Goal: Transaction & Acquisition: Purchase product/service

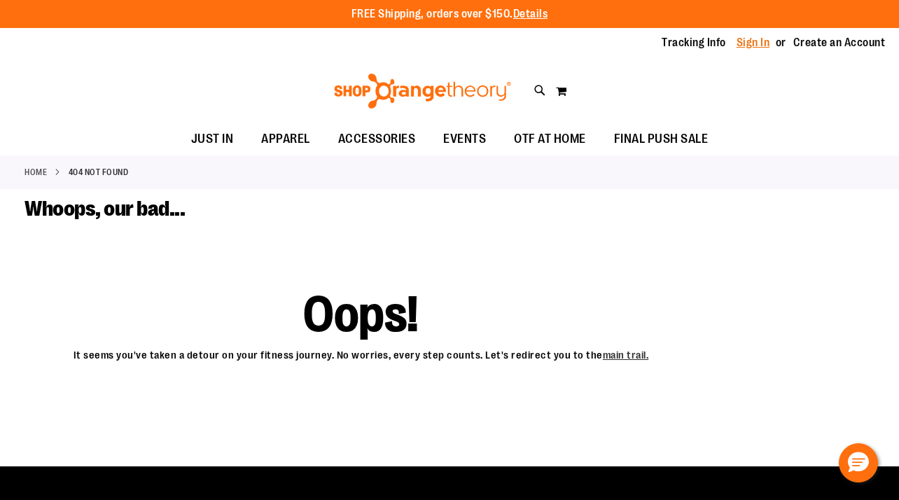
type input "**********"
click at [750, 46] on link "Sign In" at bounding box center [754, 42] width 34 height 15
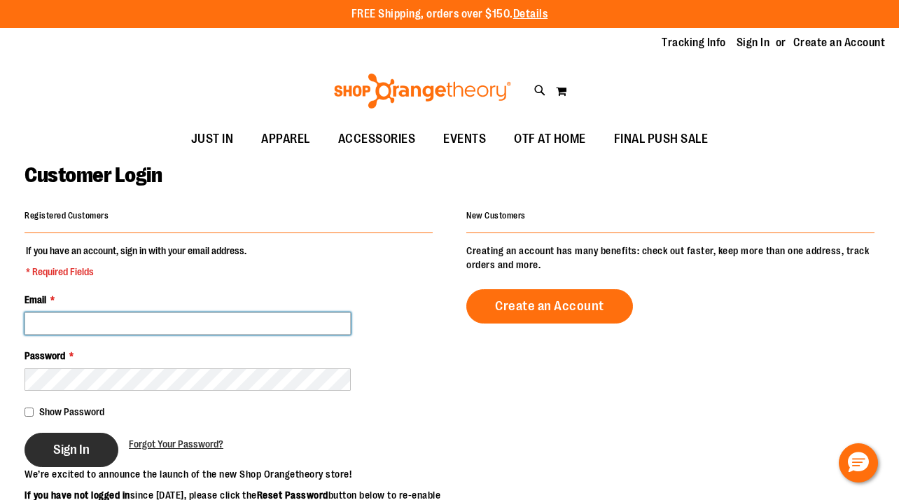
type input "**********"
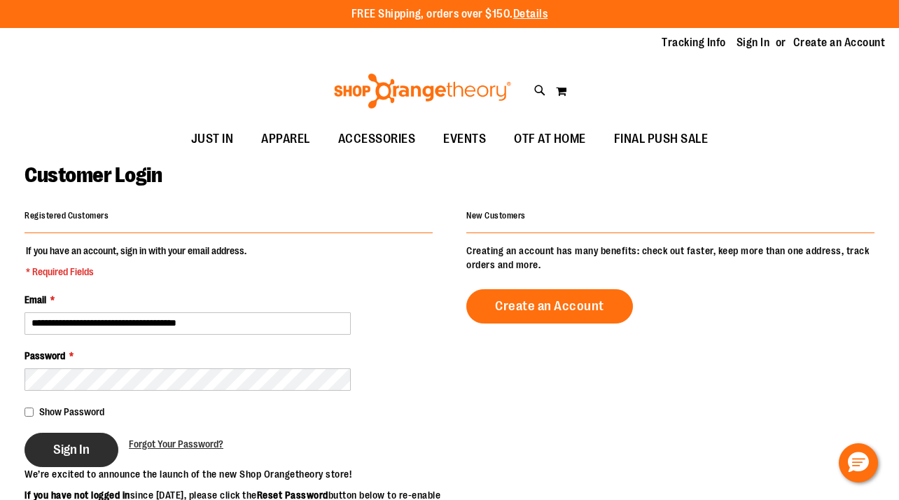
type input "**********"
click at [73, 460] on button "Sign In" at bounding box center [72, 450] width 94 height 34
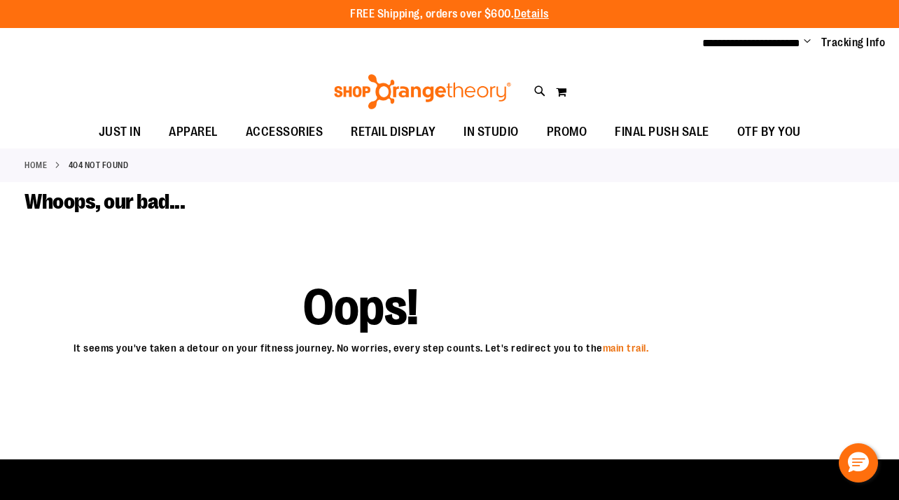
type input "**********"
click at [622, 348] on link "main trail." at bounding box center [626, 348] width 46 height 12
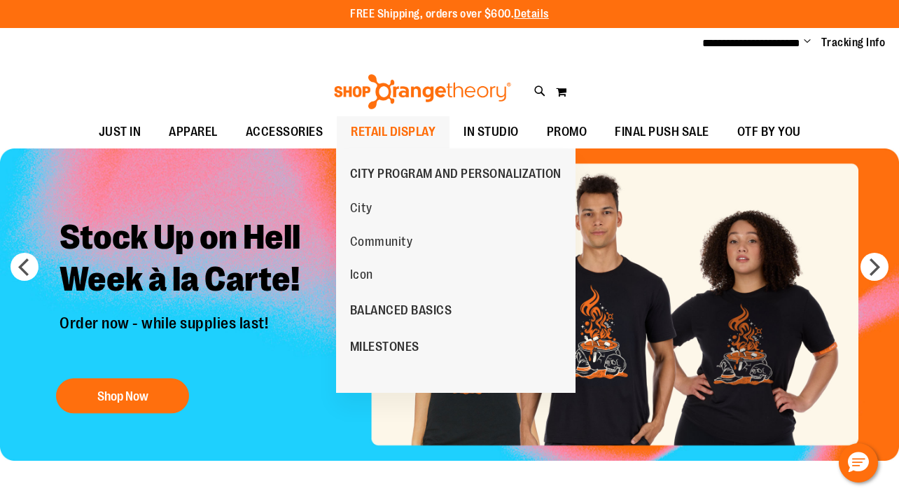
type input "**********"
click at [413, 137] on span "RETAIL DISPLAY" at bounding box center [393, 132] width 85 height 32
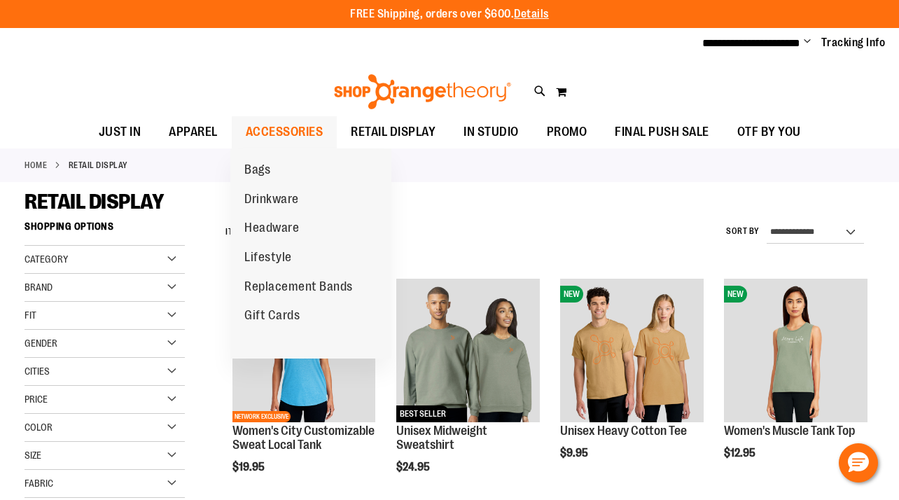
type input "**********"
click at [274, 127] on span "ACCESSORIES" at bounding box center [285, 132] width 78 height 32
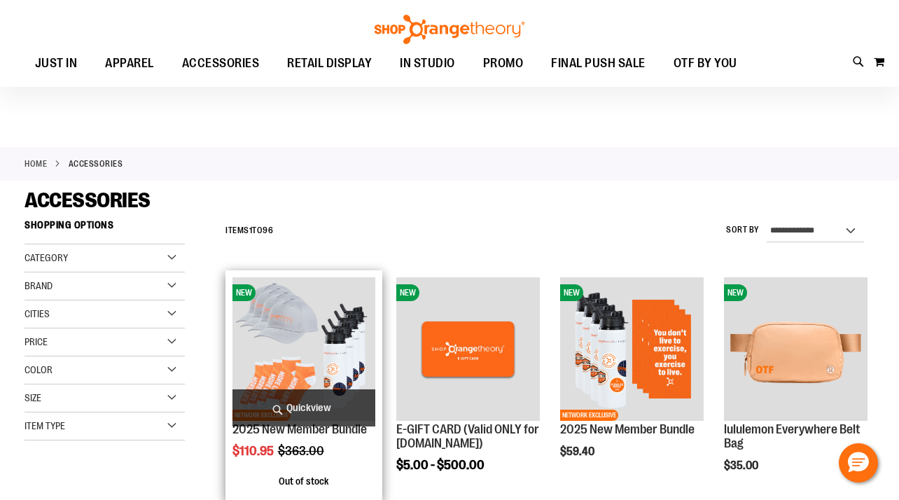
scroll to position [242, 0]
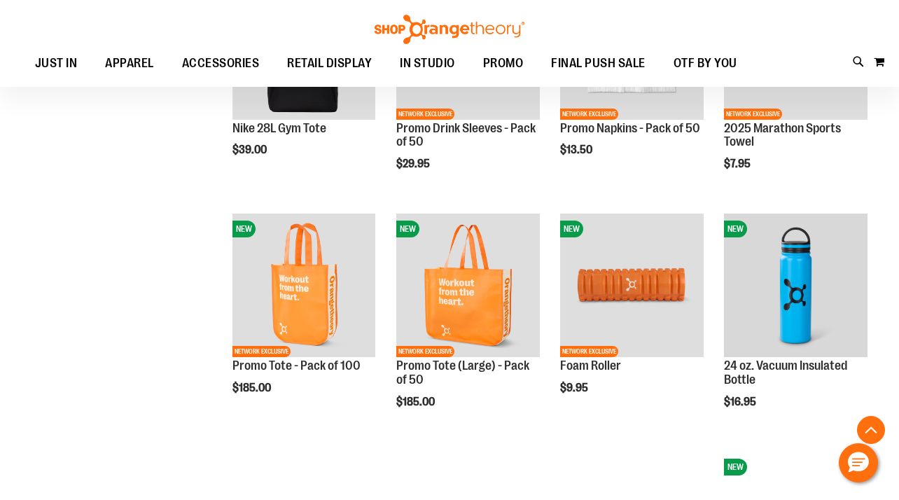
scroll to position [1021, 0]
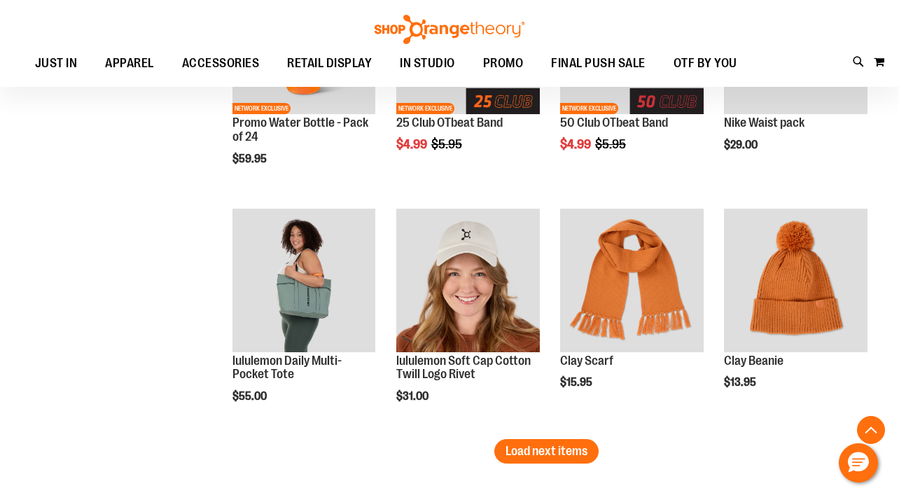
scroll to position [1972, 0]
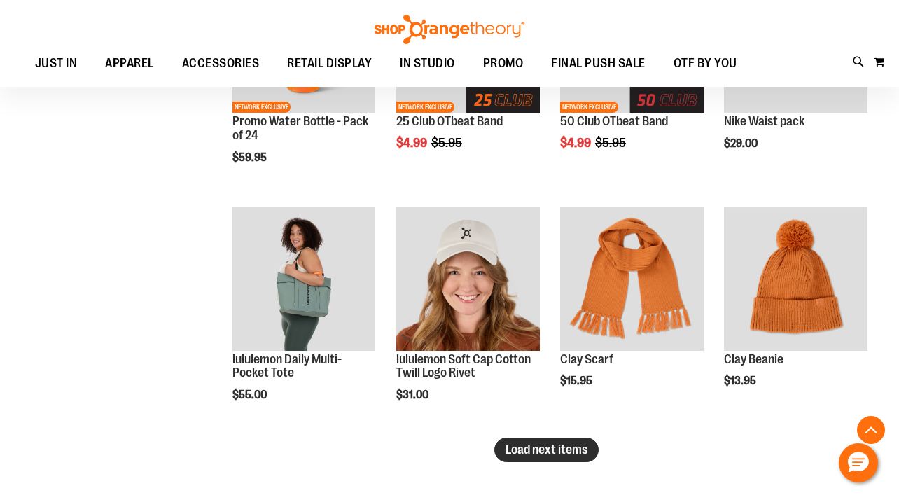
type input "**********"
click at [551, 448] on span "Load next items" at bounding box center [547, 450] width 82 height 14
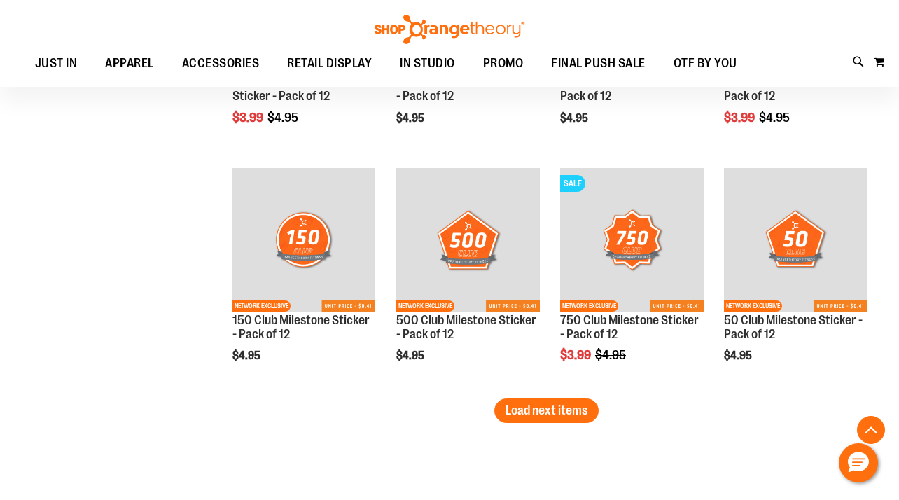
scroll to position [2728, 0]
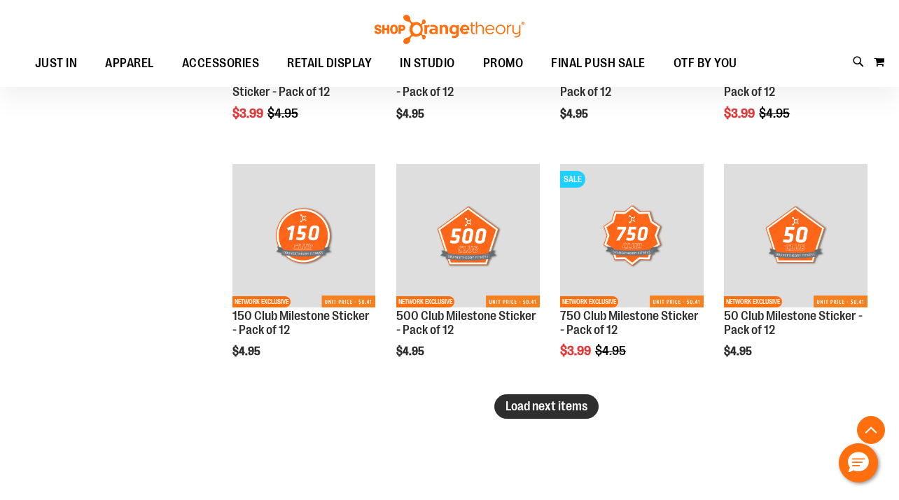
click at [508, 411] on span "Load next items" at bounding box center [547, 406] width 82 height 14
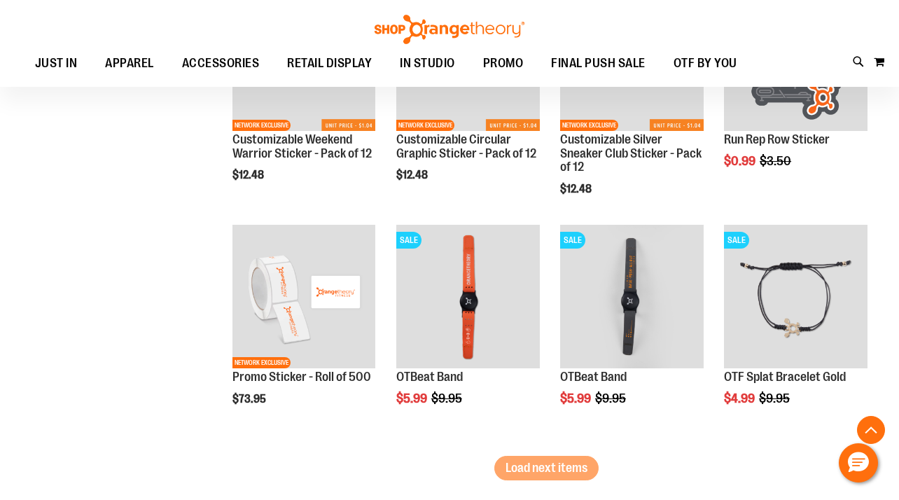
scroll to position [3393, 0]
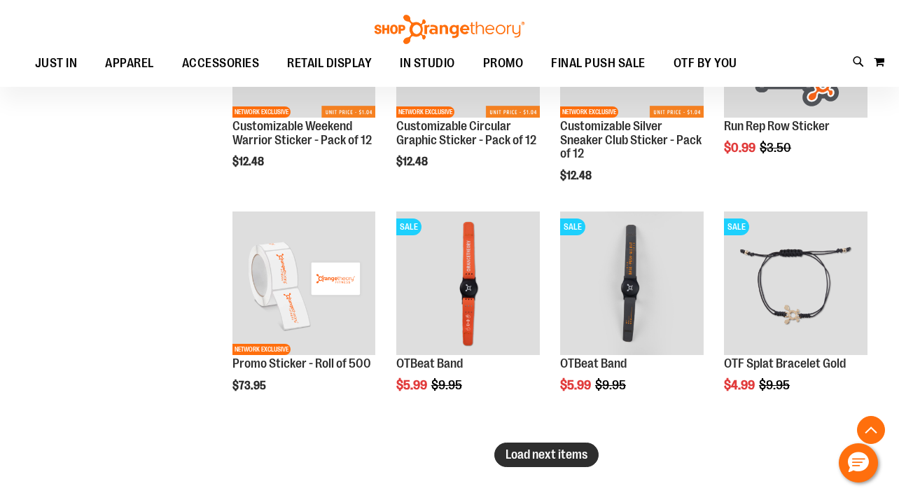
click at [584, 454] on span "Load next items" at bounding box center [547, 454] width 82 height 14
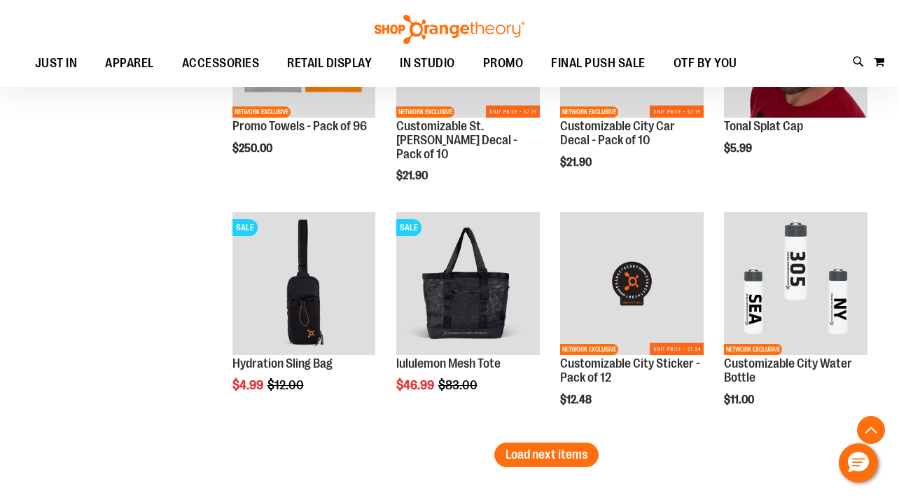
scroll to position [4107, 0]
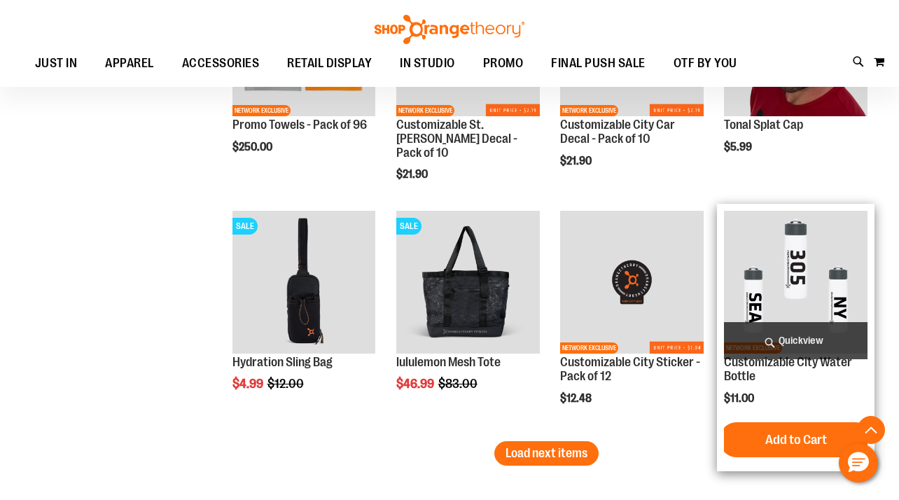
click at [798, 282] on img "product" at bounding box center [796, 283] width 144 height 144
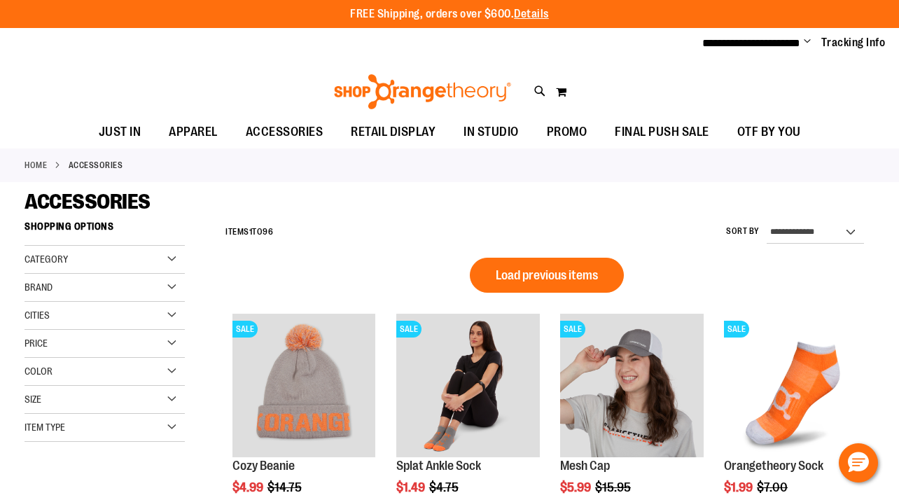
scroll to position [886, 0]
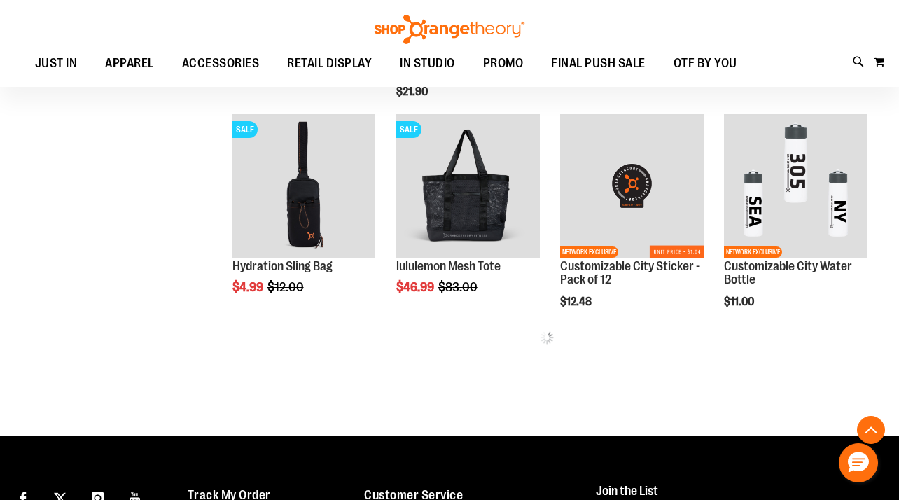
scroll to position [645, 0]
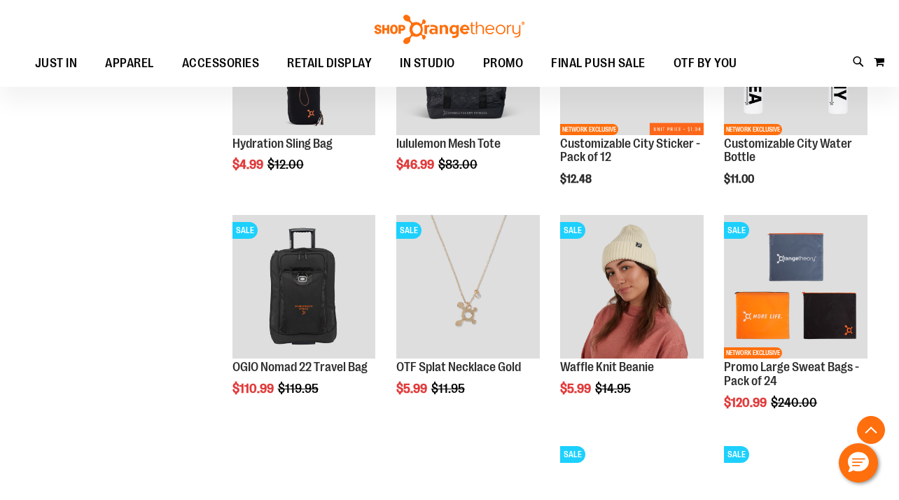
scroll to position [770, 0]
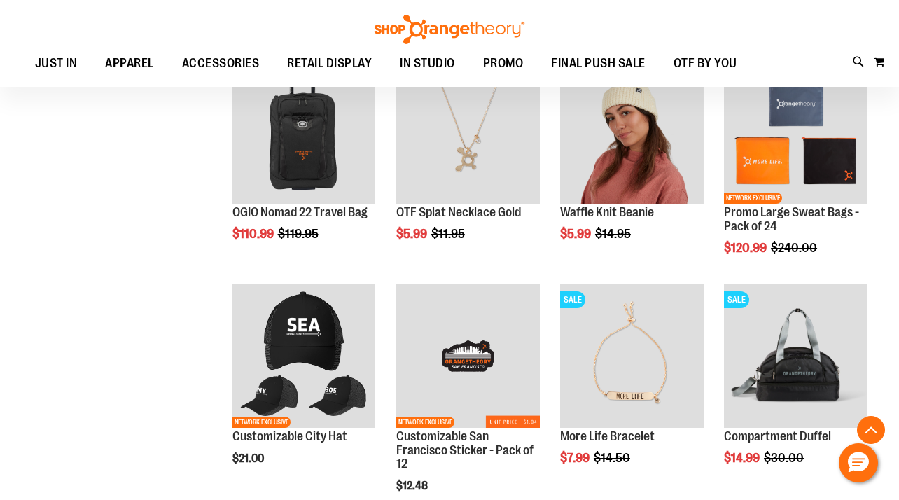
scroll to position [968, 0]
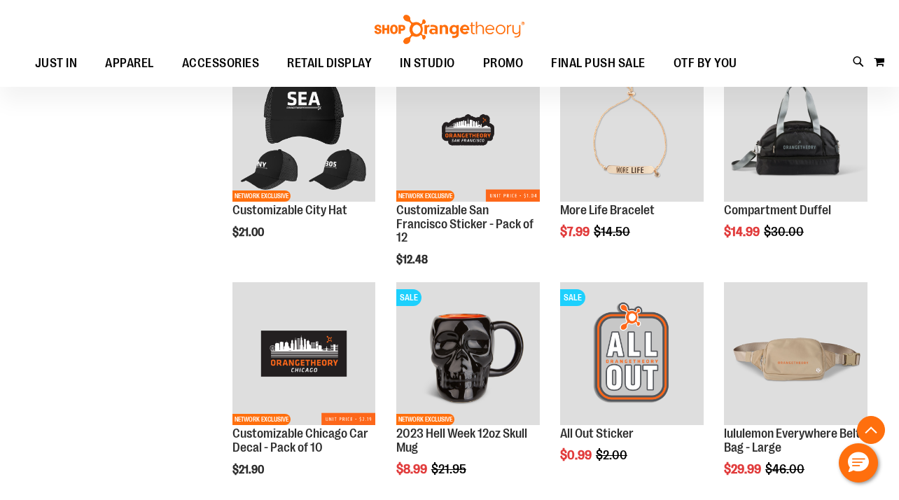
scroll to position [1159, 0]
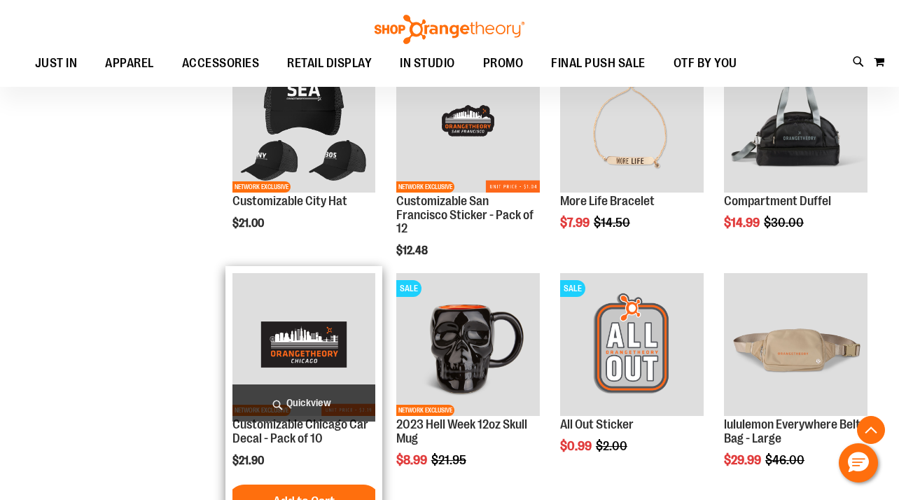
type input "**********"
click at [279, 347] on img "product" at bounding box center [304, 345] width 144 height 144
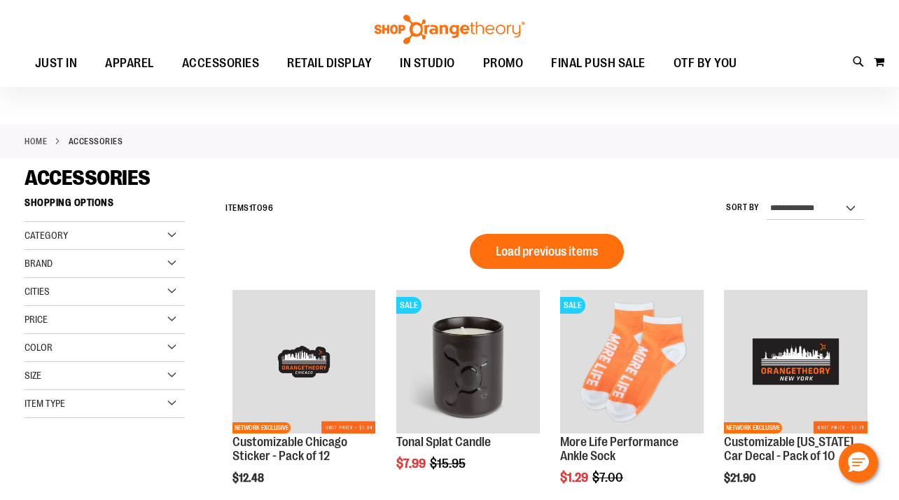
scroll to position [20, 0]
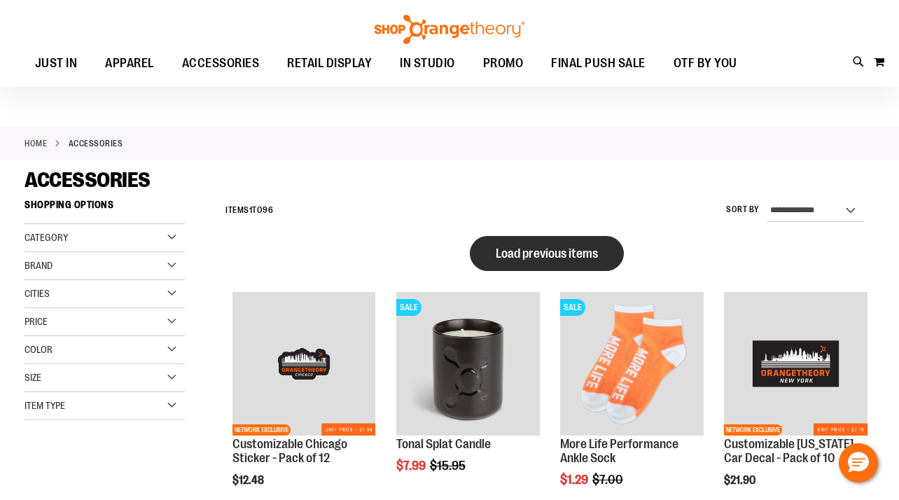
type input "**********"
click at [565, 249] on span "Load previous items" at bounding box center [547, 253] width 102 height 14
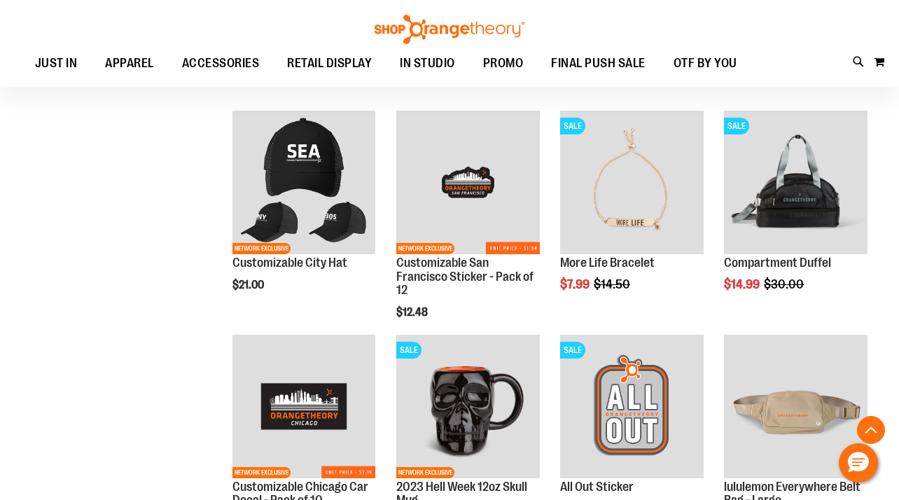
scroll to position [397, 0]
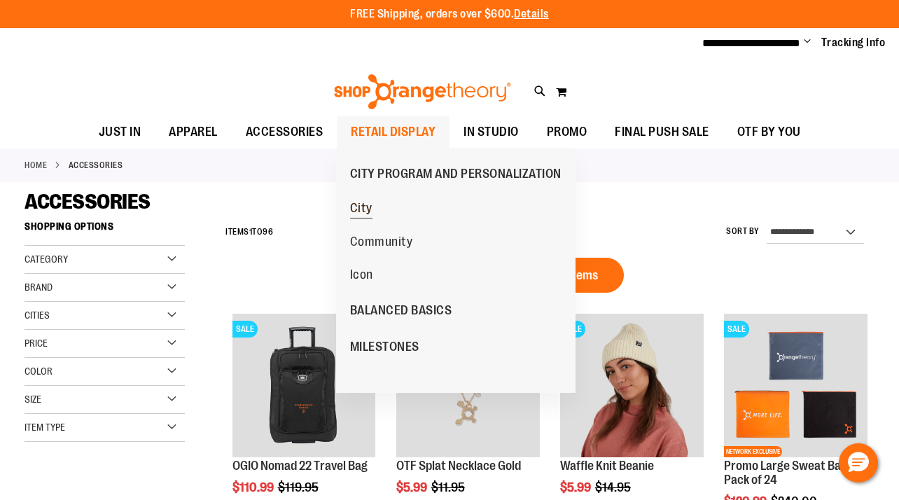
click at [362, 210] on span "City" at bounding box center [361, 210] width 22 height 18
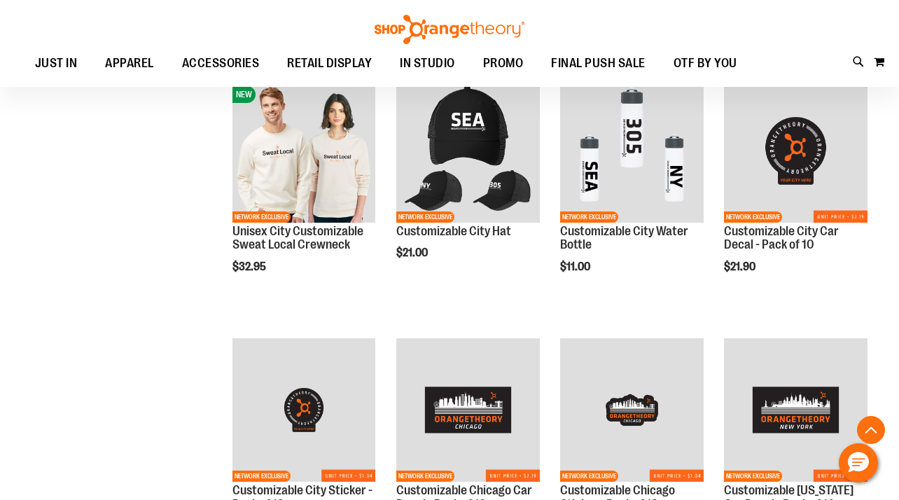
scroll to position [471, 0]
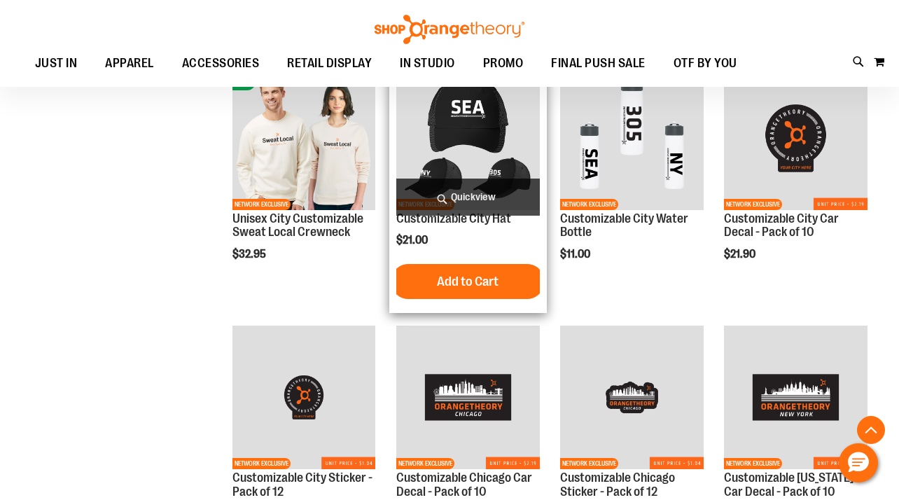
type input "**********"
click at [487, 112] on img "product" at bounding box center [468, 139] width 144 height 144
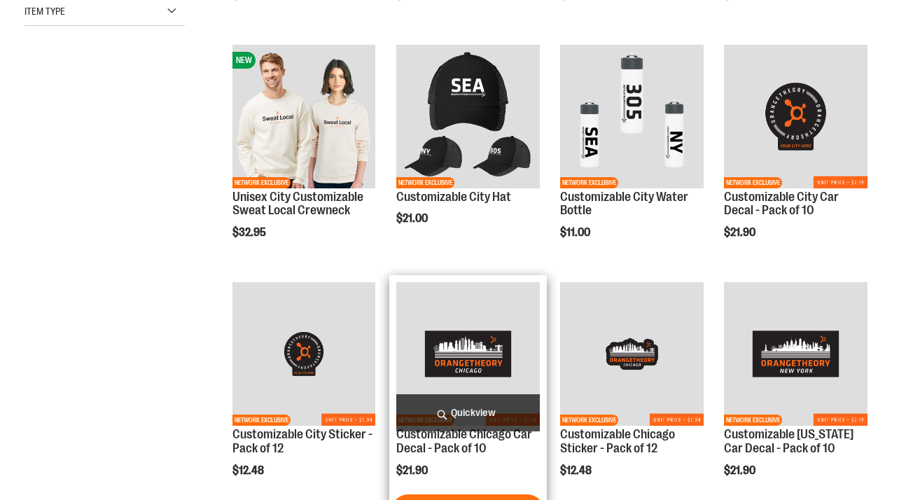
scroll to position [471, 0]
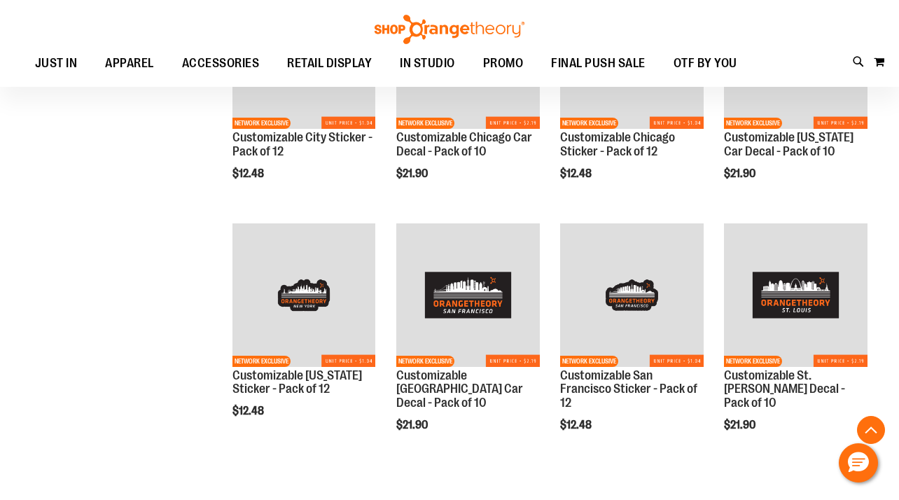
scroll to position [998, 0]
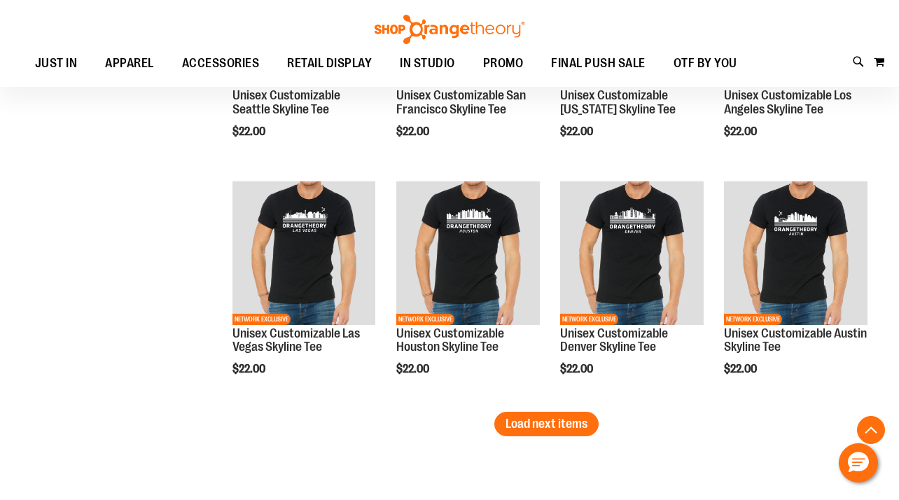
scroll to position [2003, 0]
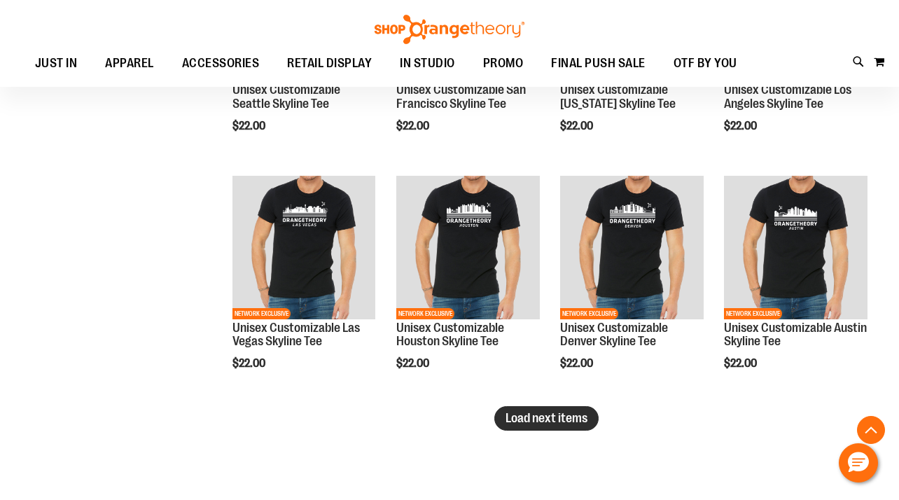
type input "**********"
click at [574, 420] on span "Load next items" at bounding box center [547, 418] width 82 height 14
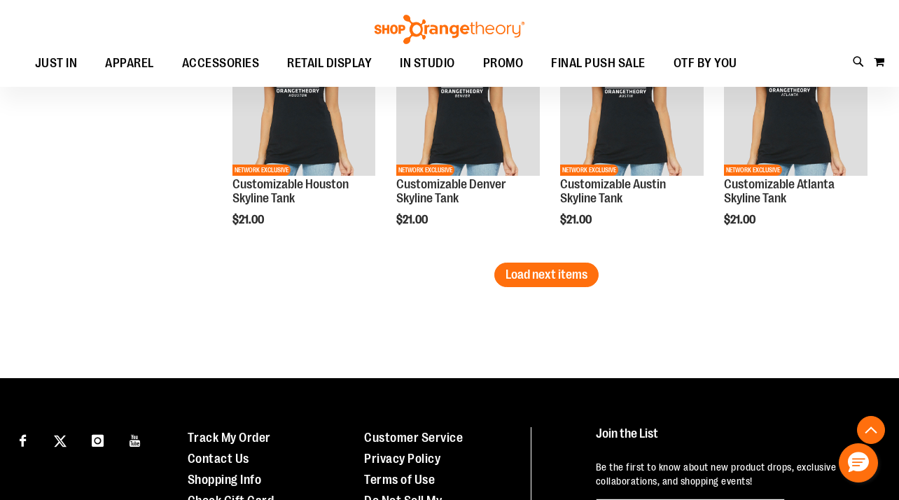
scroll to position [2860, 0]
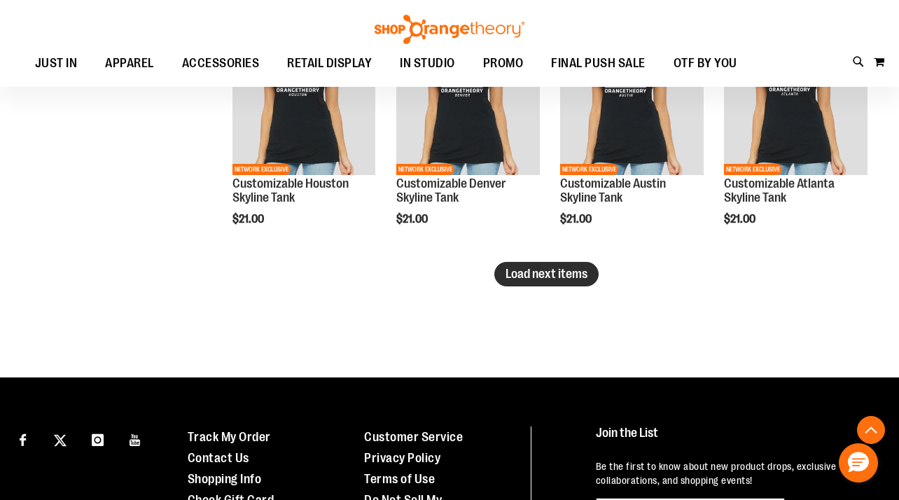
click at [522, 278] on span "Load next items" at bounding box center [547, 274] width 82 height 14
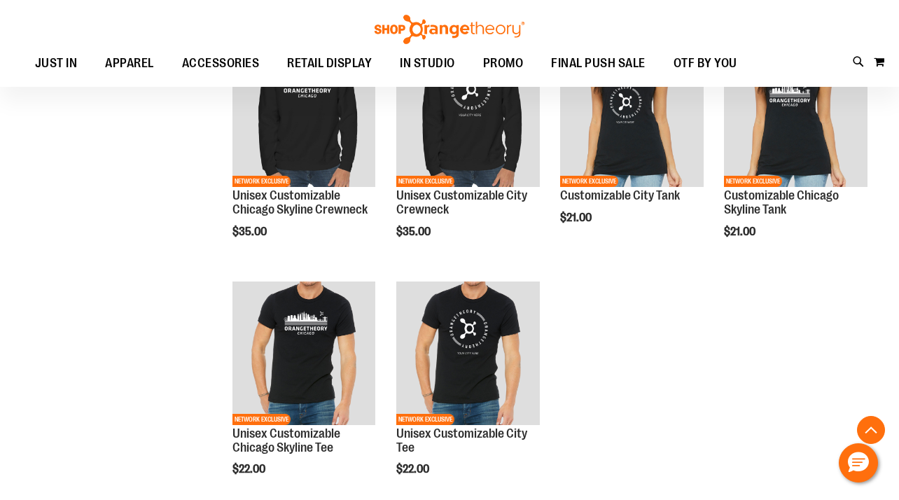
scroll to position [3086, 0]
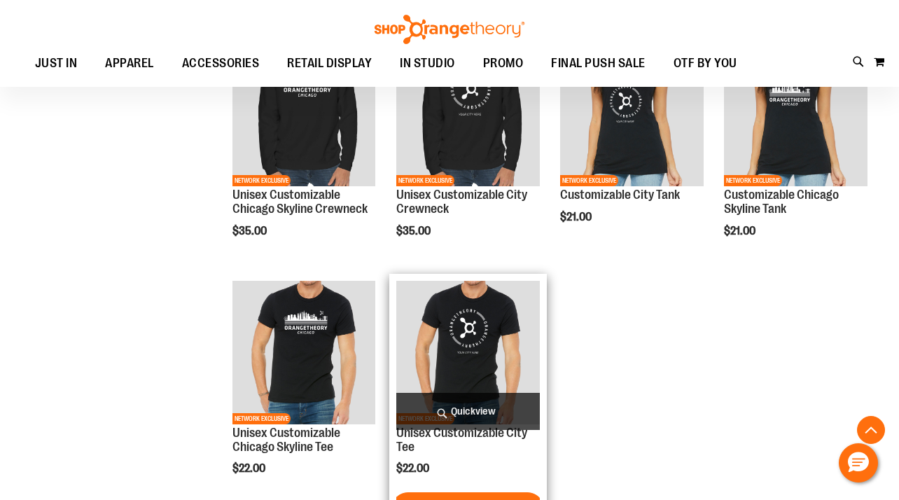
click at [462, 300] on img "product" at bounding box center [468, 353] width 144 height 144
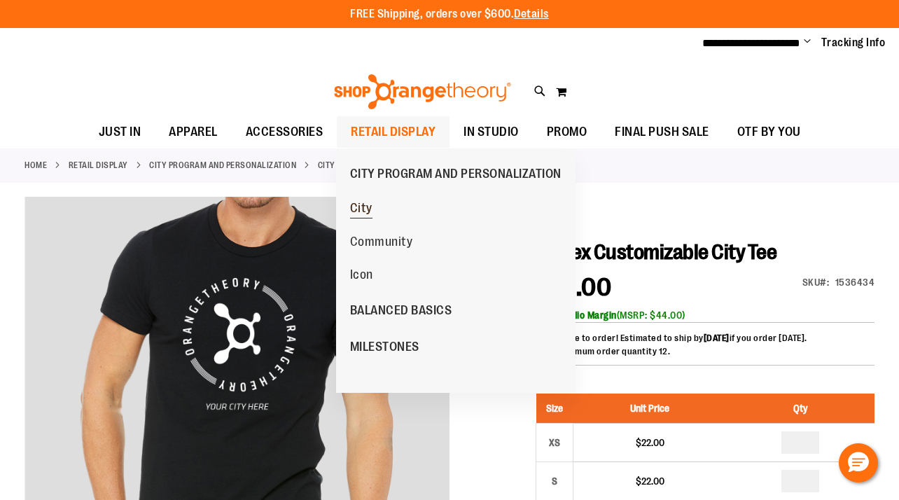
type input "**********"
click at [369, 204] on span "City" at bounding box center [361, 210] width 22 height 18
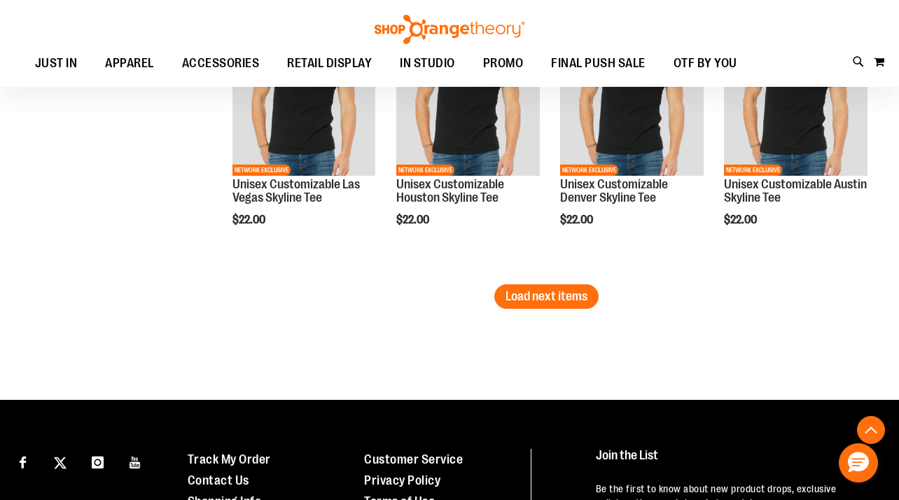
scroll to position [2319, 0]
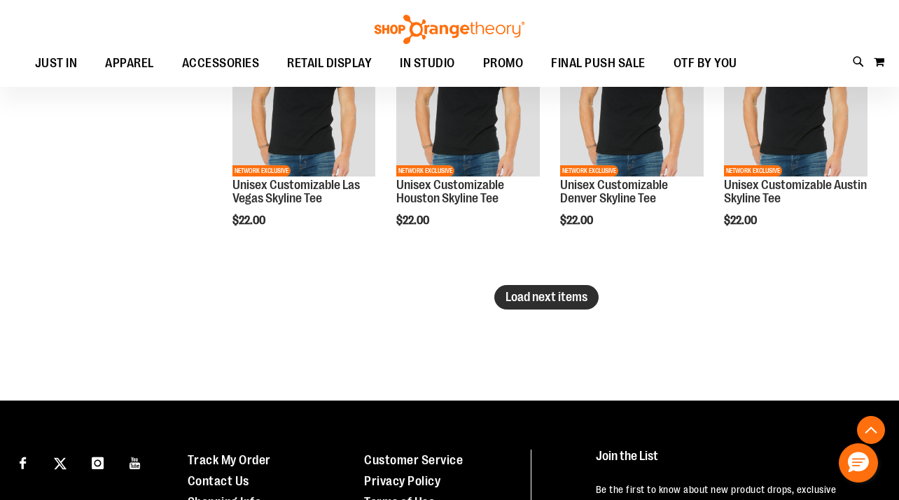
type input "**********"
click at [509, 305] on button "Load next items" at bounding box center [546, 297] width 104 height 25
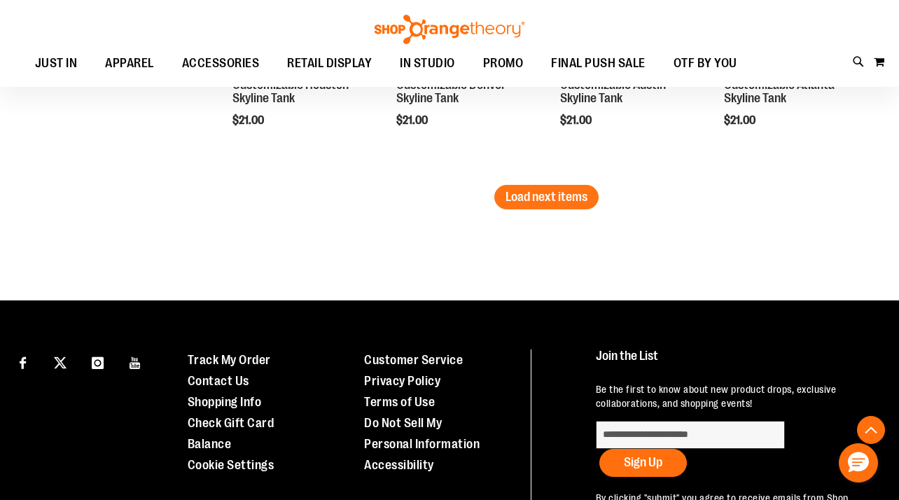
scroll to position [3232, 0]
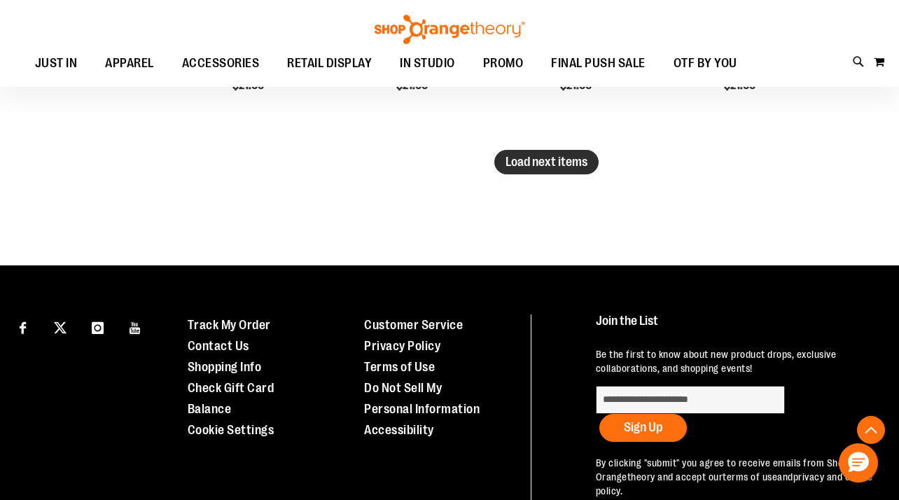
click at [580, 160] on span "Load next items" at bounding box center [547, 162] width 82 height 14
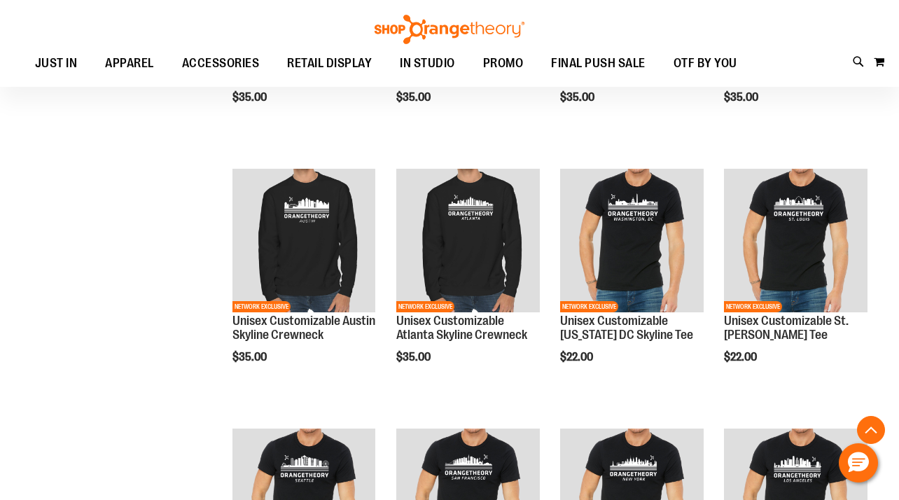
scroll to position [314, 0]
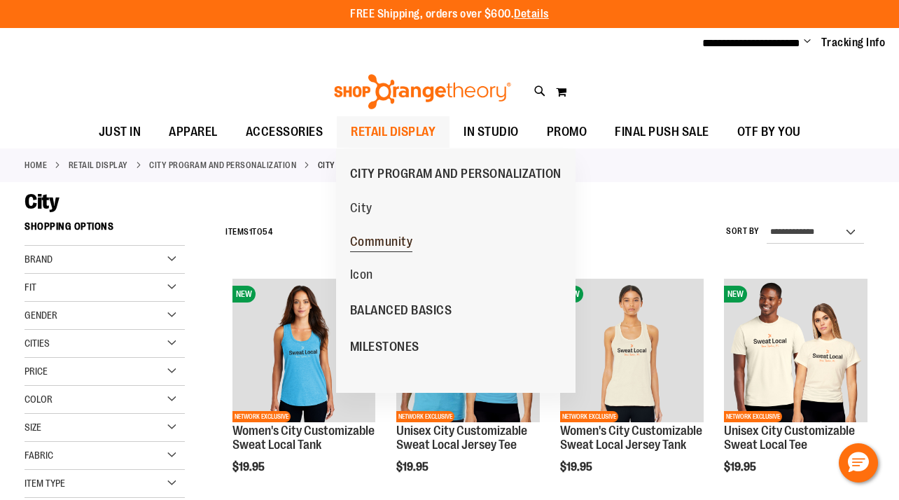
click at [375, 245] on span "Community" at bounding box center [381, 244] width 63 height 18
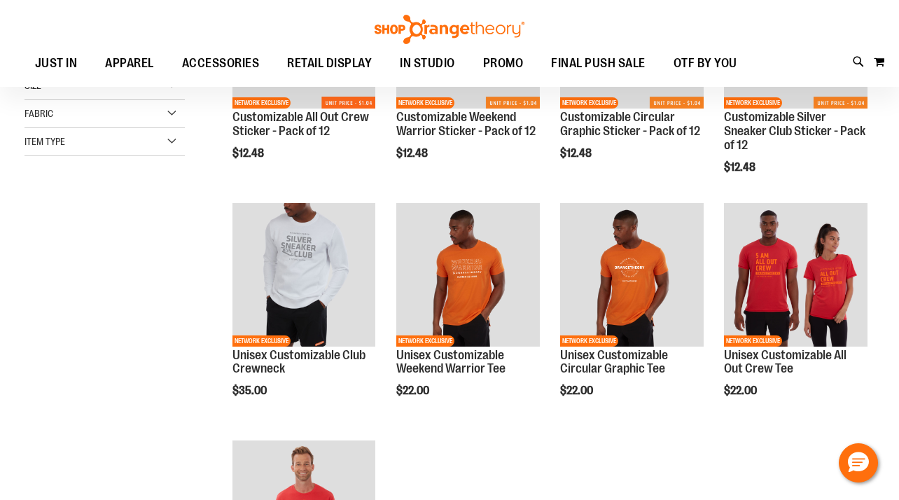
scroll to position [313, 0]
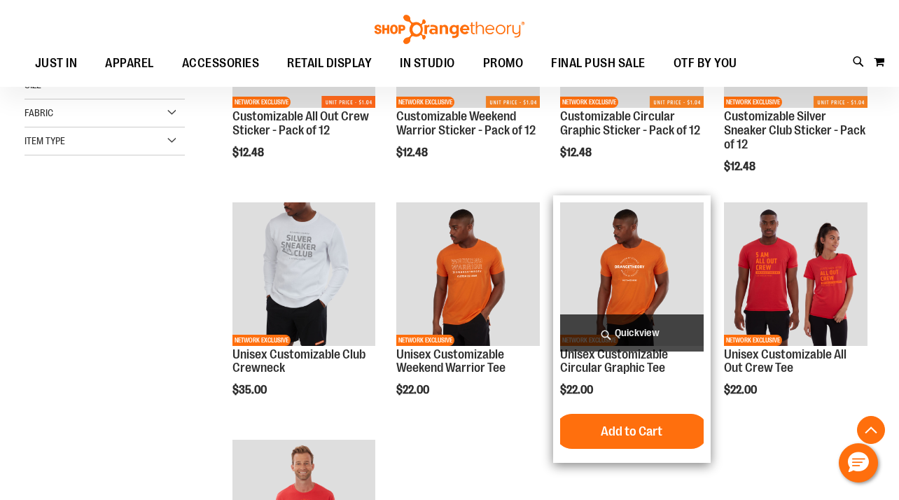
type input "**********"
click at [625, 270] on img "product" at bounding box center [632, 274] width 144 height 144
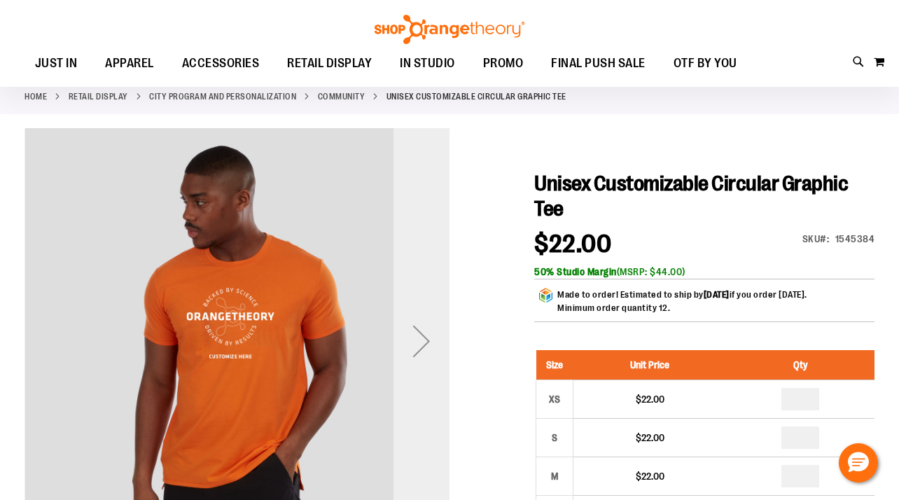
scroll to position [64, 0]
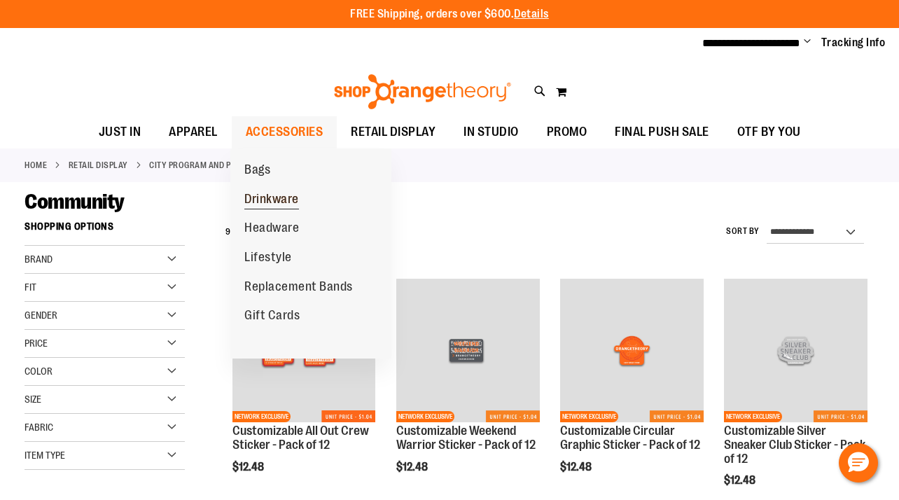
type input "**********"
click at [290, 192] on span "Drinkware" at bounding box center [271, 201] width 55 height 18
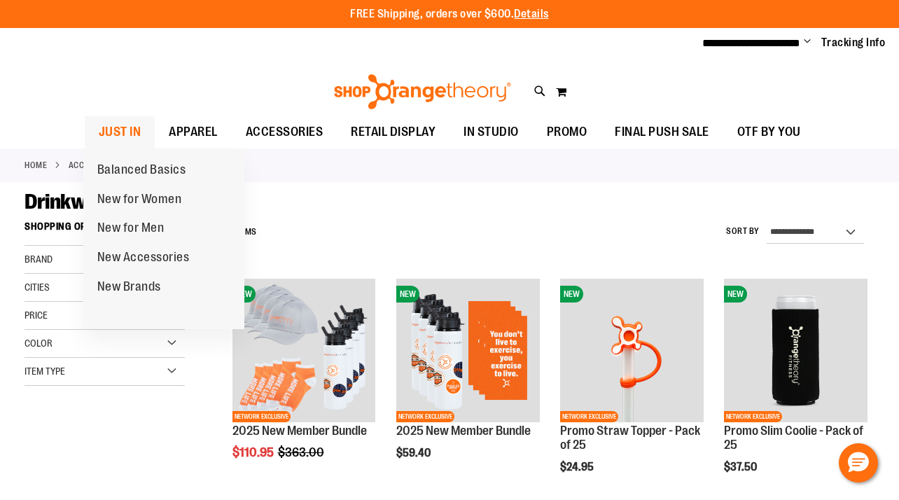
type input "**********"
click at [134, 130] on span "JUST IN" at bounding box center [120, 132] width 43 height 32
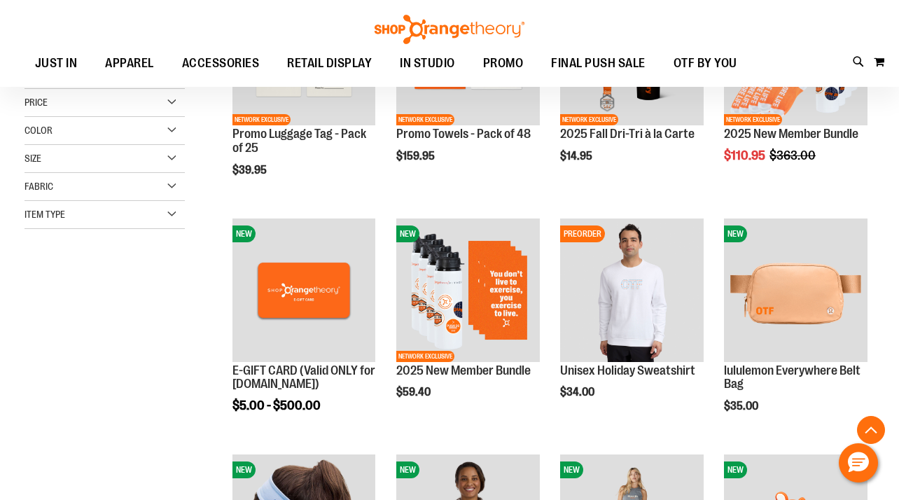
scroll to position [296, 0]
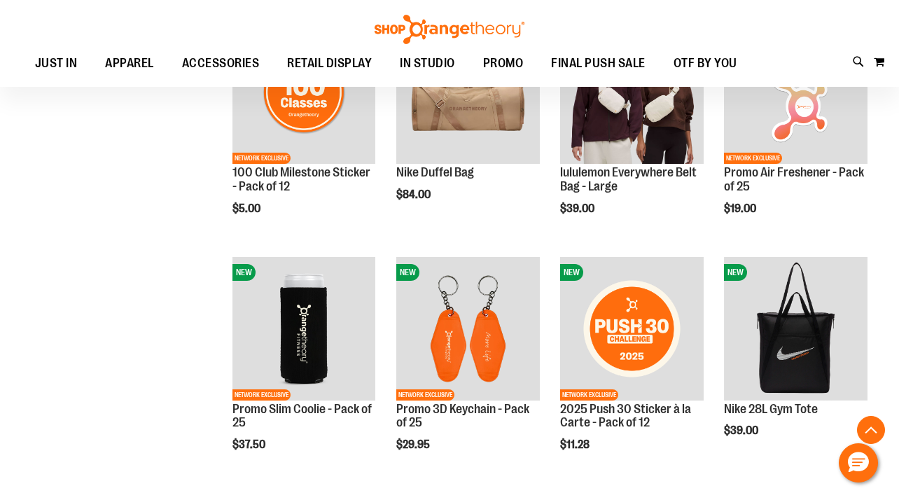
scroll to position [1034, 0]
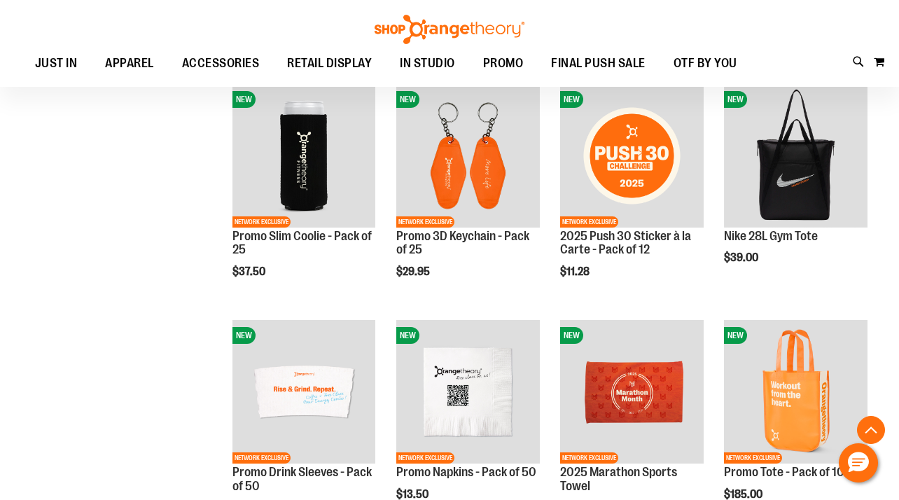
scroll to position [1174, 0]
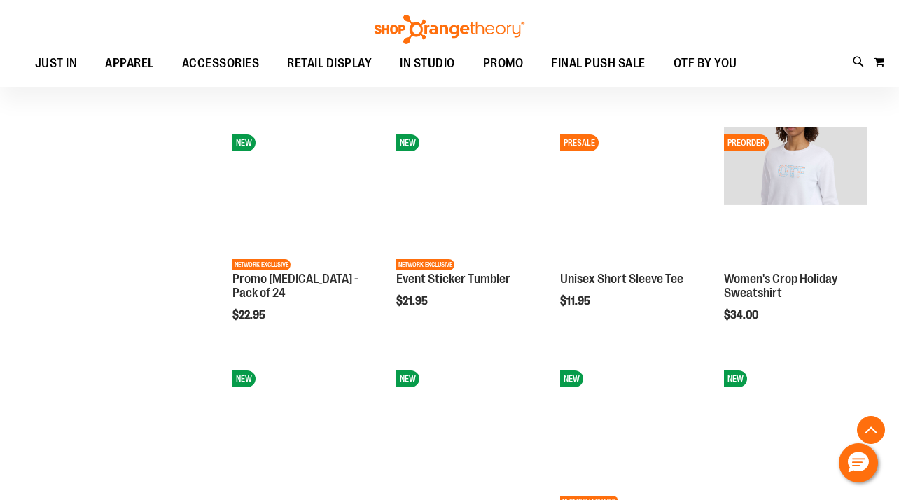
scroll to position [1803, 0]
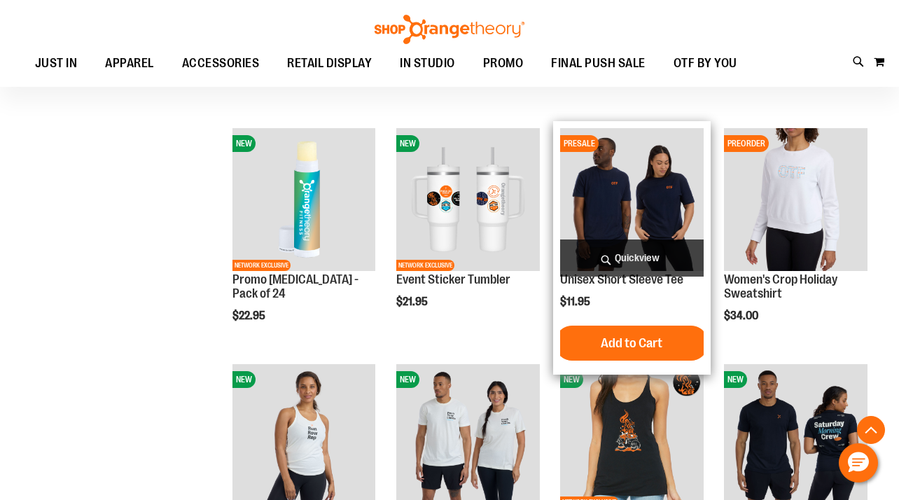
type input "**********"
click at [634, 193] on img "product" at bounding box center [632, 200] width 144 height 144
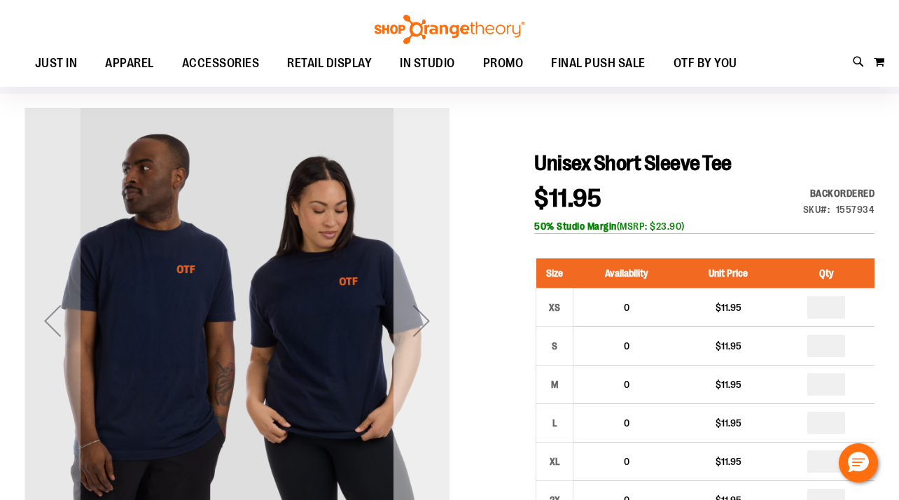
scroll to position [89, 0]
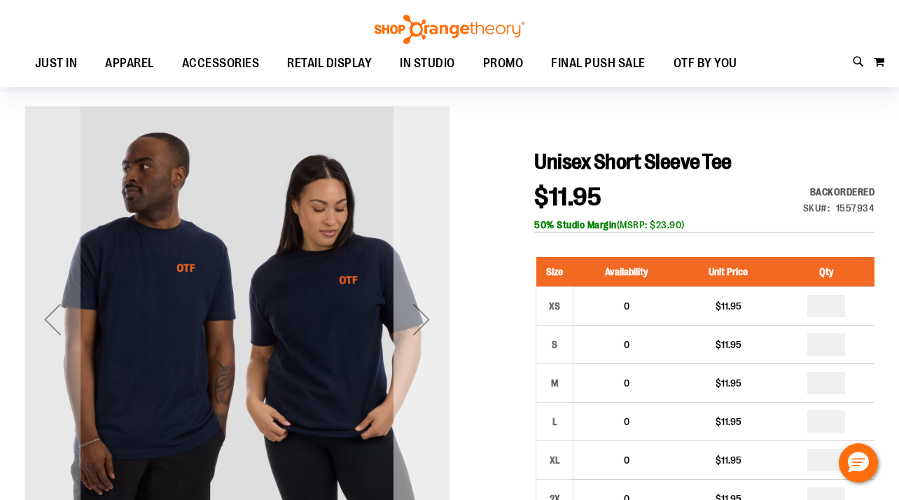
type input "**********"
click at [429, 324] on div "Next" at bounding box center [422, 319] width 56 height 56
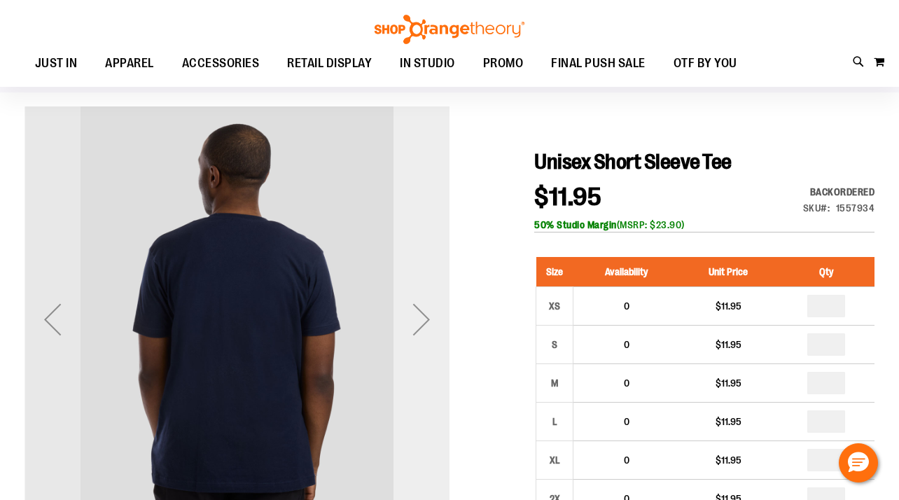
click at [429, 324] on div "Next" at bounding box center [422, 319] width 56 height 56
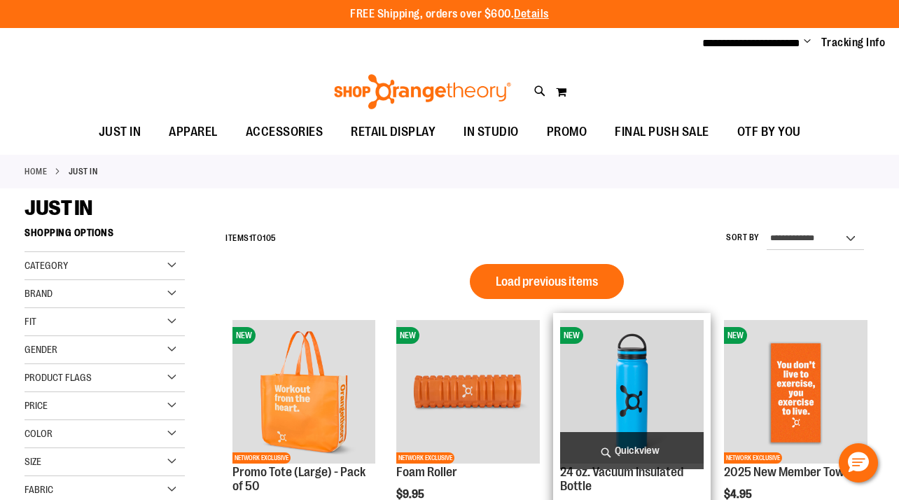
scroll to position [780, 0]
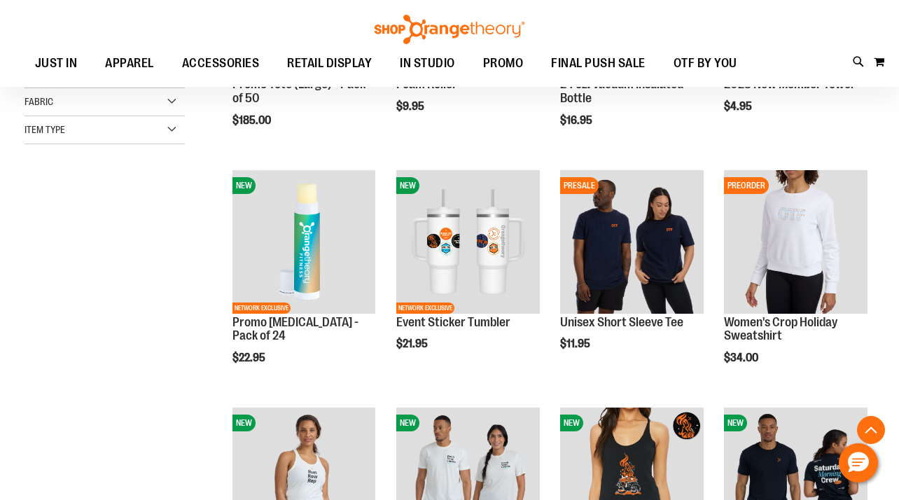
scroll to position [232, 0]
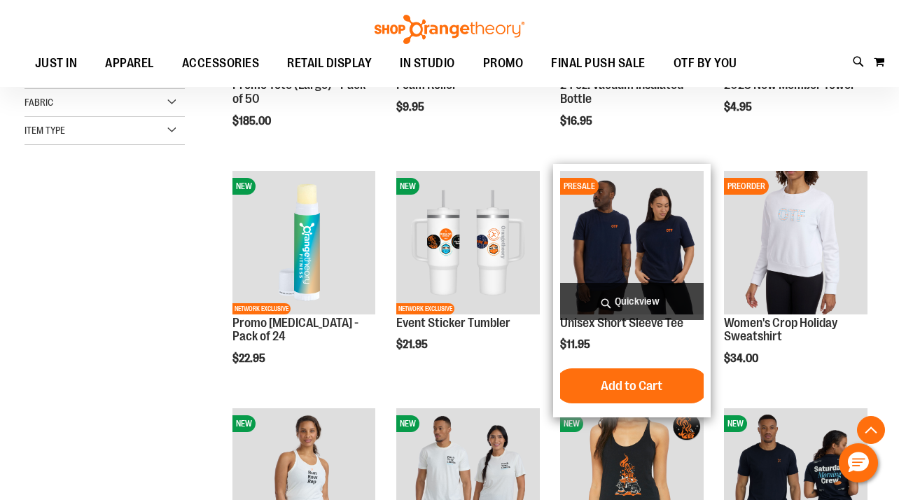
type input "**********"
click at [630, 305] on span "Quickview" at bounding box center [632, 301] width 144 height 37
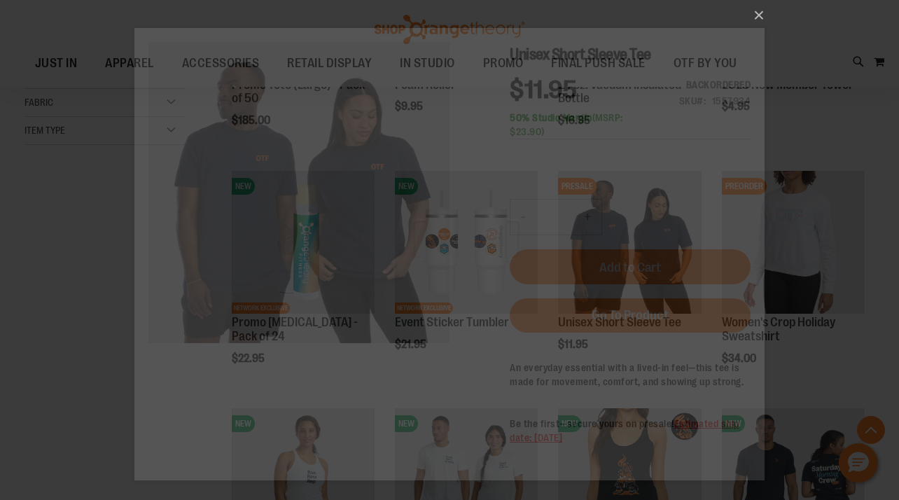
scroll to position [0, 0]
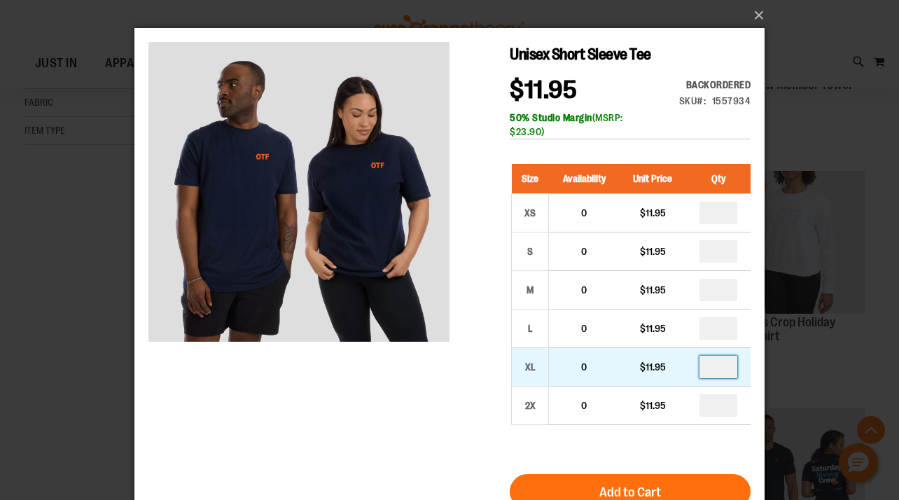
click at [727, 372] on input "number" at bounding box center [718, 367] width 38 height 22
type input "*"
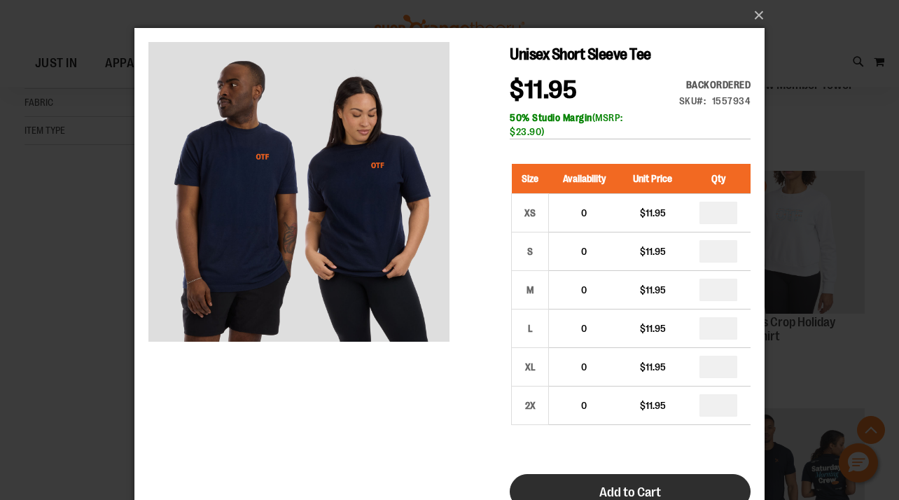
click at [611, 489] on span "Add to Cart" at bounding box center [630, 492] width 62 height 15
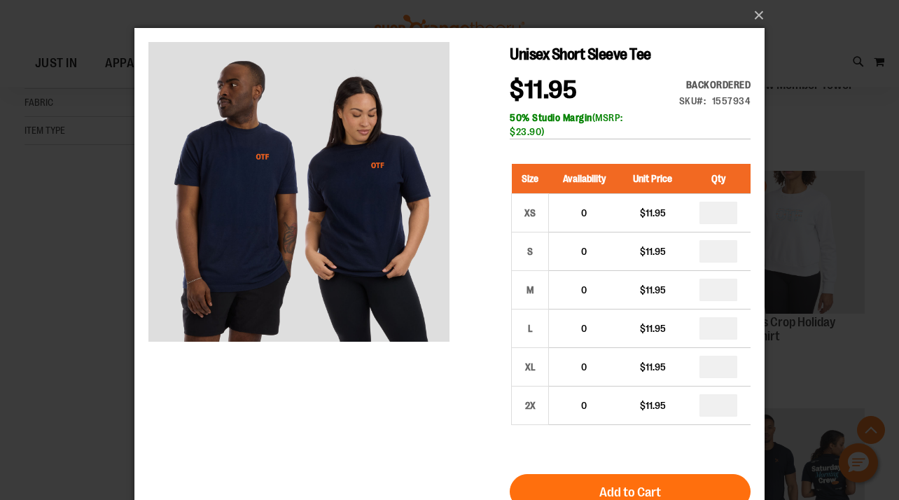
click at [796, 374] on div "×" at bounding box center [449, 250] width 899 height 500
click at [759, 14] on button "×" at bounding box center [454, 15] width 630 height 31
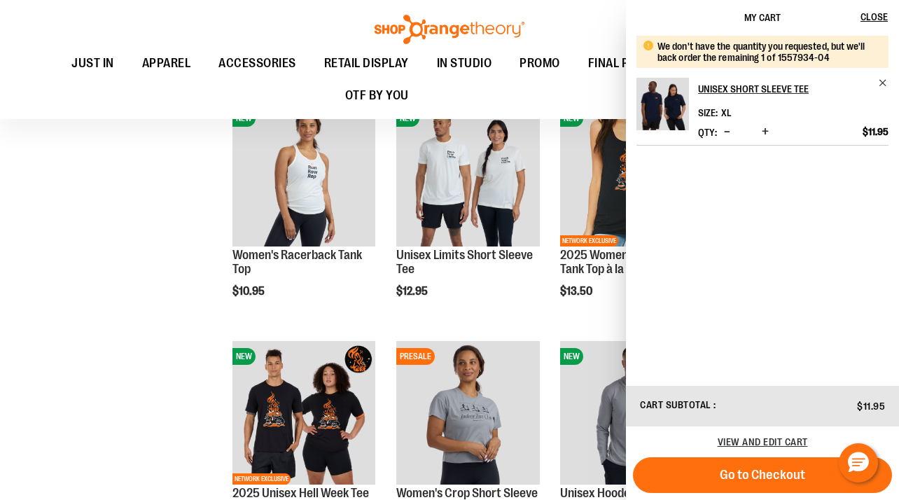
scroll to position [566, 0]
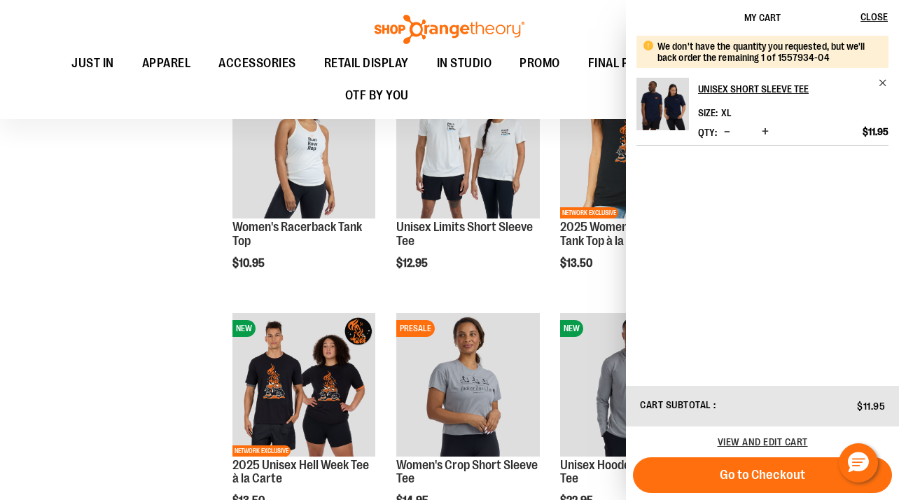
click at [108, 383] on div "**********" at bounding box center [450, 301] width 850 height 1603
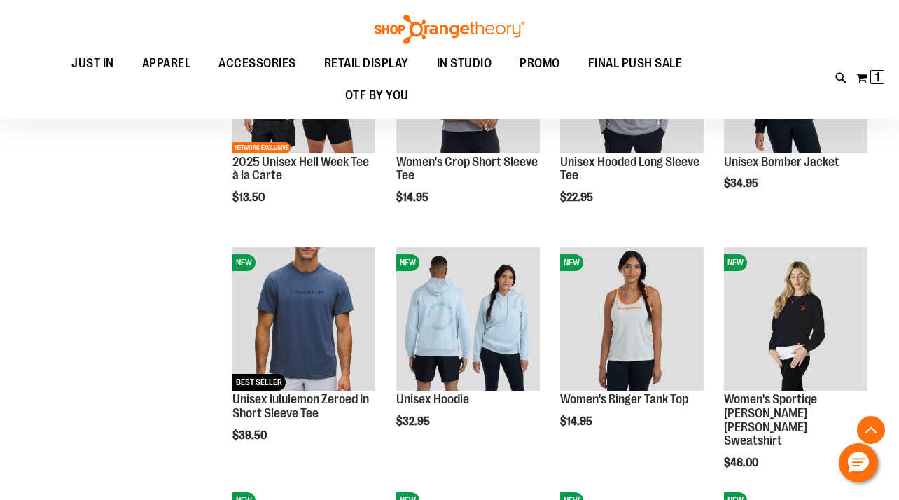
scroll to position [871, 0]
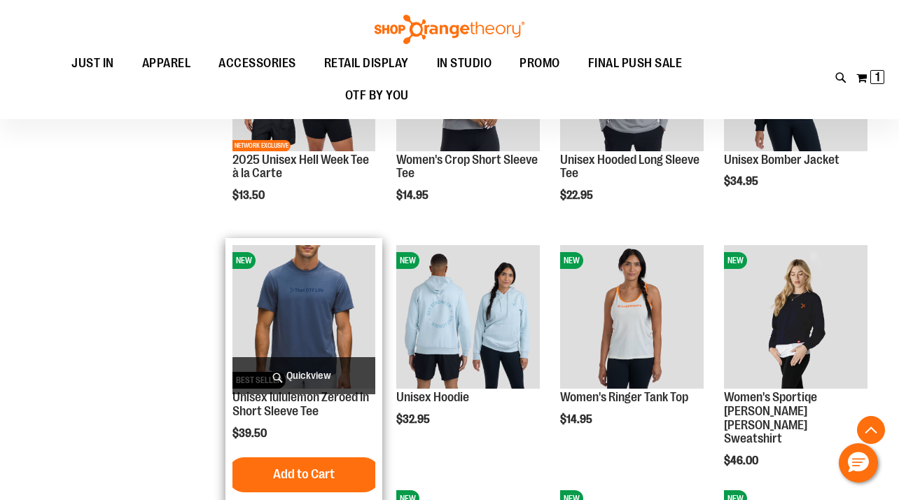
click at [274, 386] on span "Quickview" at bounding box center [304, 375] width 144 height 37
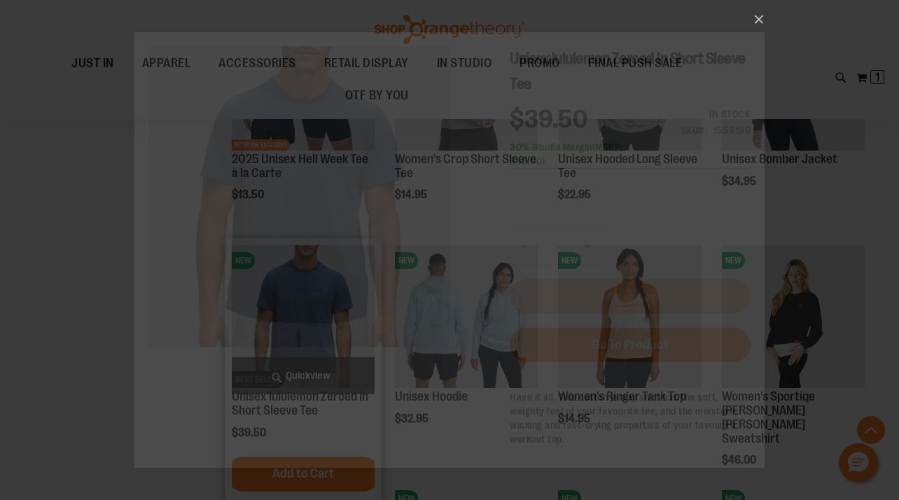
scroll to position [0, 0]
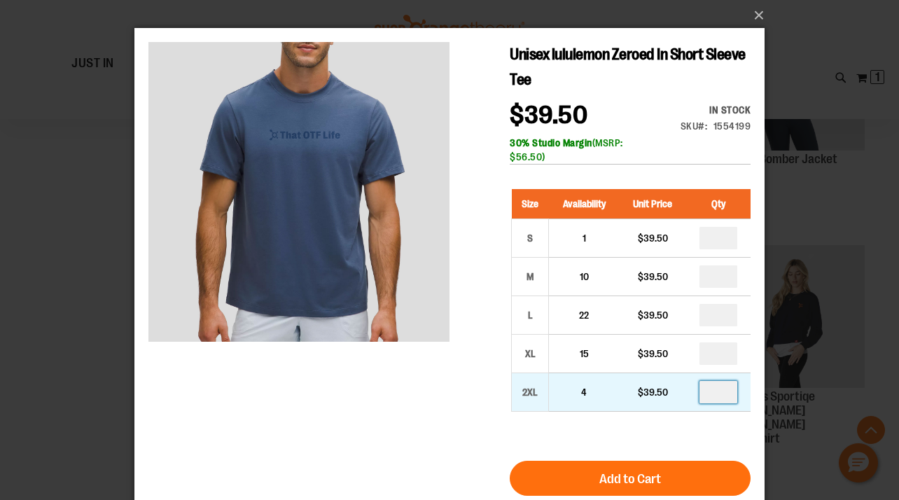
click at [724, 394] on input "number" at bounding box center [718, 392] width 38 height 22
type input "*"
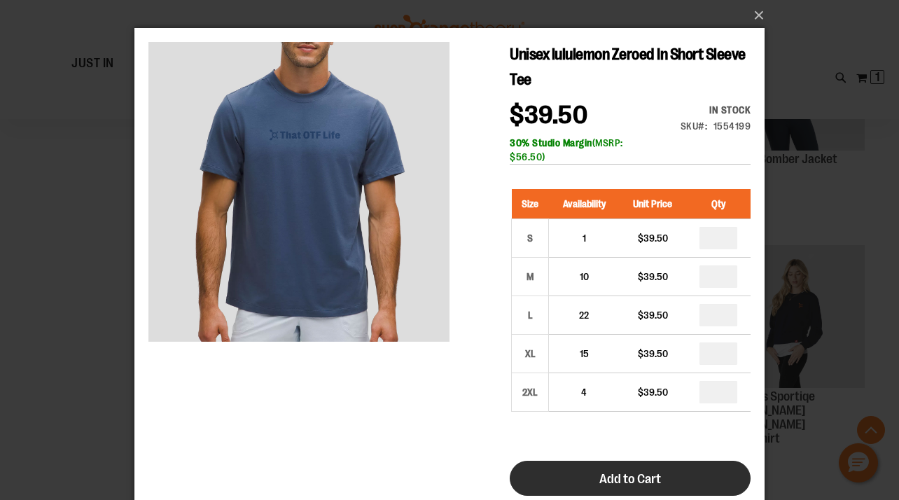
click at [660, 473] on span "Add to Cart" at bounding box center [630, 478] width 62 height 15
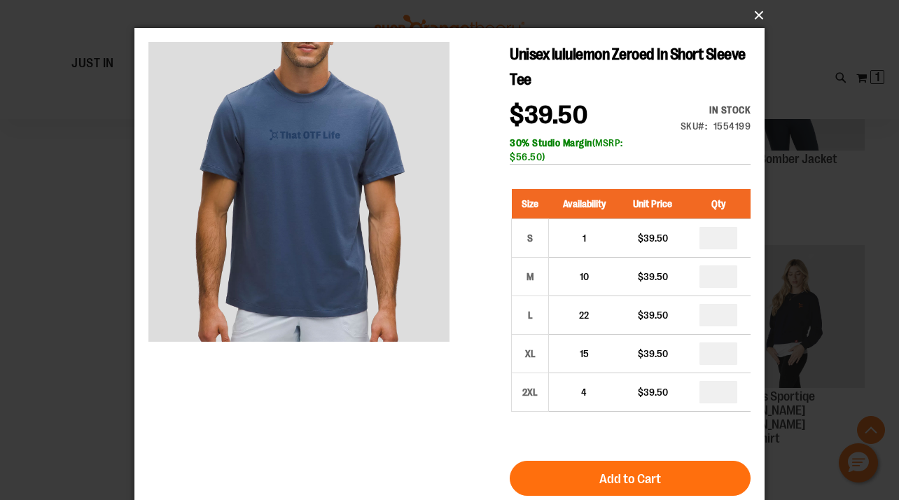
click at [756, 20] on button "×" at bounding box center [454, 15] width 630 height 31
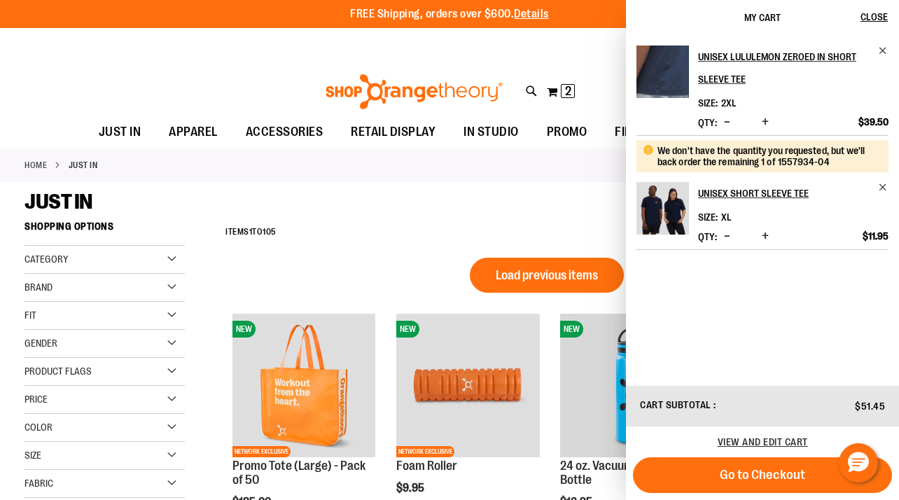
click at [338, 197] on div "JUST IN" at bounding box center [450, 201] width 850 height 25
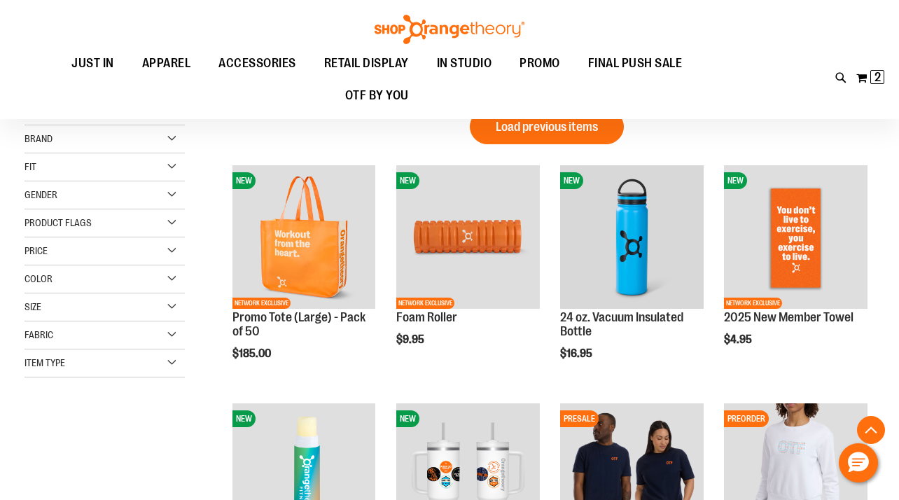
scroll to position [1199, 0]
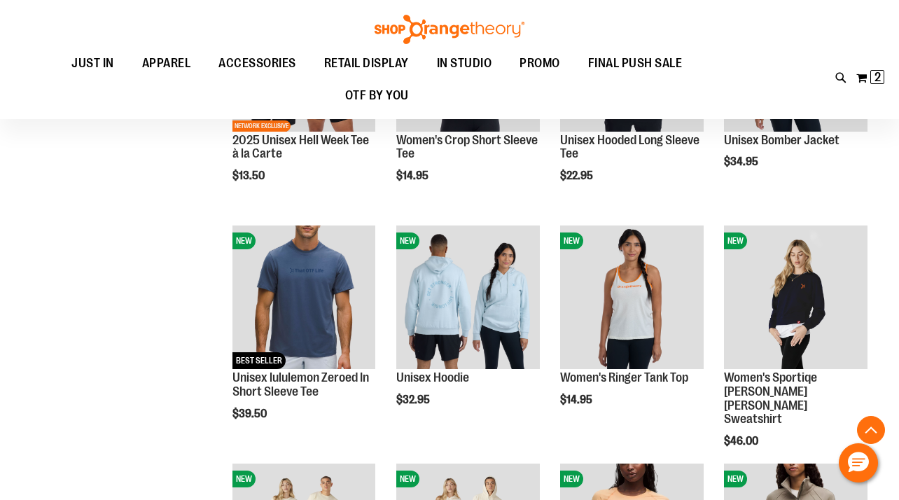
scroll to position [892, 0]
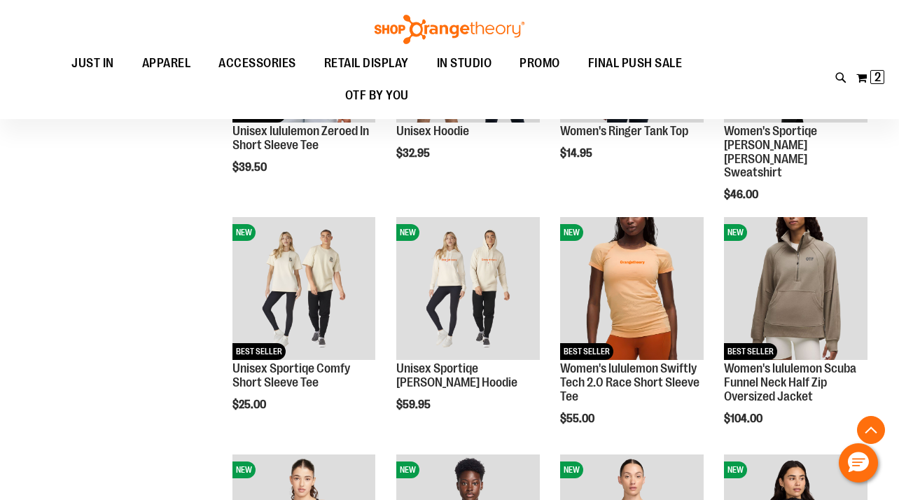
scroll to position [1138, 0]
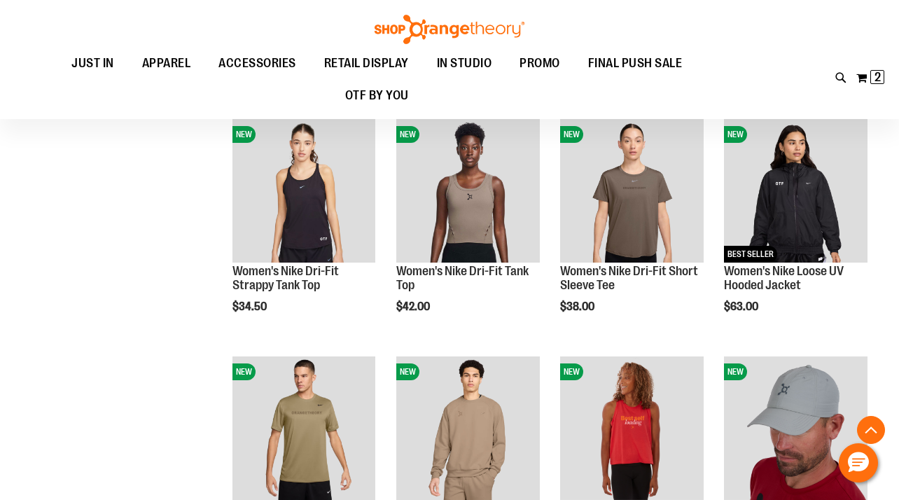
scroll to position [1471, 0]
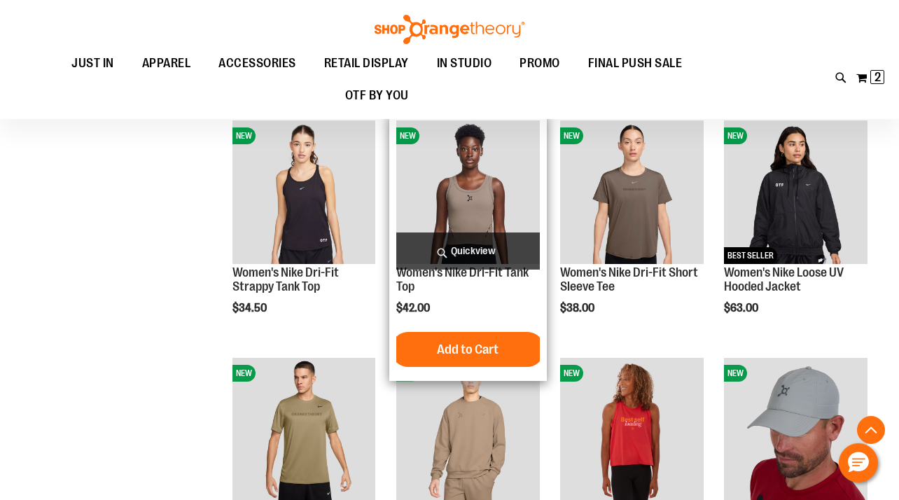
click at [443, 235] on span "Quickview" at bounding box center [468, 250] width 144 height 37
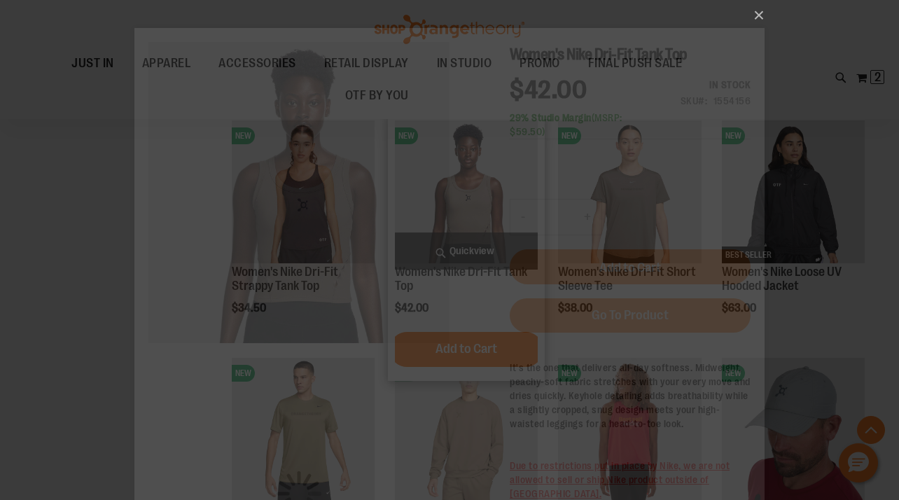
scroll to position [0, 0]
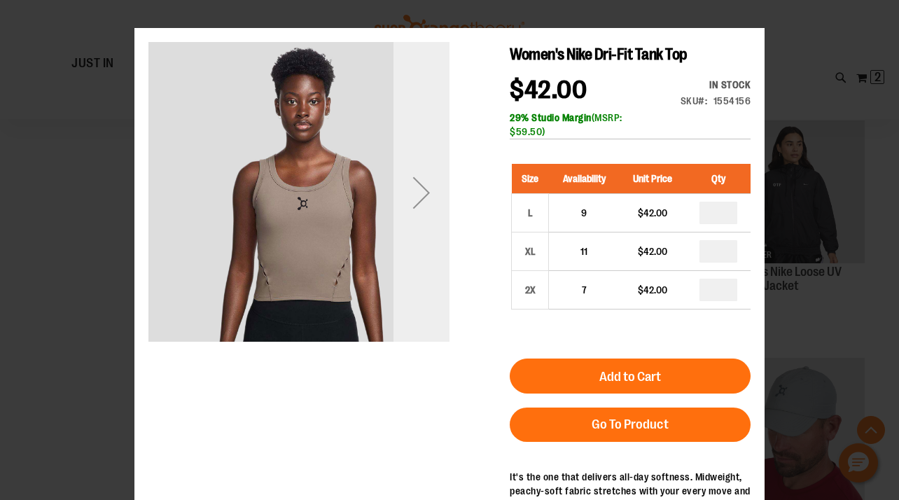
click at [414, 190] on div "Next" at bounding box center [422, 193] width 56 height 56
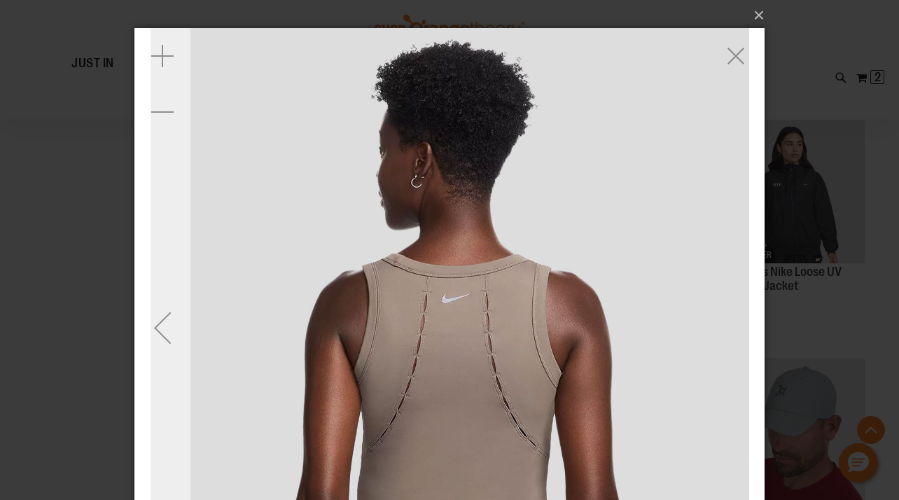
click at [173, 324] on div "Previous" at bounding box center [162, 328] width 56 height 56
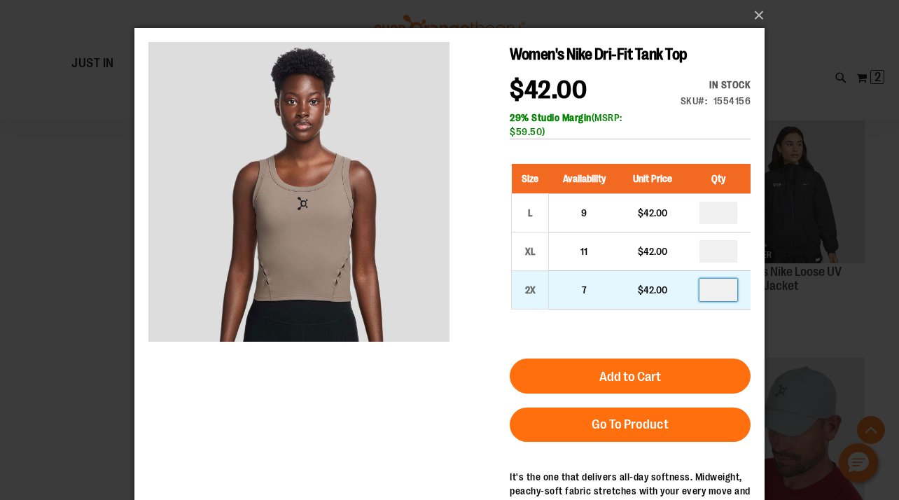
click at [725, 288] on input "number" at bounding box center [718, 290] width 38 height 22
type input "*"
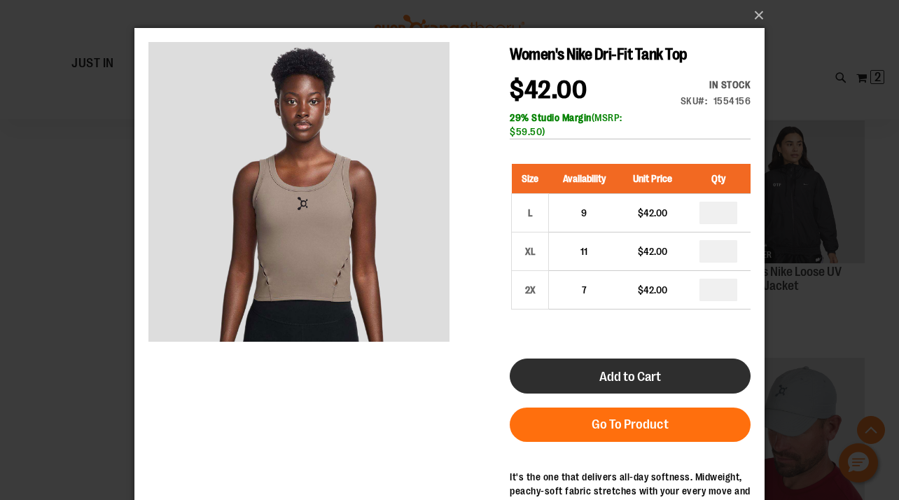
click at [627, 378] on span "Add to Cart" at bounding box center [630, 376] width 62 height 15
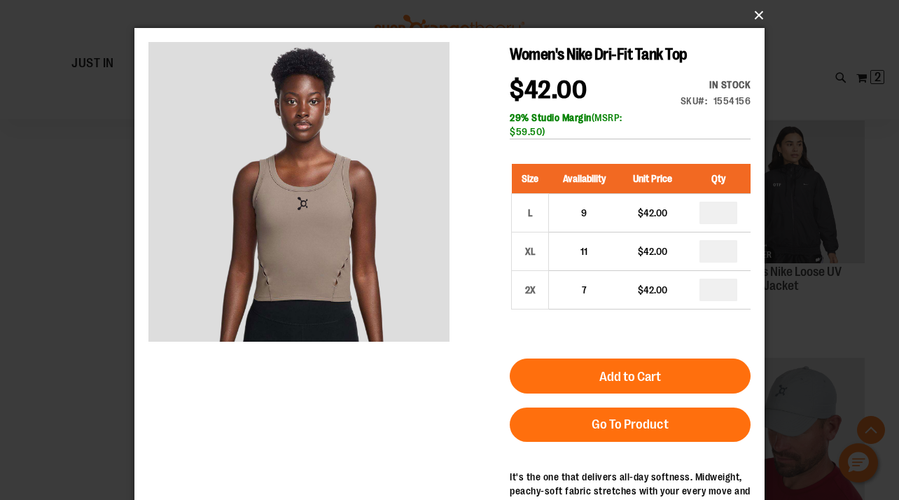
click at [759, 18] on button "×" at bounding box center [454, 15] width 630 height 31
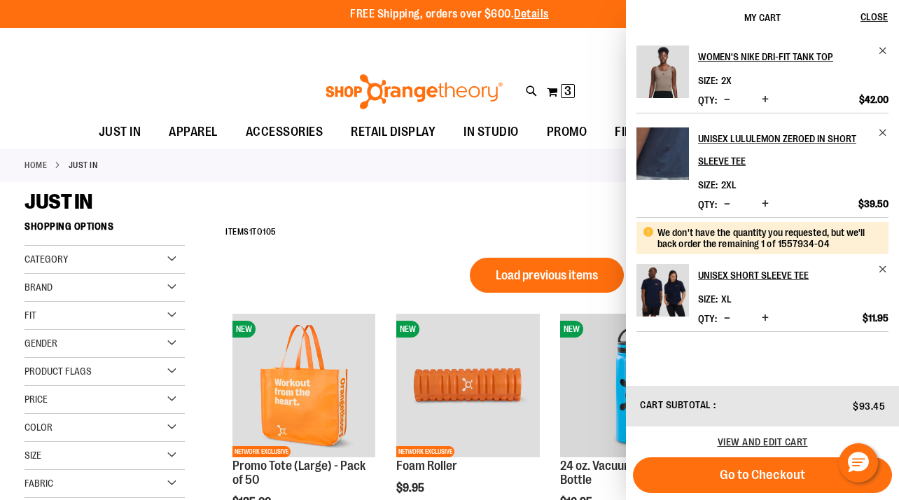
click at [330, 196] on div "JUST IN" at bounding box center [450, 201] width 850 height 25
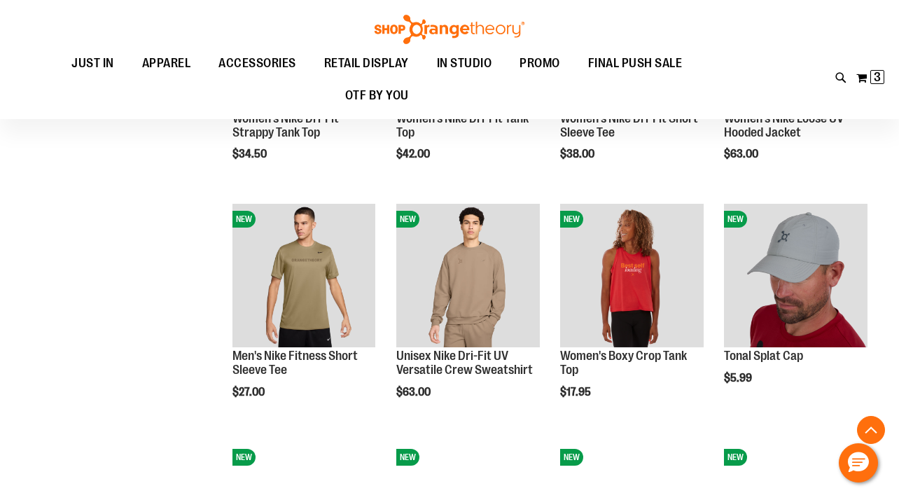
scroll to position [1627, 0]
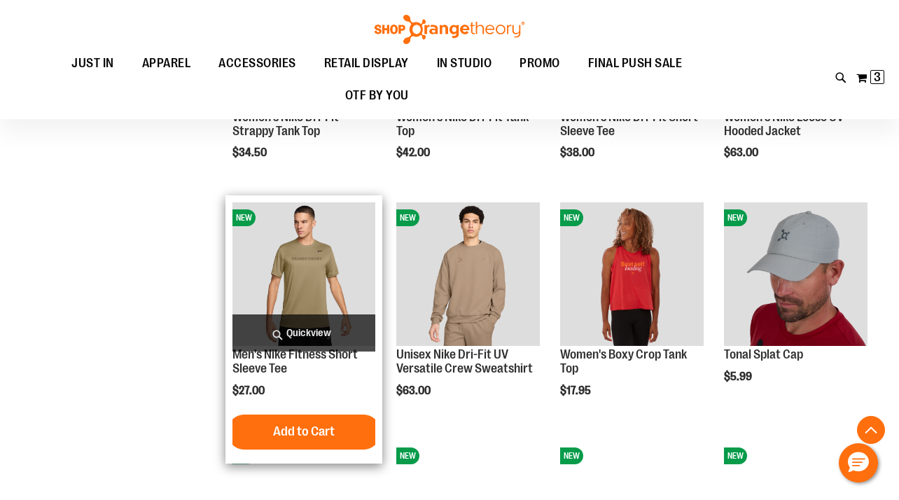
click at [274, 333] on span "Quickview" at bounding box center [304, 332] width 144 height 37
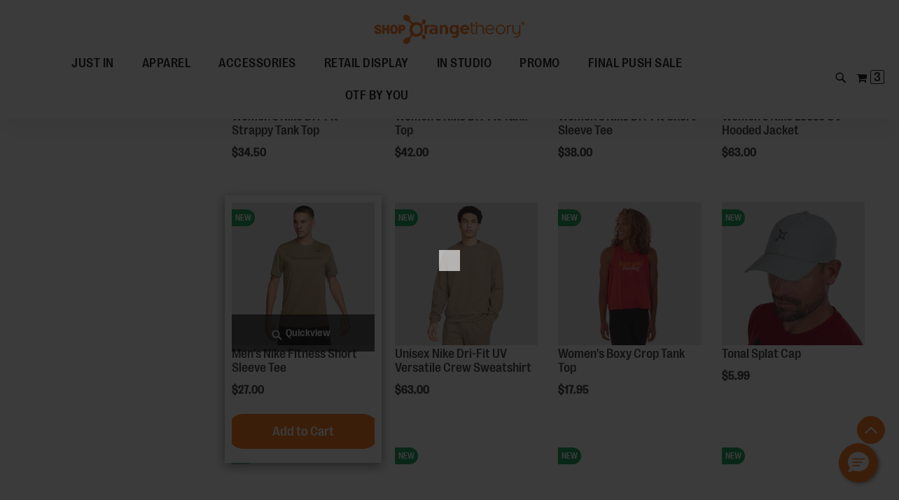
scroll to position [0, 0]
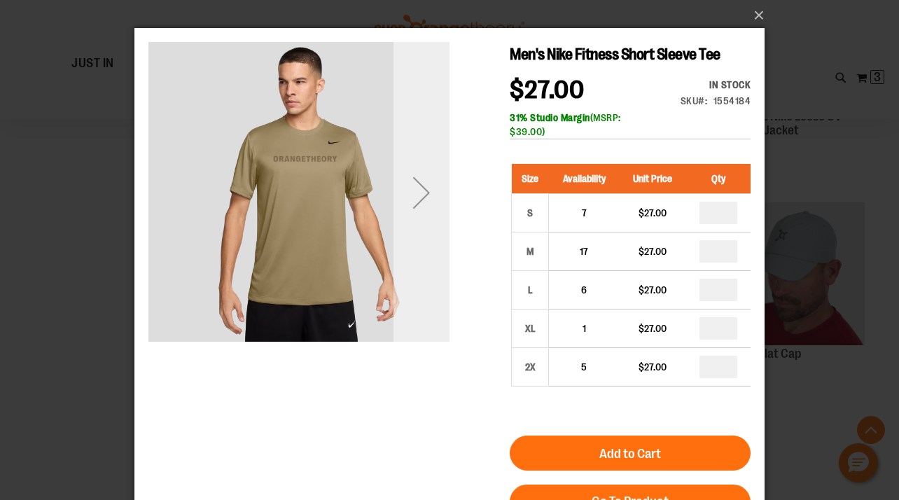
click at [428, 211] on div "Next" at bounding box center [422, 193] width 56 height 56
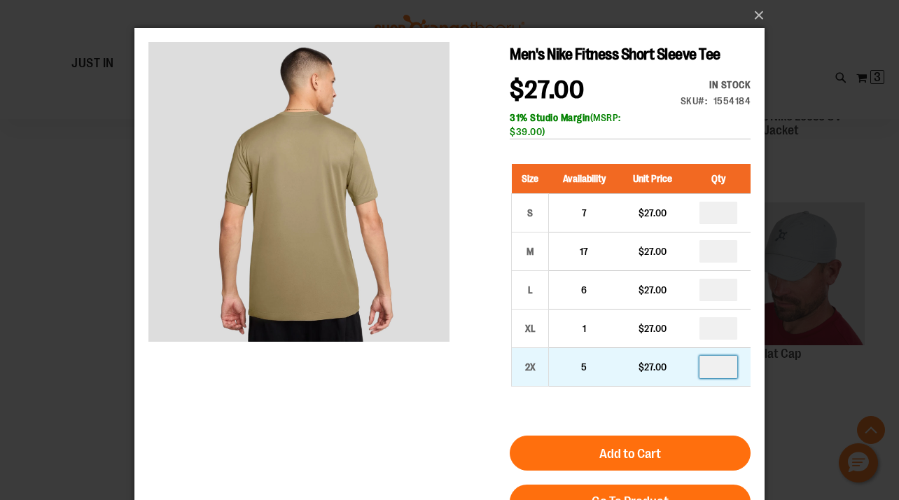
click at [726, 370] on input "number" at bounding box center [718, 367] width 38 height 22
type input "*"
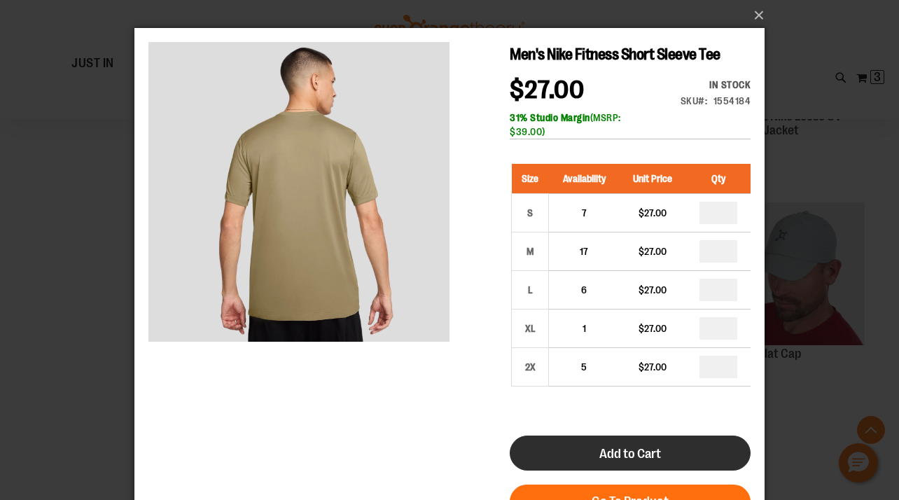
click at [644, 445] on button "Add to Cart" at bounding box center [630, 453] width 241 height 35
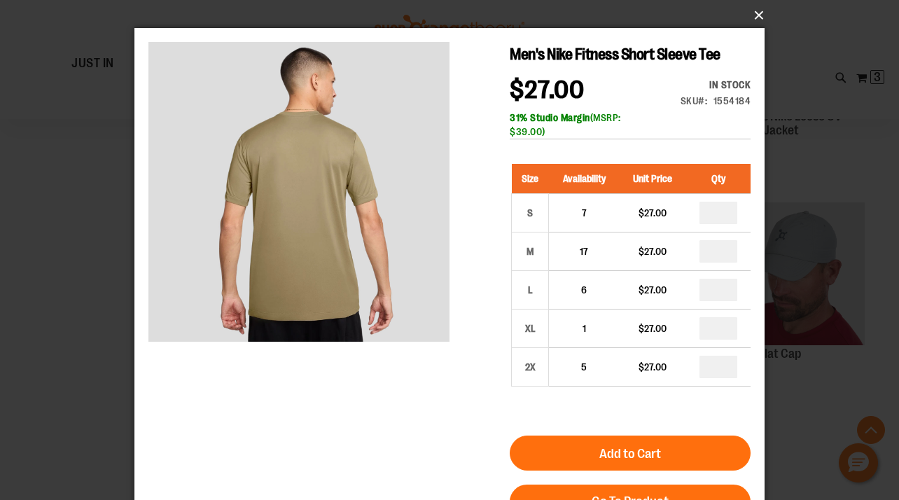
click at [755, 18] on button "×" at bounding box center [454, 15] width 630 height 31
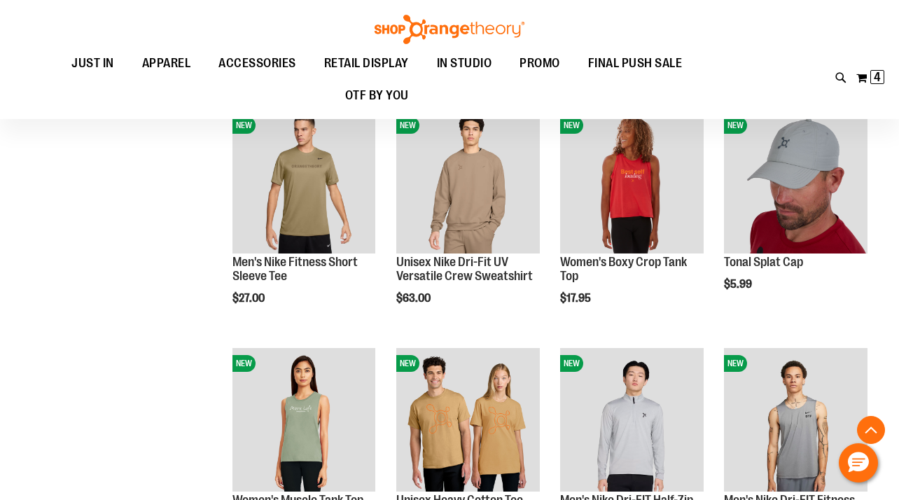
scroll to position [1699, 0]
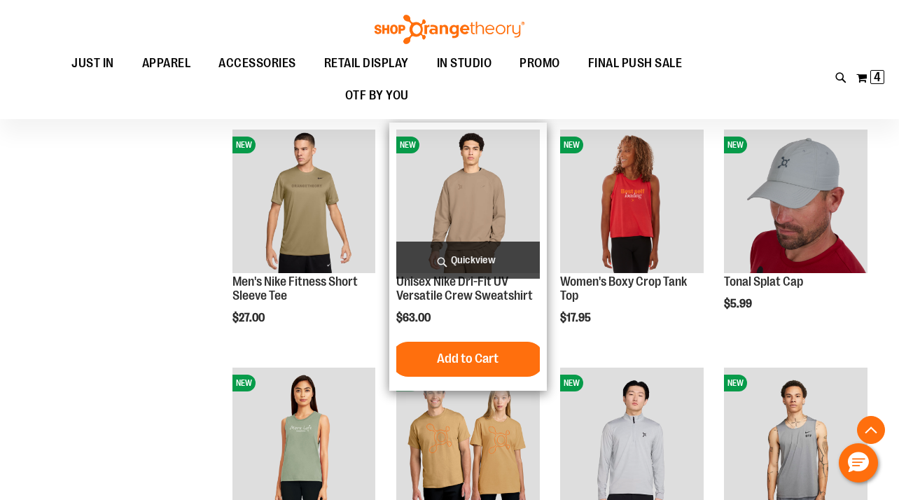
click at [475, 251] on span "Quickview" at bounding box center [468, 260] width 144 height 37
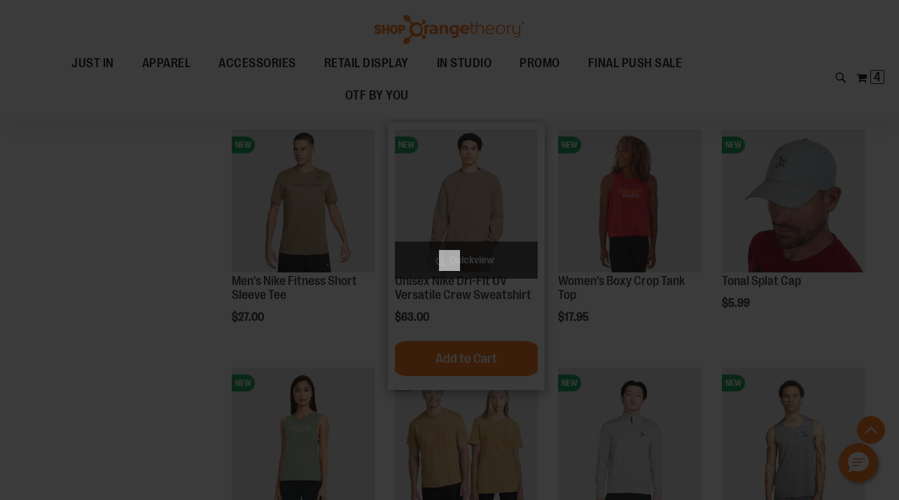
scroll to position [0, 0]
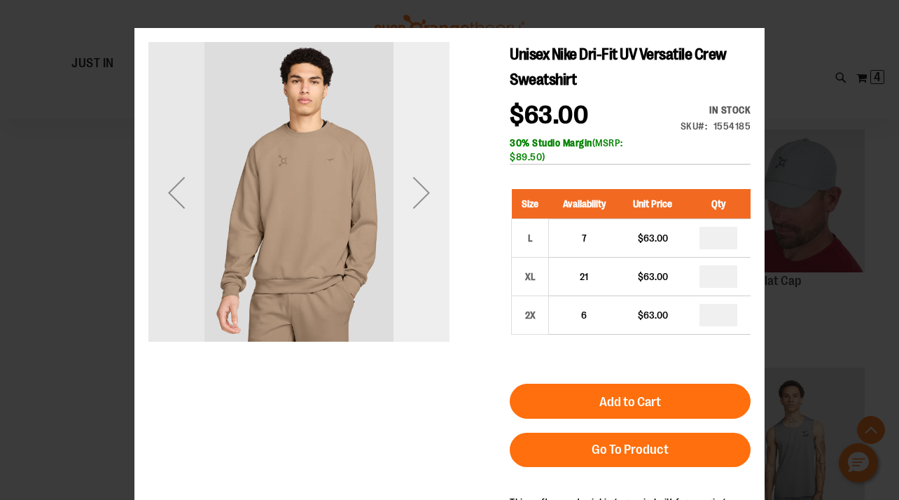
click at [417, 179] on div "Next" at bounding box center [422, 193] width 56 height 56
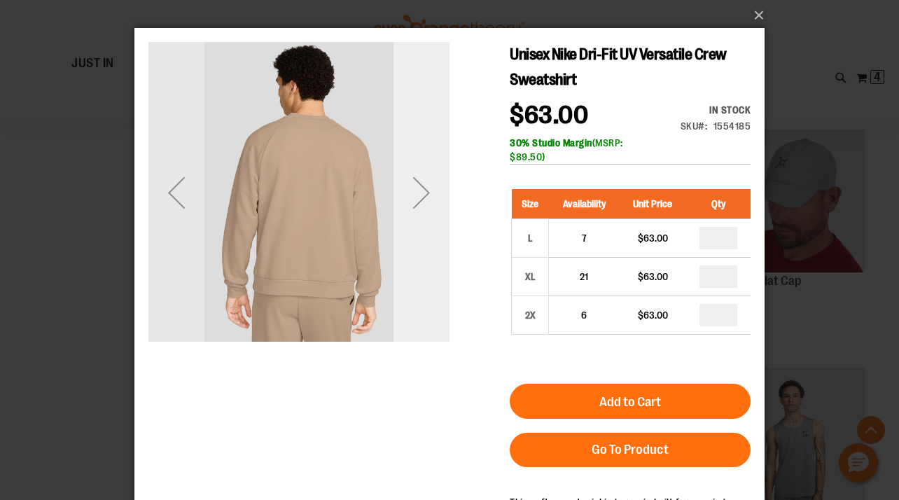
click at [417, 179] on div "Next" at bounding box center [422, 193] width 56 height 56
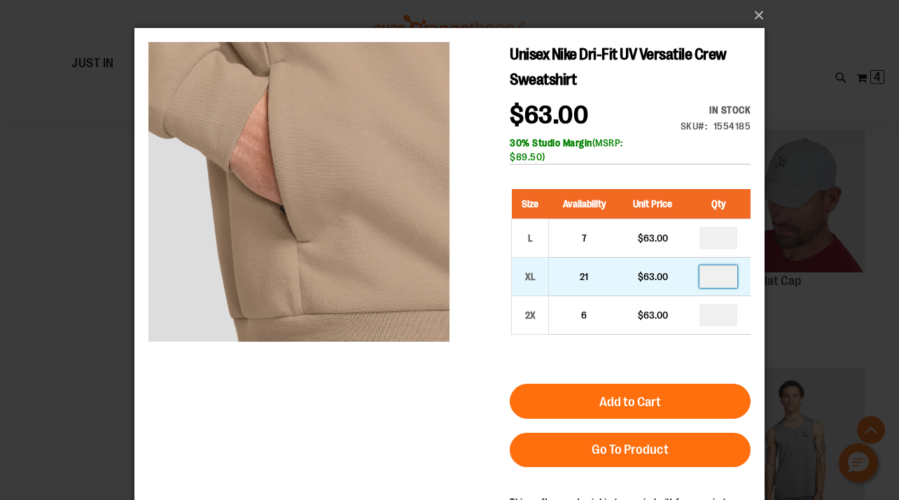
click at [727, 274] on input "number" at bounding box center [718, 276] width 38 height 22
type input "*"
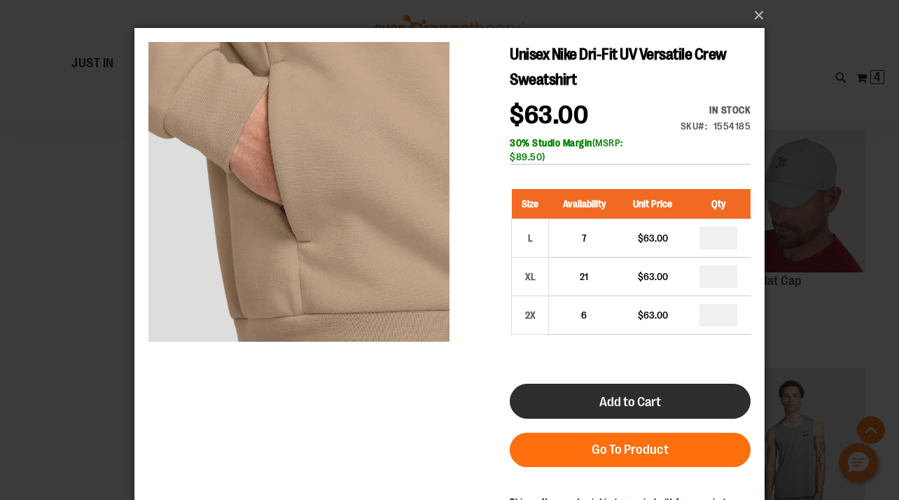
click at [627, 405] on span "Add to Cart" at bounding box center [630, 401] width 62 height 15
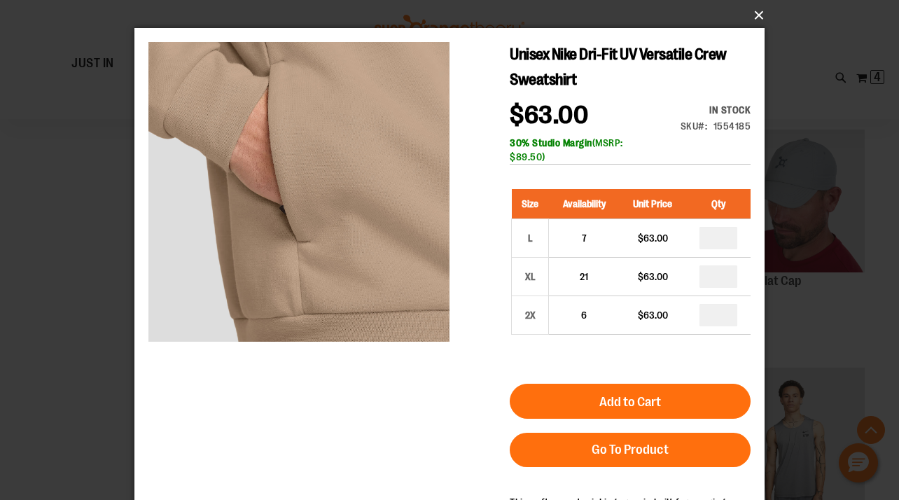
click at [757, 16] on button "×" at bounding box center [454, 15] width 630 height 31
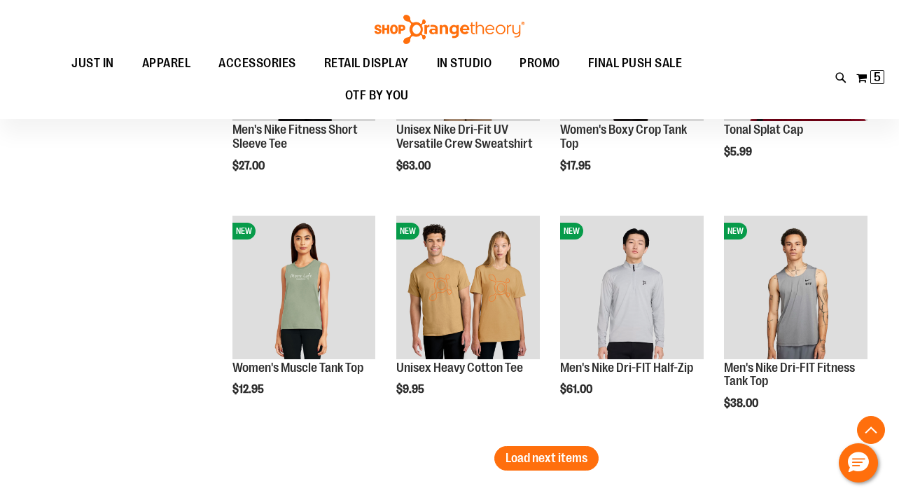
scroll to position [1857, 0]
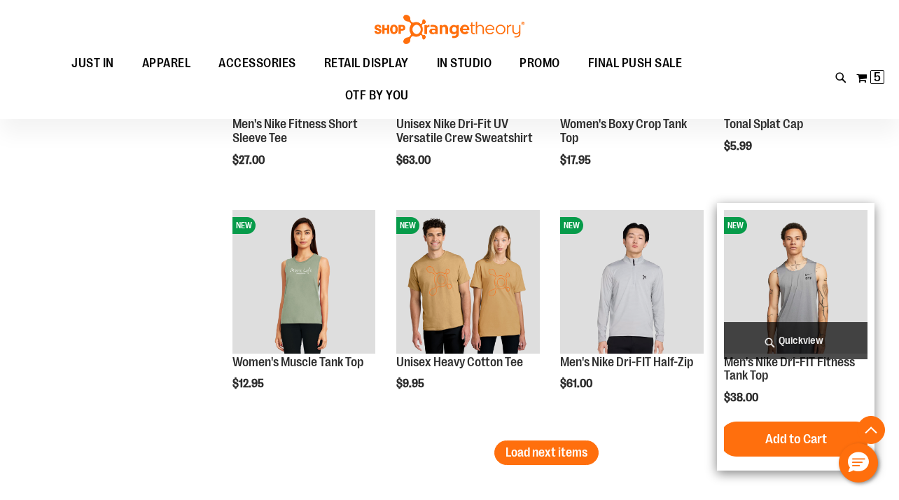
click at [782, 342] on span "Quickview" at bounding box center [796, 340] width 144 height 37
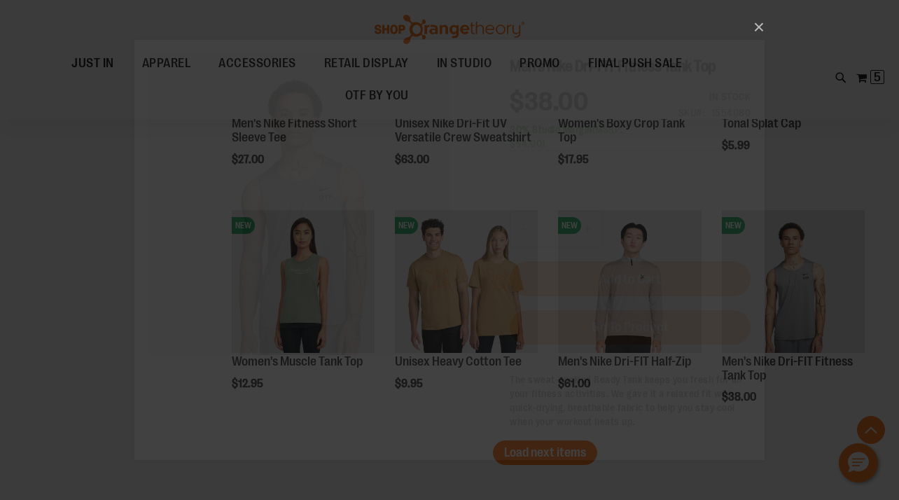
scroll to position [0, 0]
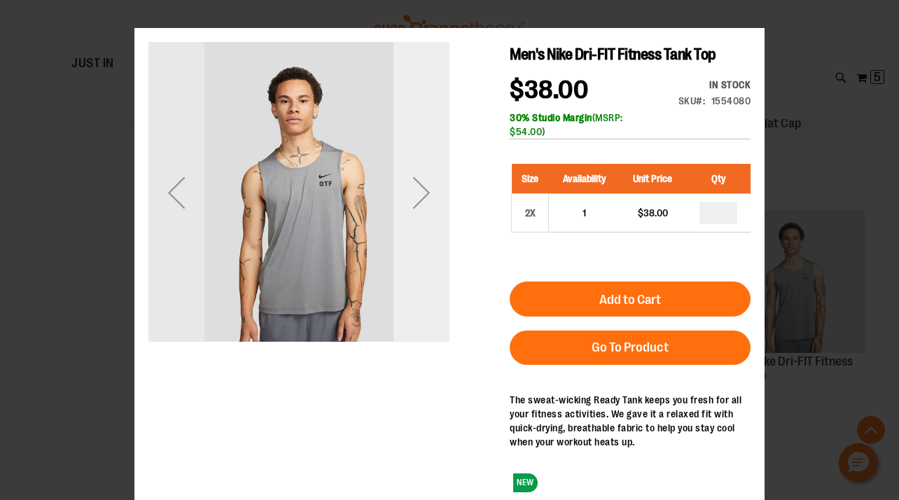
click at [426, 204] on div "Next" at bounding box center [422, 193] width 56 height 56
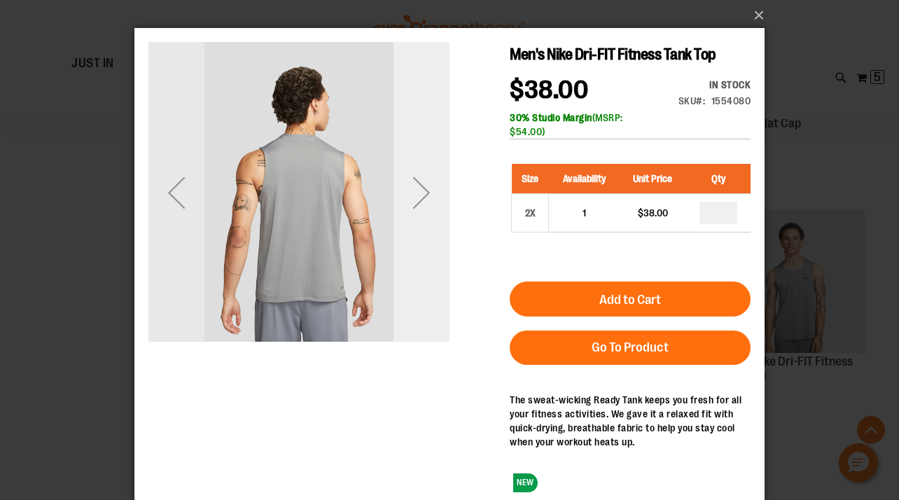
click at [426, 204] on div "Next" at bounding box center [422, 193] width 56 height 56
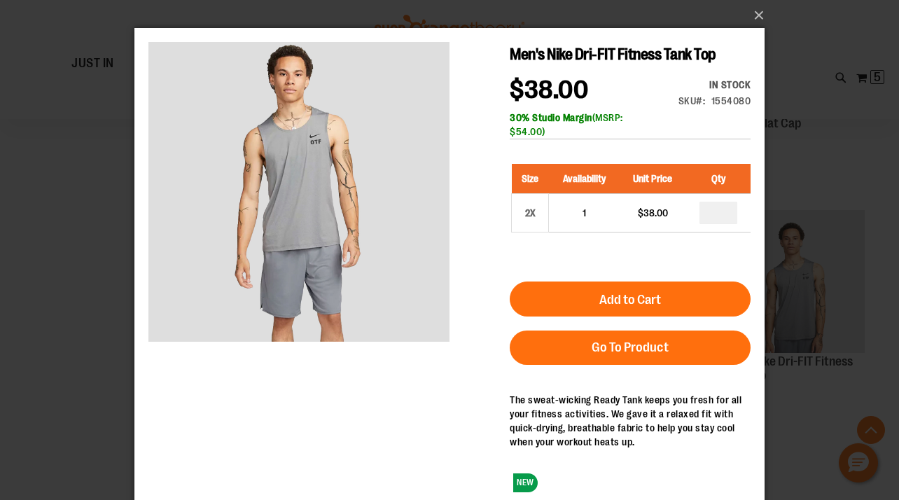
click at [65, 370] on div "×" at bounding box center [449, 250] width 899 height 500
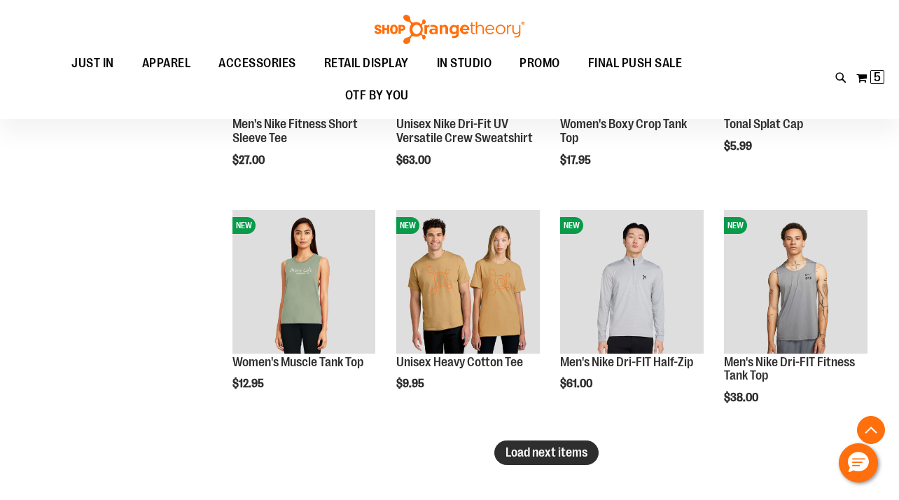
click at [570, 456] on span "Load next items" at bounding box center [547, 452] width 82 height 14
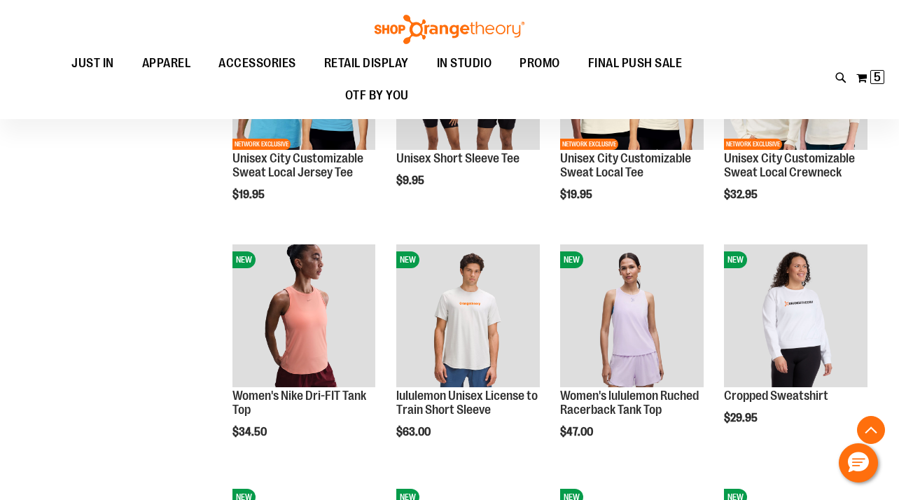
scroll to position [2300, 0]
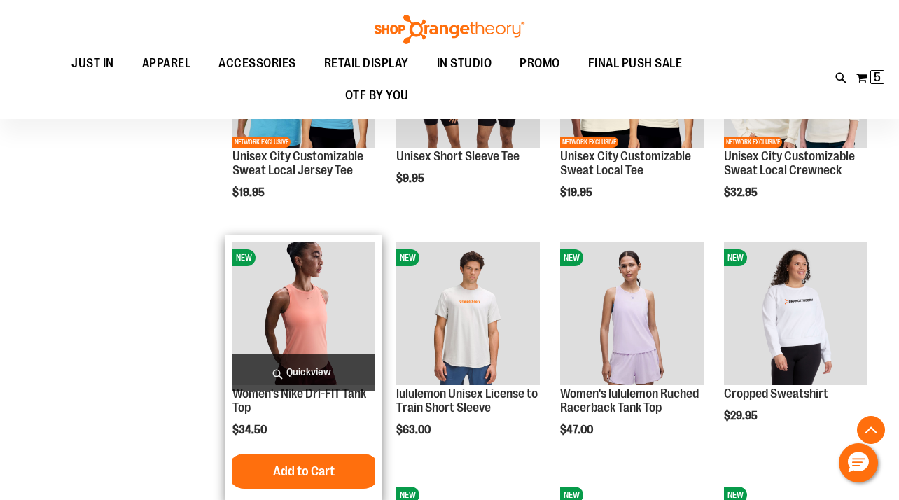
click at [290, 372] on span "Quickview" at bounding box center [304, 372] width 144 height 37
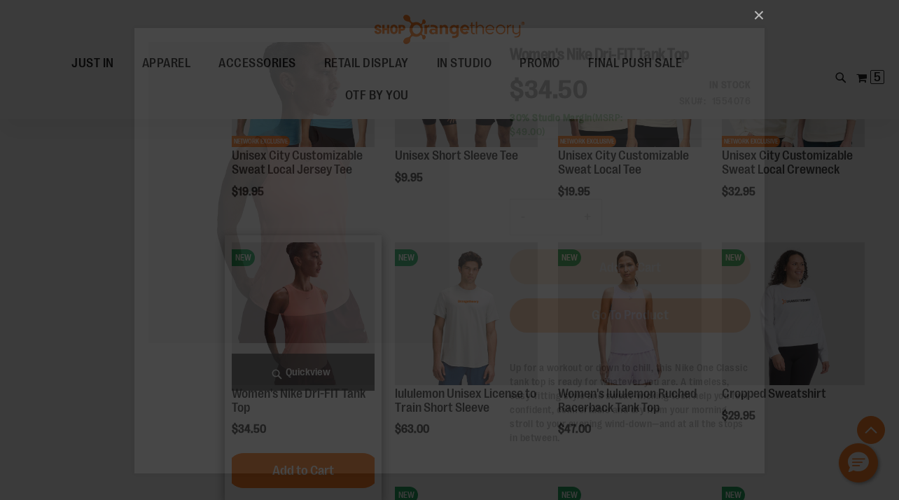
scroll to position [0, 0]
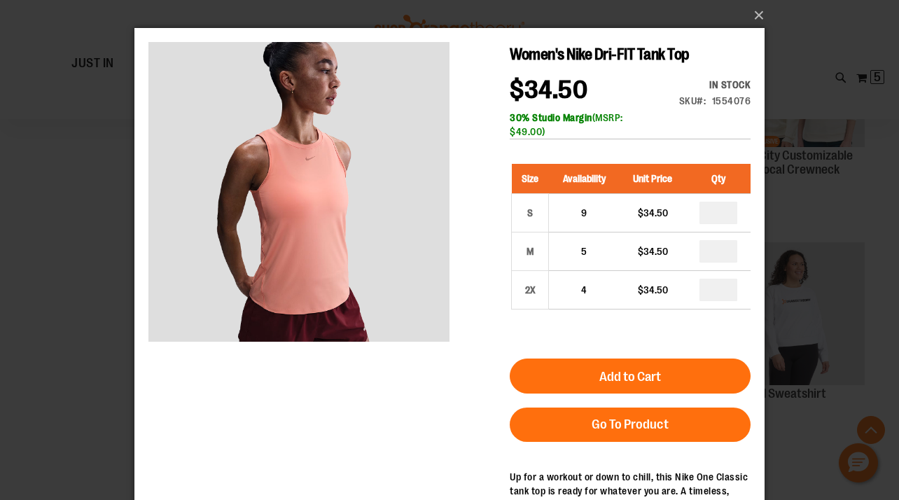
click at [51, 309] on div "×" at bounding box center [449, 250] width 899 height 500
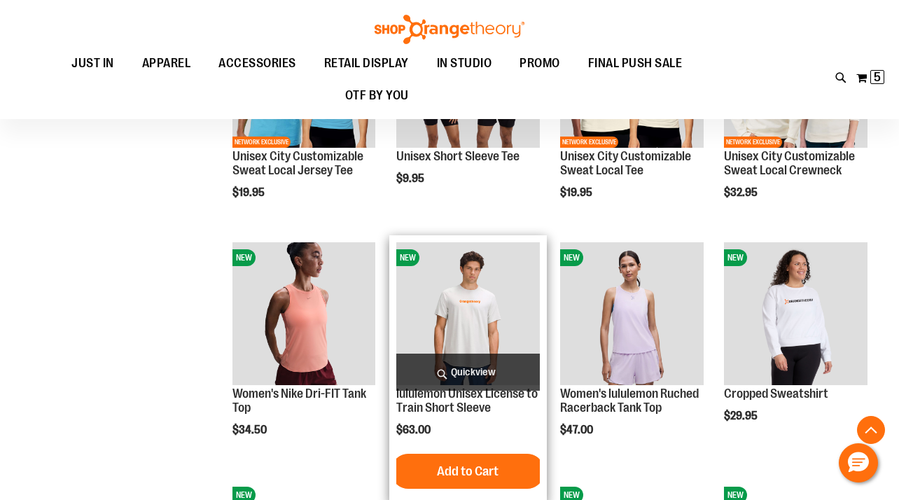
click at [441, 372] on span "Quickview" at bounding box center [468, 372] width 144 height 37
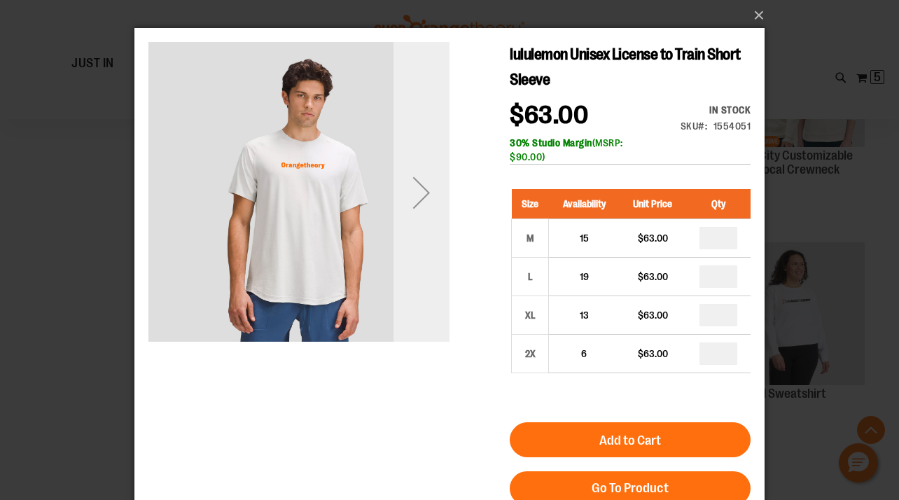
click at [419, 209] on div "Next" at bounding box center [422, 193] width 56 height 56
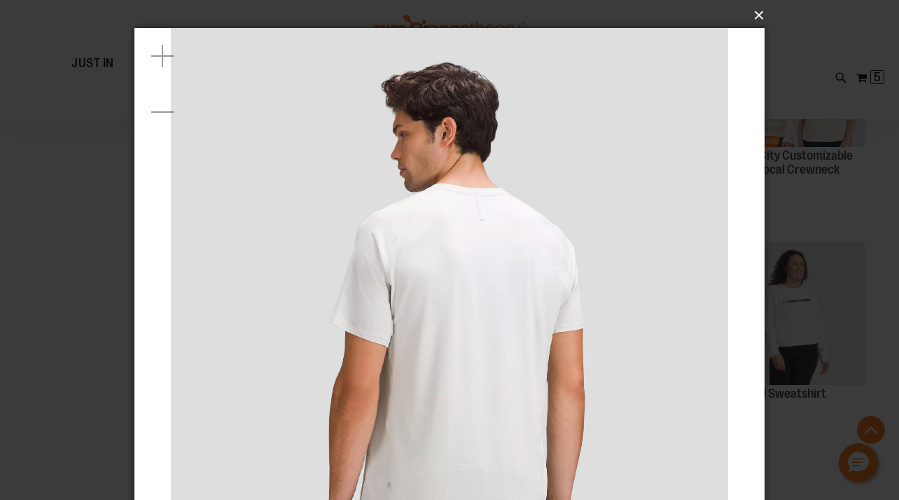
click at [760, 20] on button "×" at bounding box center [454, 15] width 630 height 31
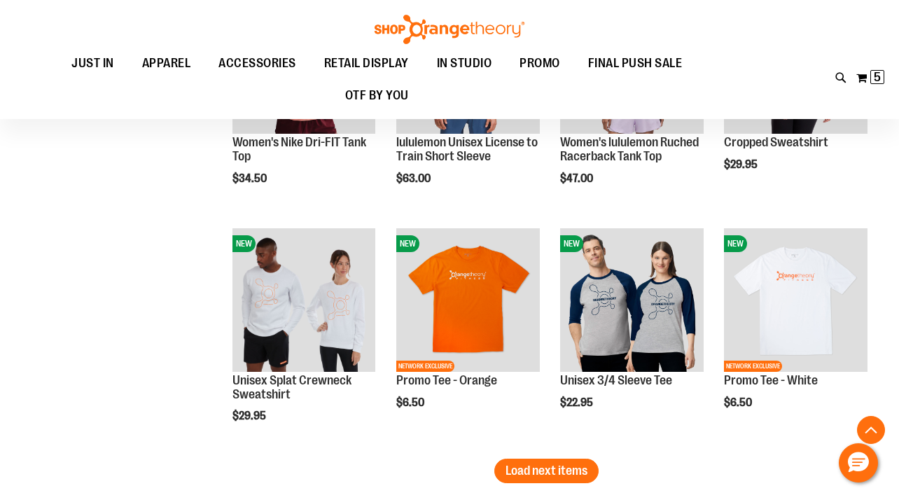
scroll to position [2596, 0]
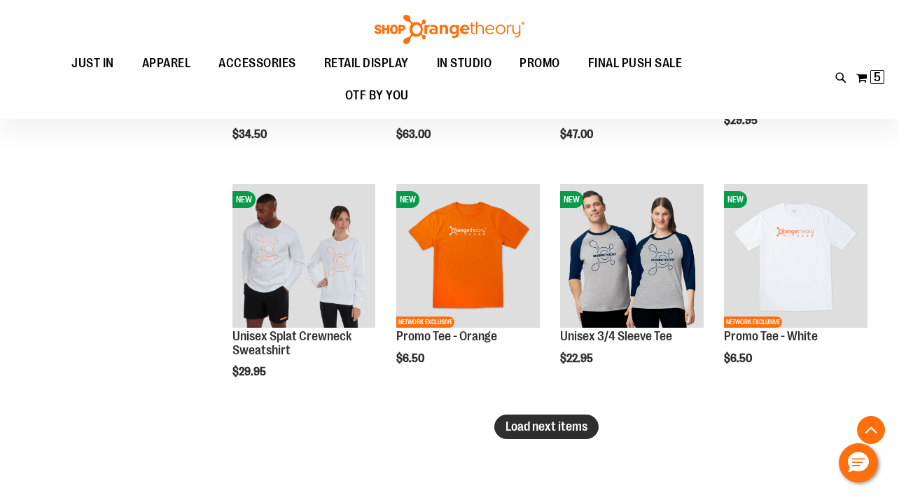
click at [538, 432] on span "Load next items" at bounding box center [547, 426] width 82 height 14
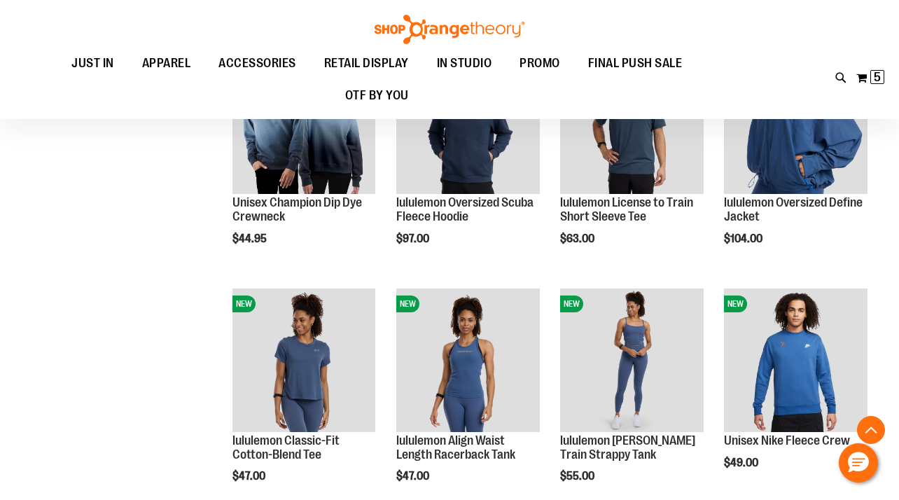
scroll to position [3016, 0]
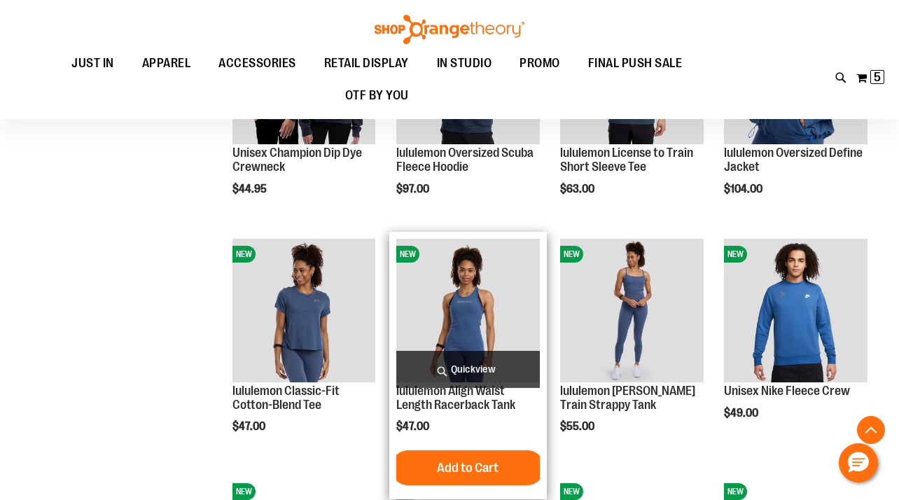
click at [457, 375] on span "Quickview" at bounding box center [468, 369] width 144 height 37
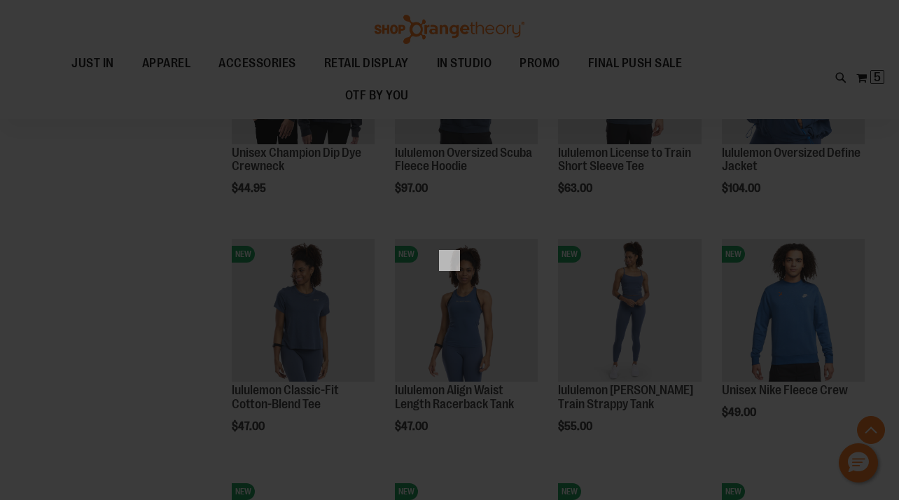
scroll to position [0, 0]
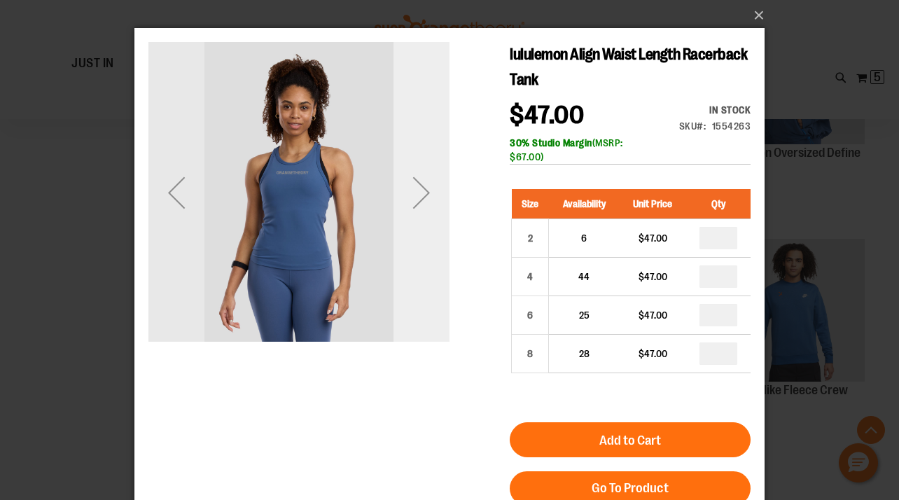
click at [428, 202] on div "Next" at bounding box center [422, 193] width 56 height 56
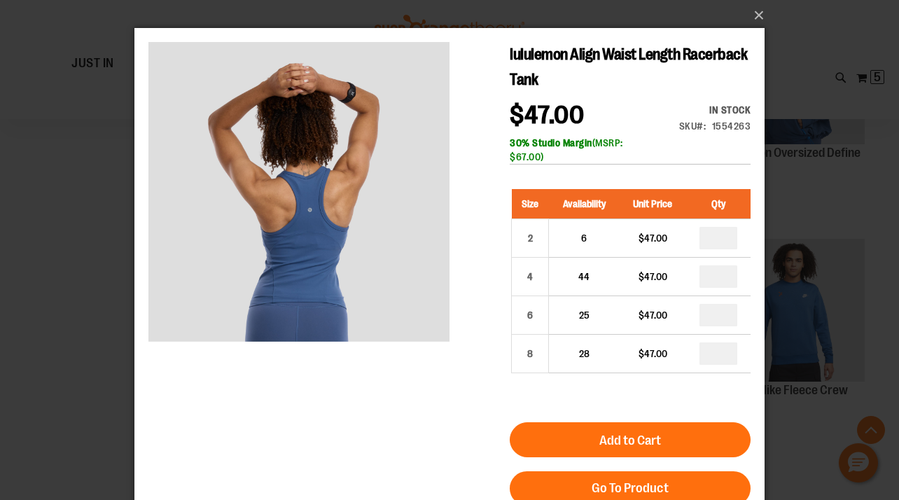
click at [73, 407] on div "×" at bounding box center [449, 250] width 899 height 500
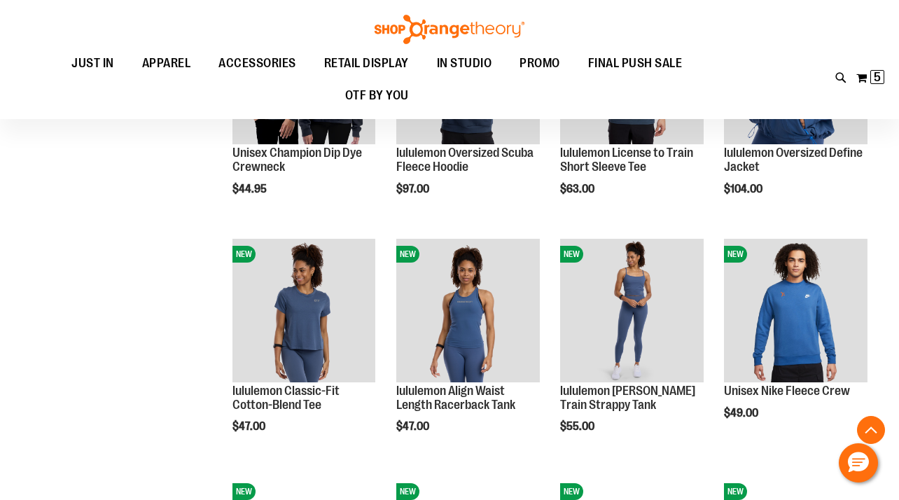
scroll to position [3254, 0]
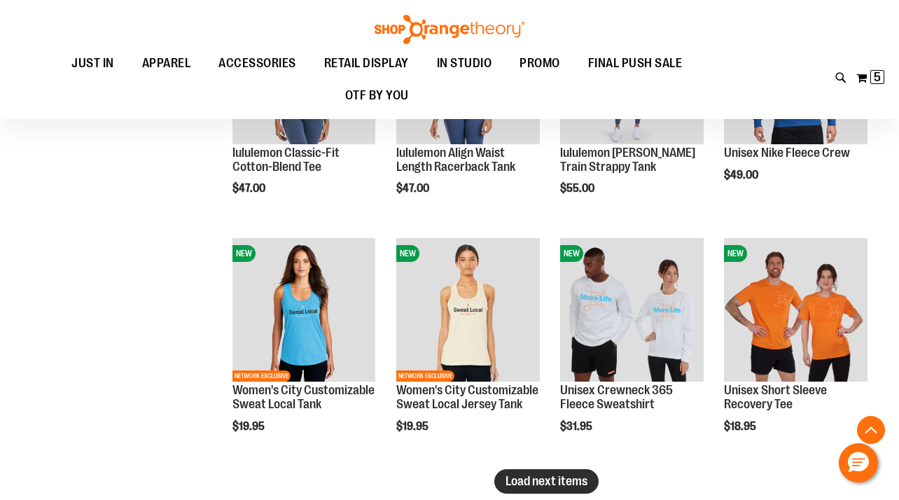
click at [506, 480] on span "Load next items" at bounding box center [547, 481] width 82 height 14
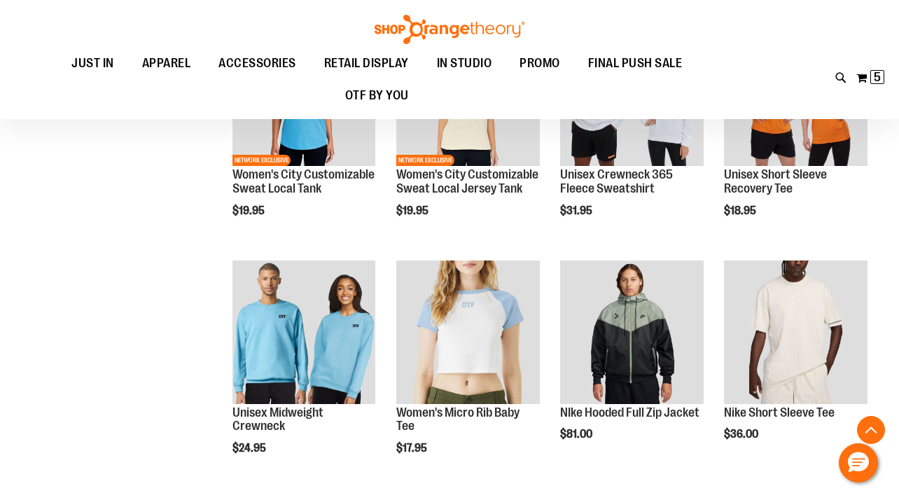
scroll to position [3472, 0]
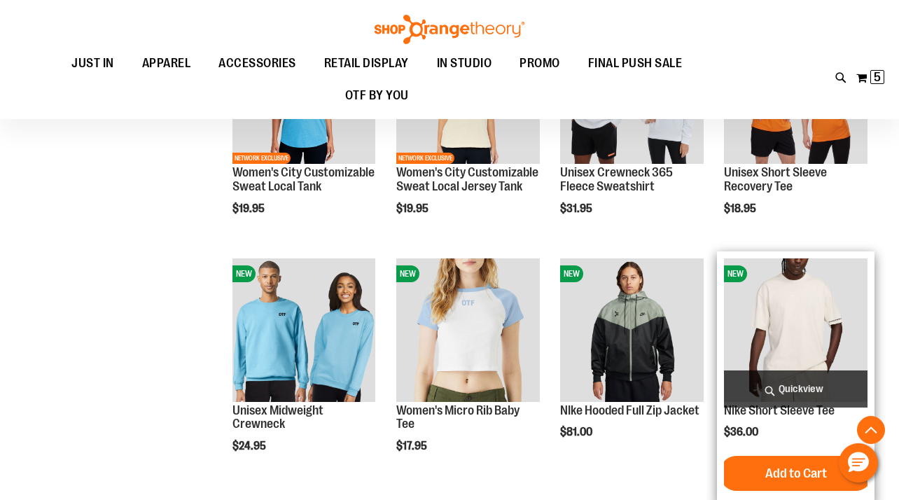
click at [796, 389] on span "Quickview" at bounding box center [796, 388] width 144 height 37
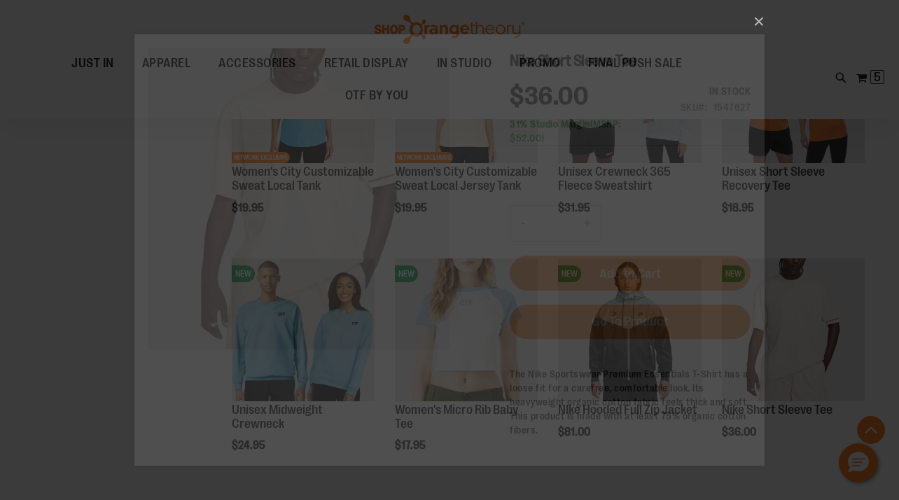
scroll to position [0, 0]
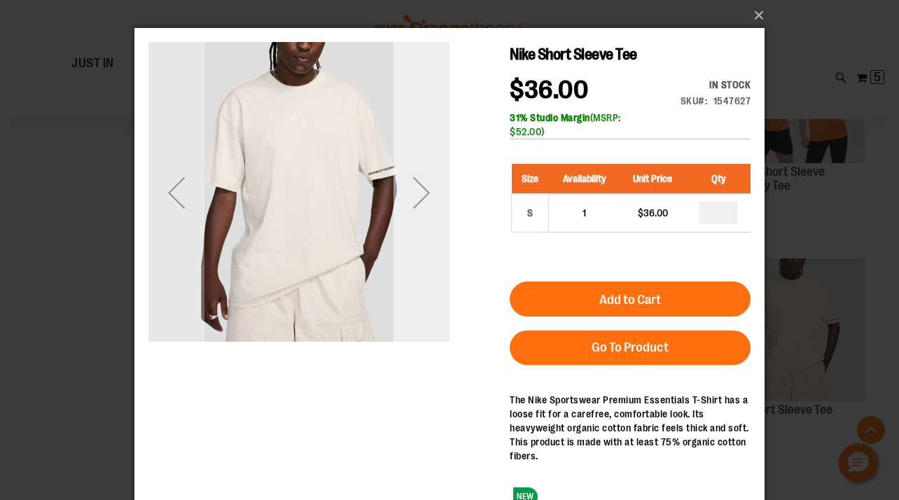
click at [431, 228] on div "Next" at bounding box center [422, 192] width 56 height 301
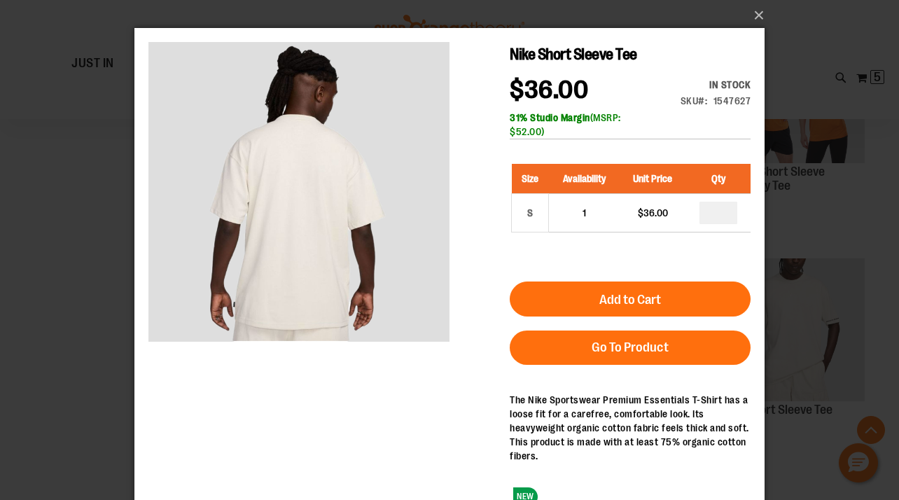
click at [74, 414] on div "×" at bounding box center [449, 250] width 899 height 500
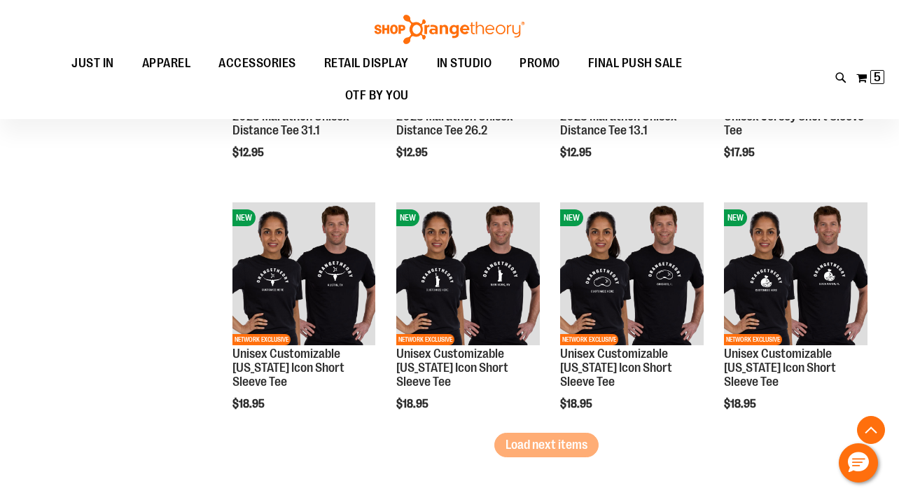
scroll to position [4004, 0]
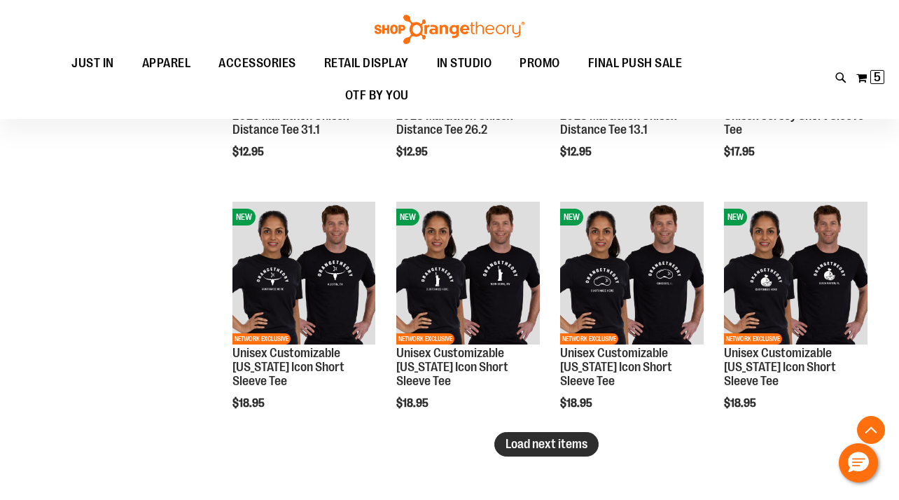
click at [535, 450] on span "Load next items" at bounding box center [547, 444] width 82 height 14
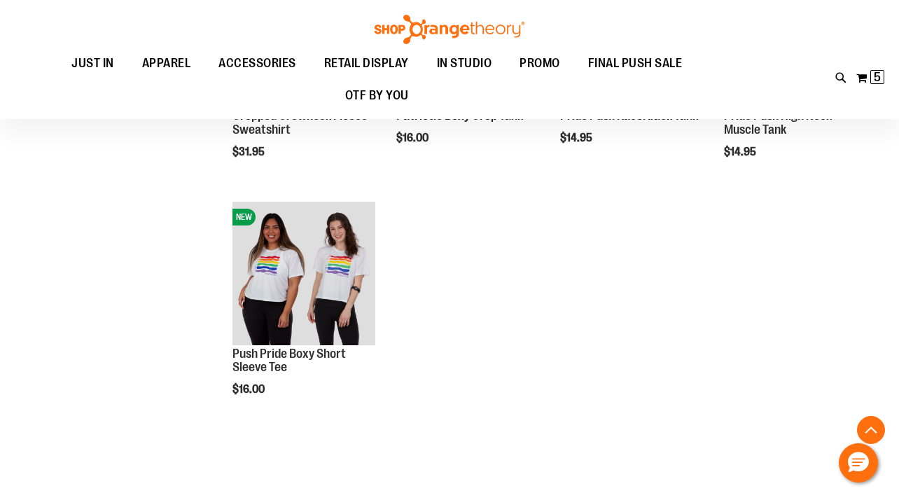
scroll to position [4801, 0]
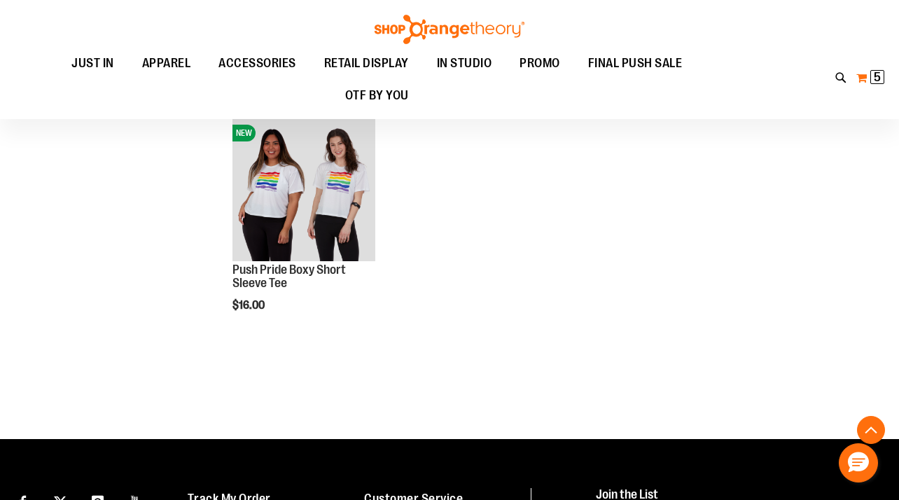
click at [880, 74] on span "5 5 items" at bounding box center [877, 77] width 14 height 14
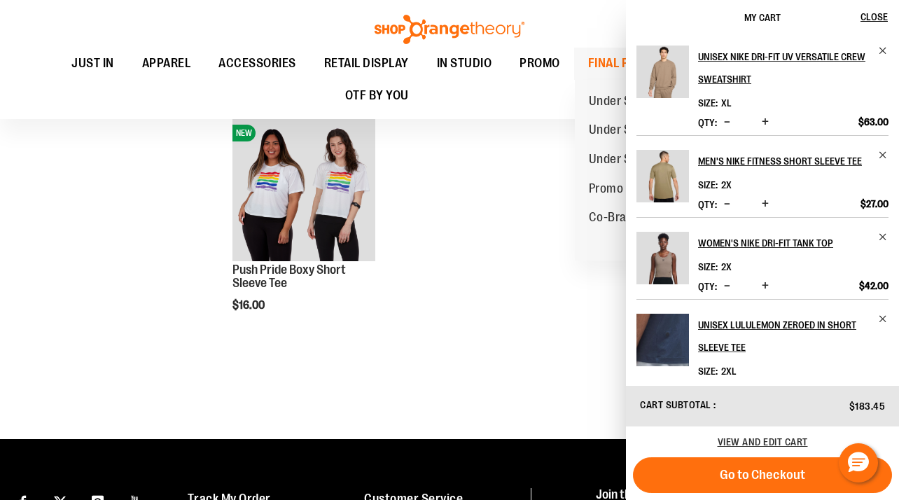
click at [608, 55] on span "FINAL PUSH SALE" at bounding box center [635, 64] width 95 height 32
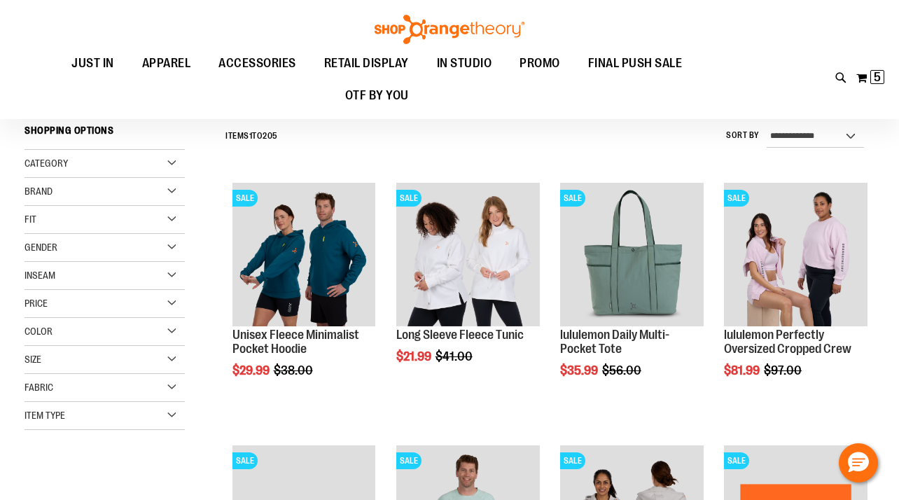
scroll to position [96, 0]
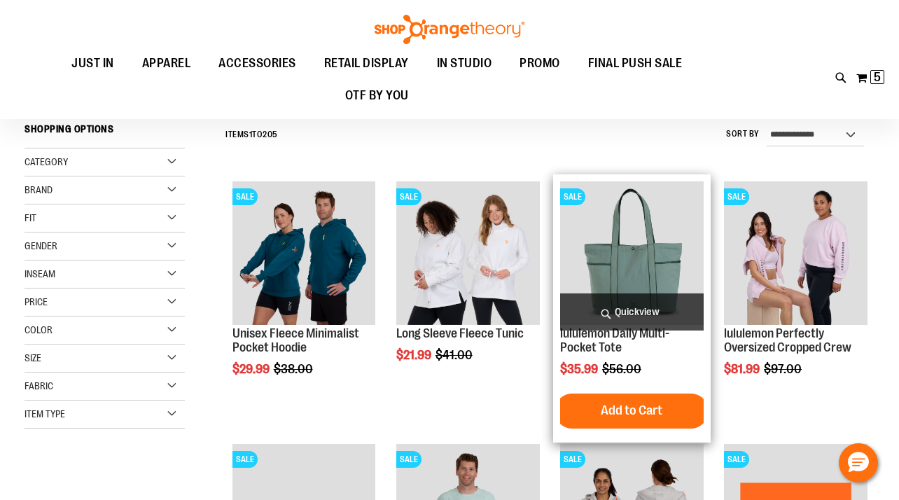
type input "**********"
click at [643, 307] on span "Quickview" at bounding box center [632, 311] width 144 height 37
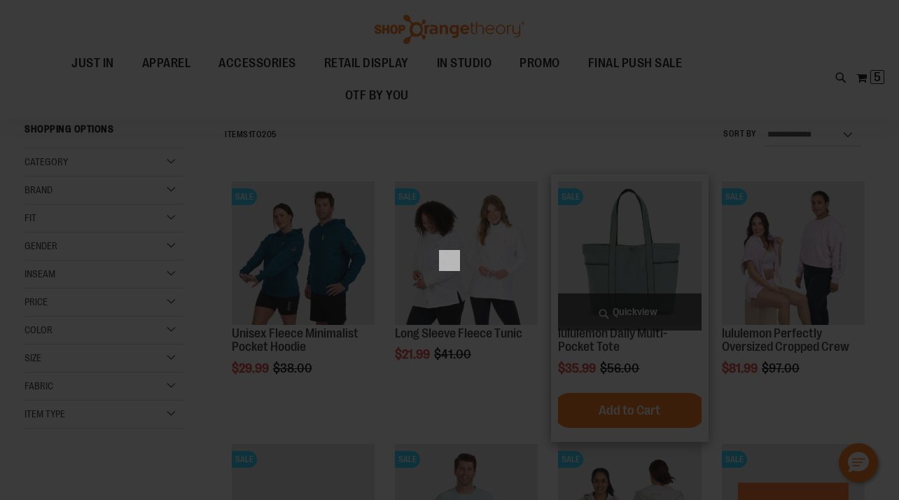
scroll to position [0, 0]
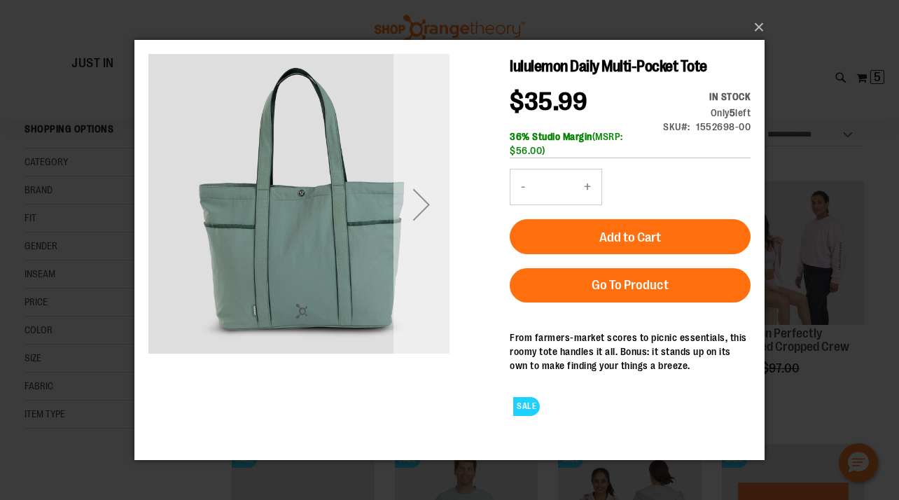
click at [427, 214] on div "Next" at bounding box center [422, 204] width 56 height 56
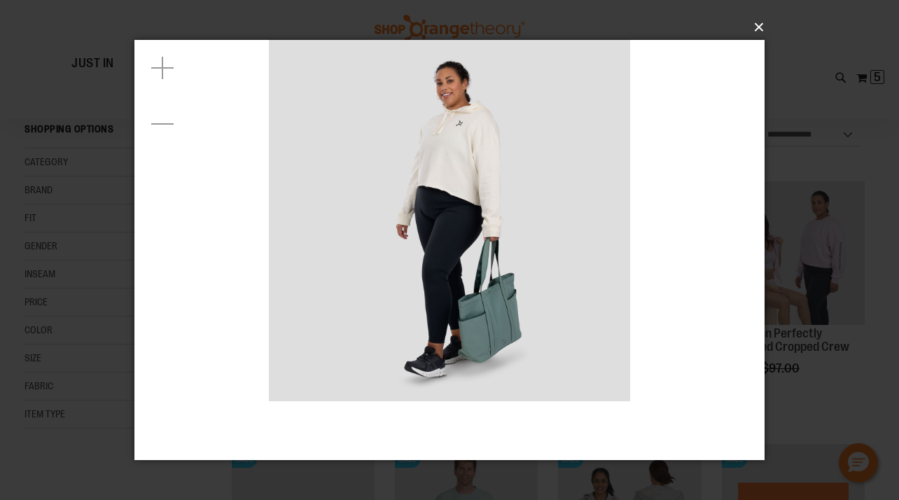
click at [764, 27] on button "×" at bounding box center [454, 27] width 630 height 31
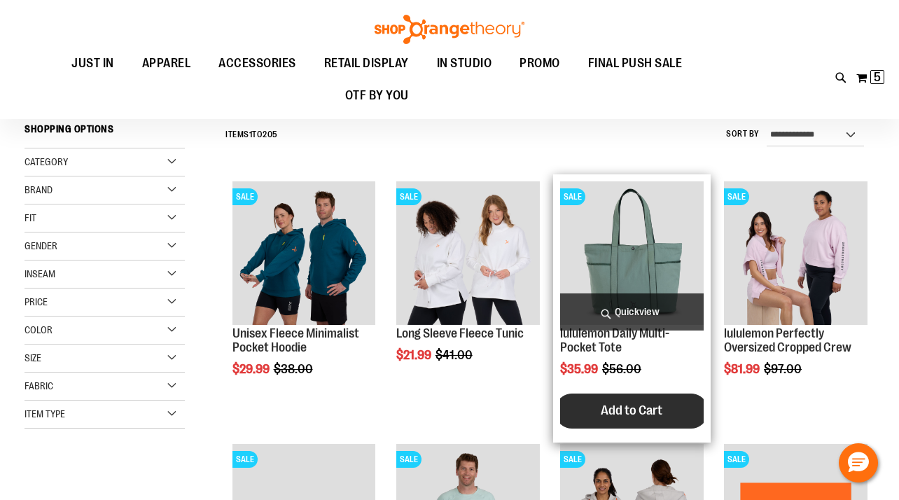
click at [613, 417] on span "Add to Cart" at bounding box center [632, 410] width 62 height 15
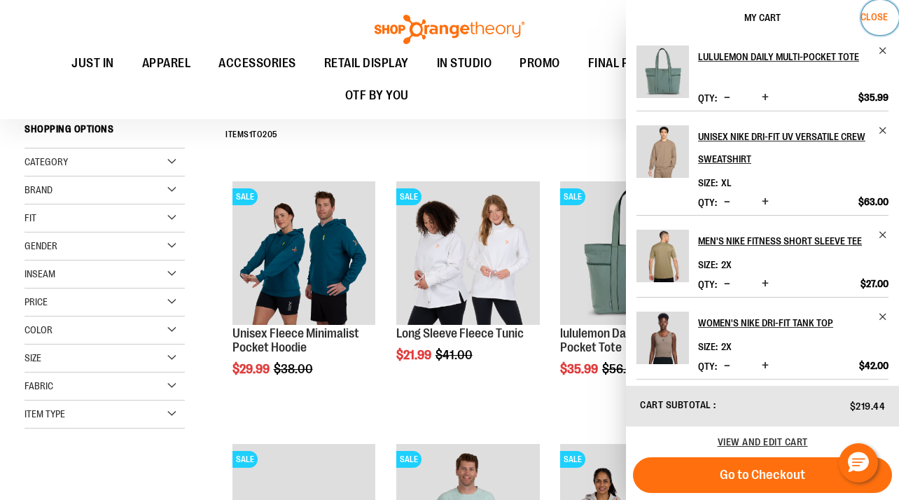
click at [879, 15] on span "Close" at bounding box center [874, 16] width 27 height 11
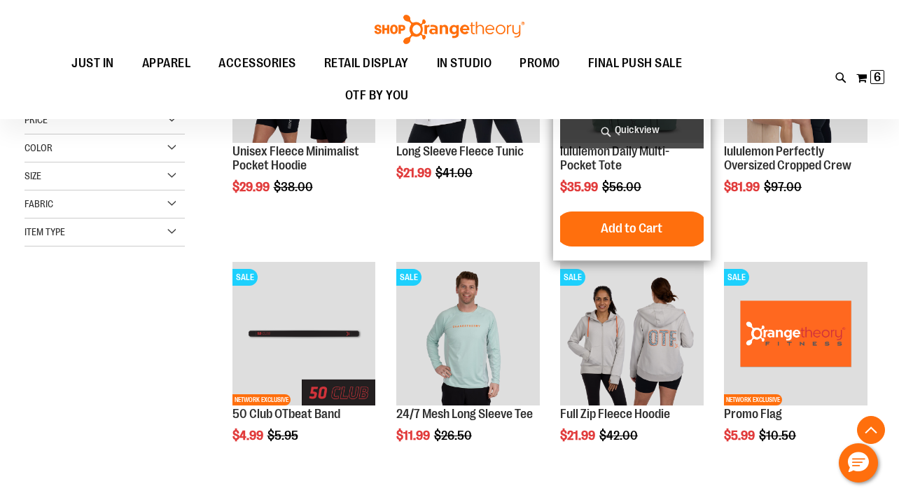
scroll to position [333, 0]
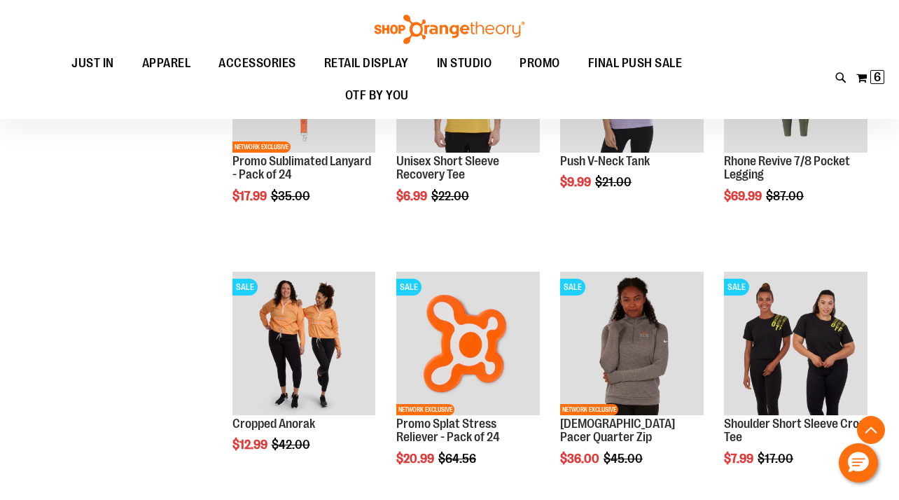
scroll to position [1061, 0]
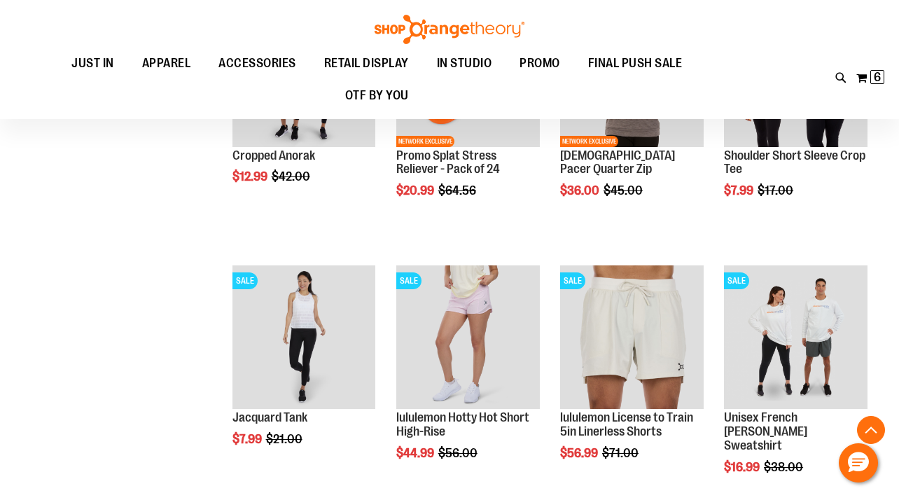
scroll to position [1328, 0]
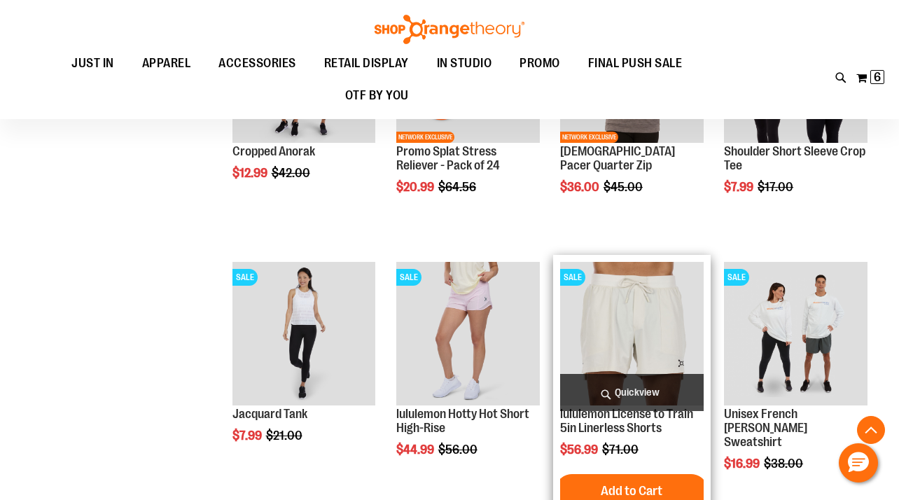
click at [601, 396] on span "Quickview" at bounding box center [632, 392] width 144 height 37
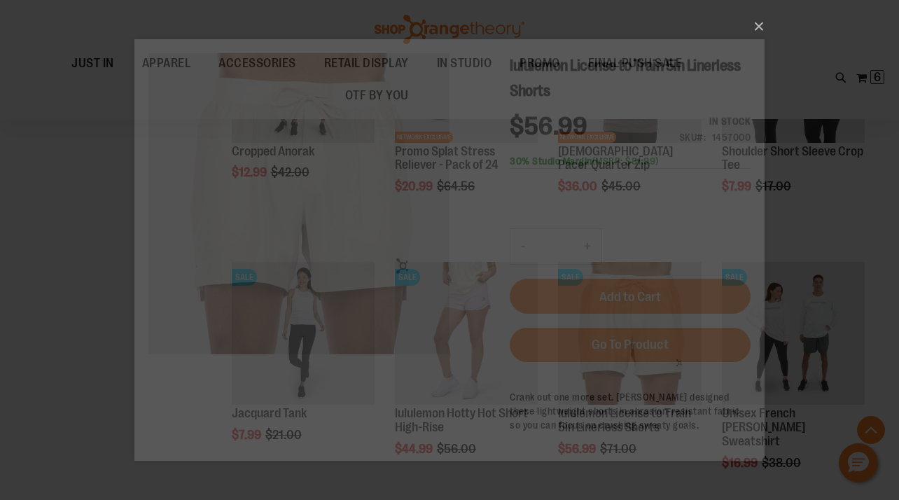
scroll to position [0, 0]
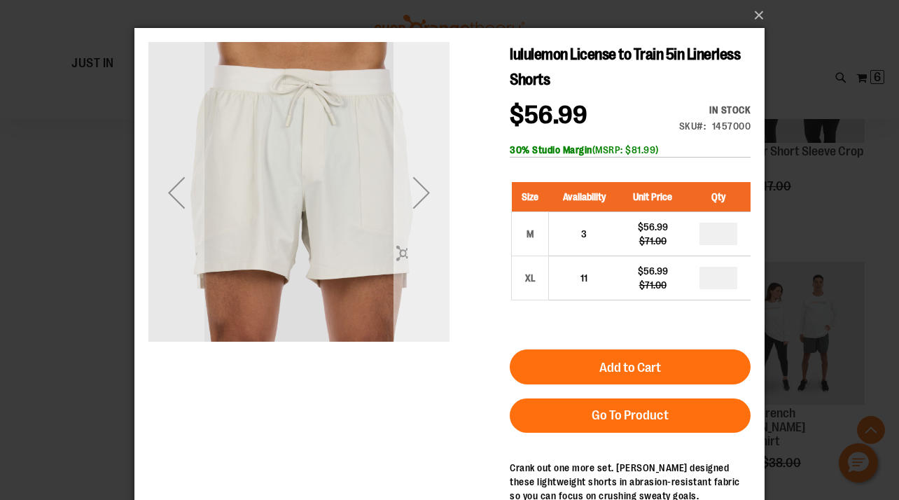
click at [429, 201] on div "Next" at bounding box center [422, 193] width 56 height 56
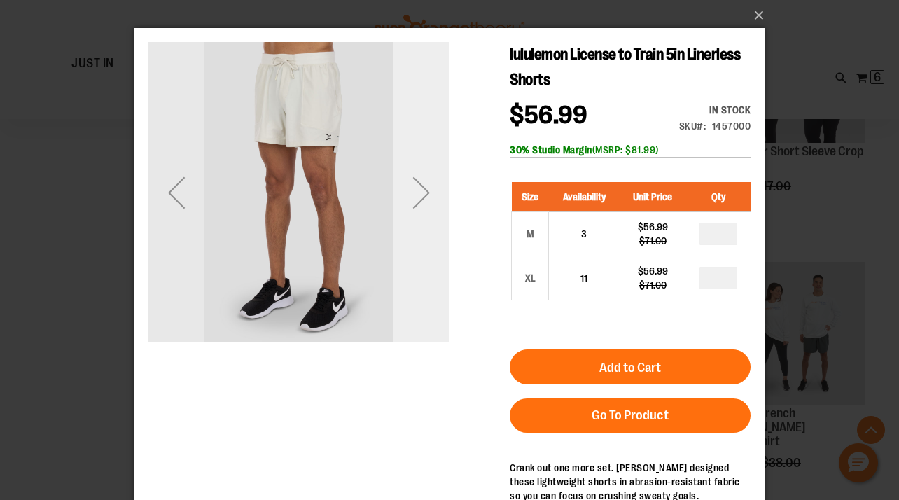
click at [429, 201] on div "Next" at bounding box center [422, 193] width 56 height 56
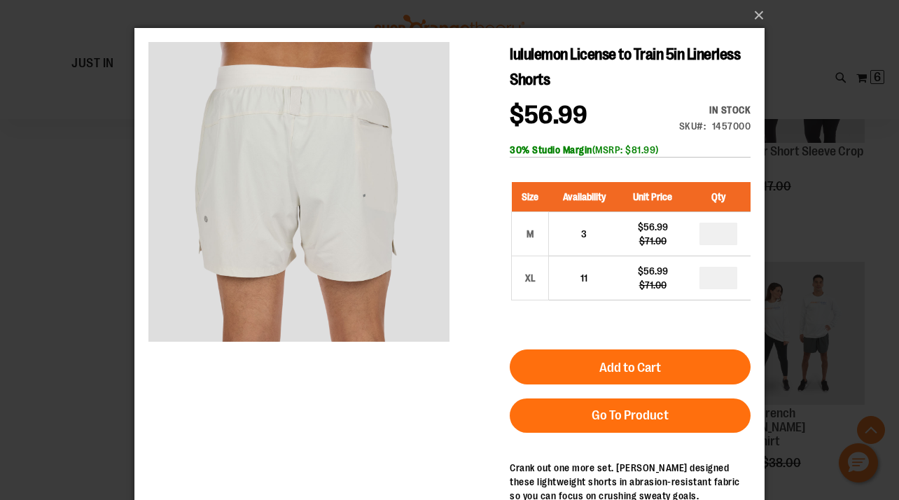
click at [64, 346] on div "×" at bounding box center [449, 250] width 899 height 500
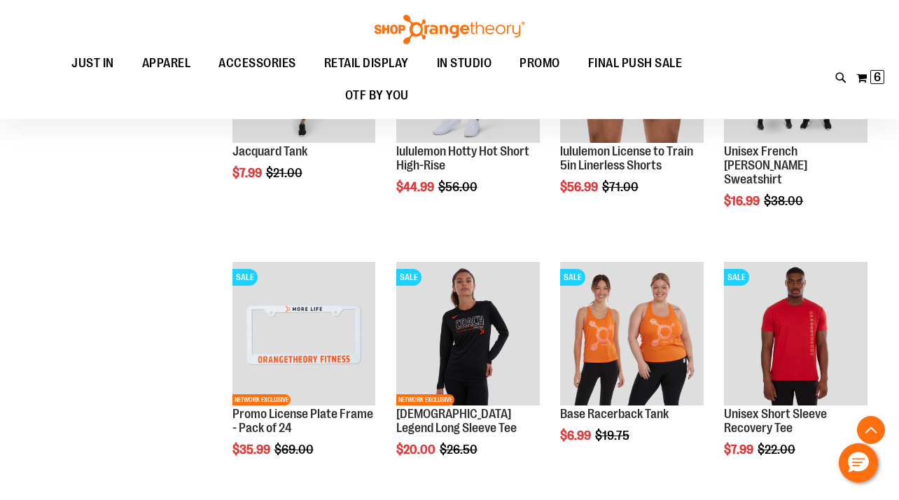
scroll to position [1606, 0]
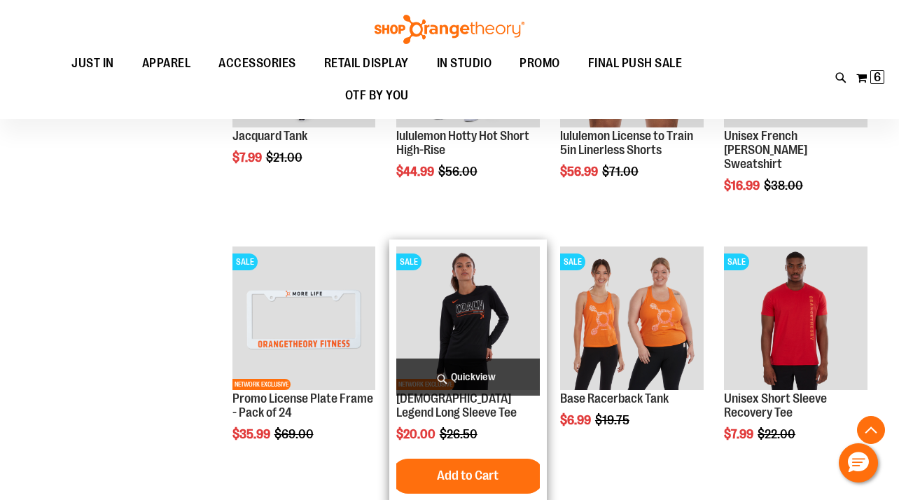
click at [466, 368] on span "Quickview" at bounding box center [468, 376] width 144 height 37
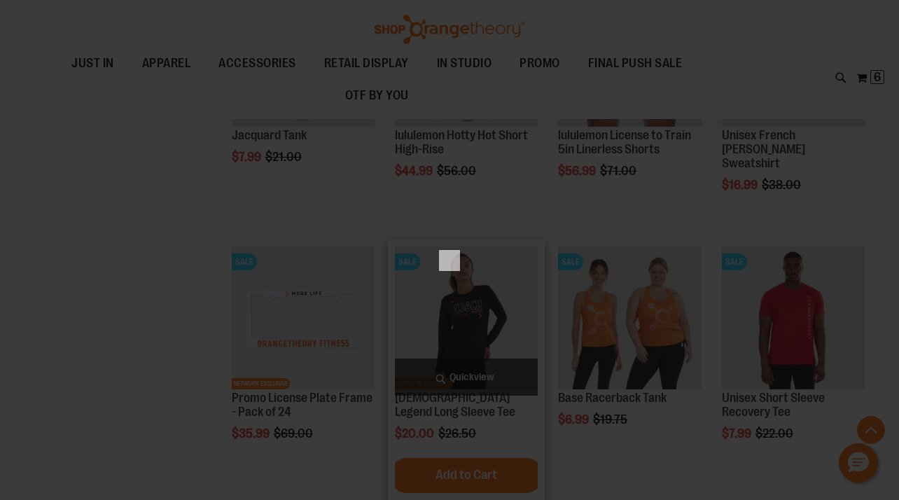
scroll to position [0, 0]
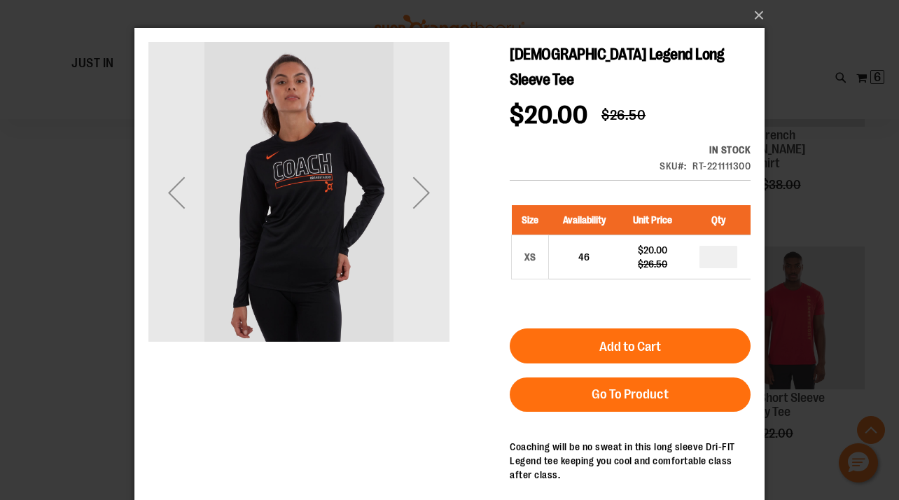
click at [72, 382] on div "×" at bounding box center [449, 250] width 899 height 500
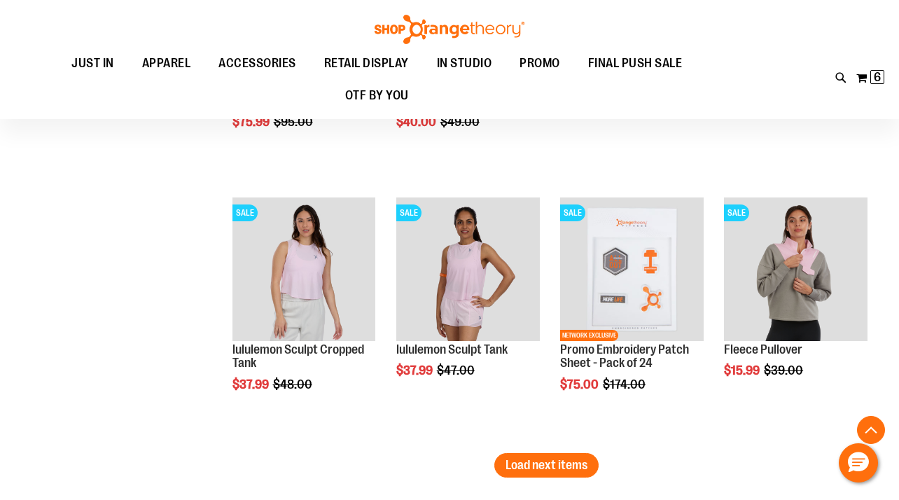
scroll to position [2183, 0]
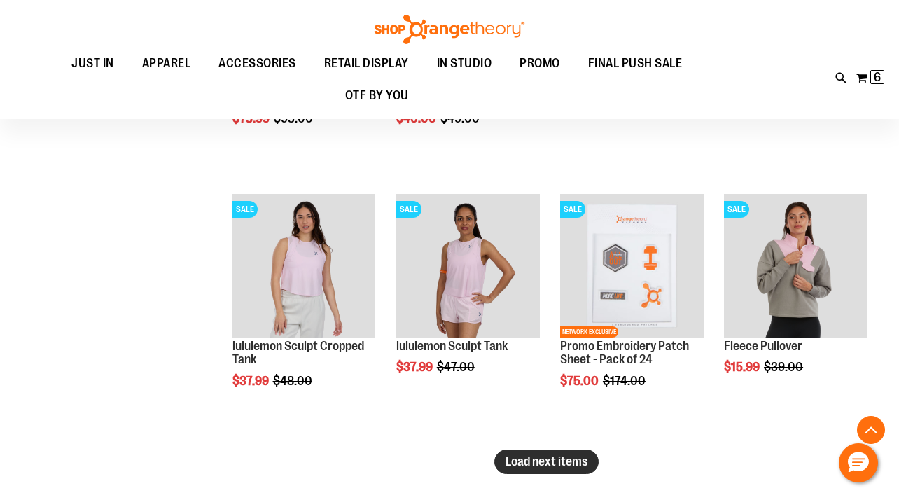
click at [520, 459] on span "Load next items" at bounding box center [547, 461] width 82 height 14
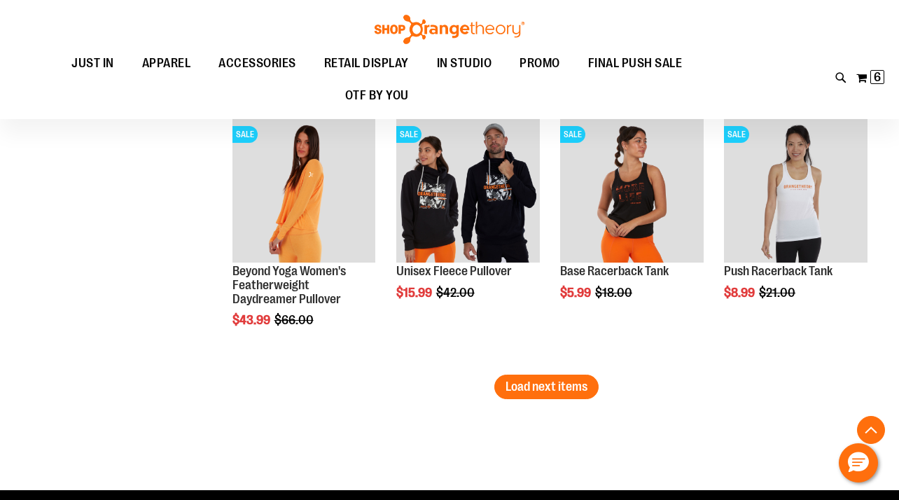
scroll to position [3047, 0]
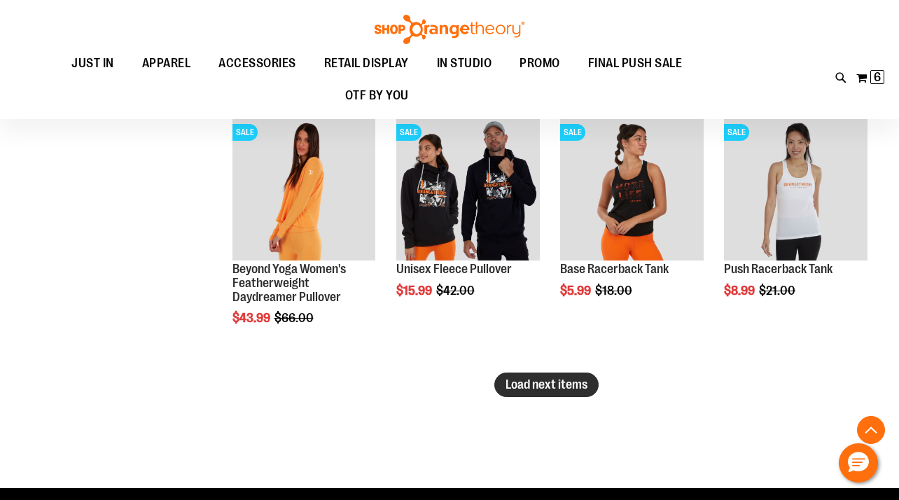
click at [527, 384] on span "Load next items" at bounding box center [547, 384] width 82 height 14
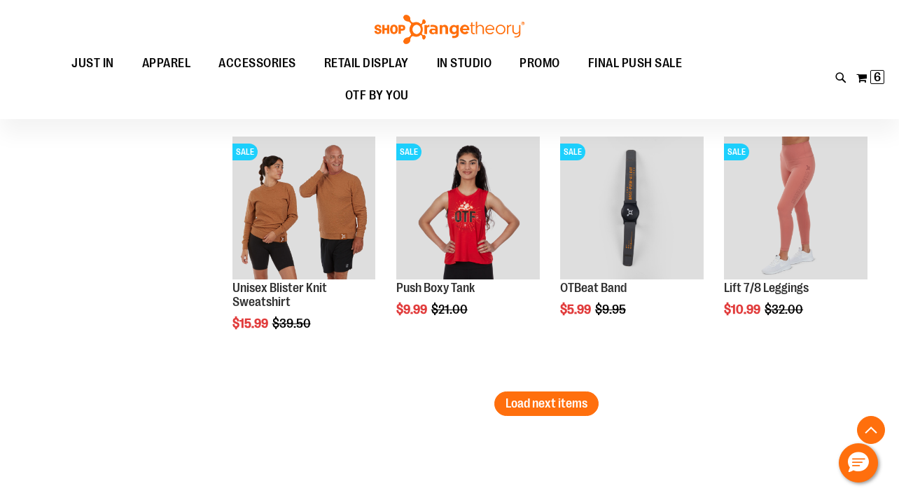
scroll to position [3820, 0]
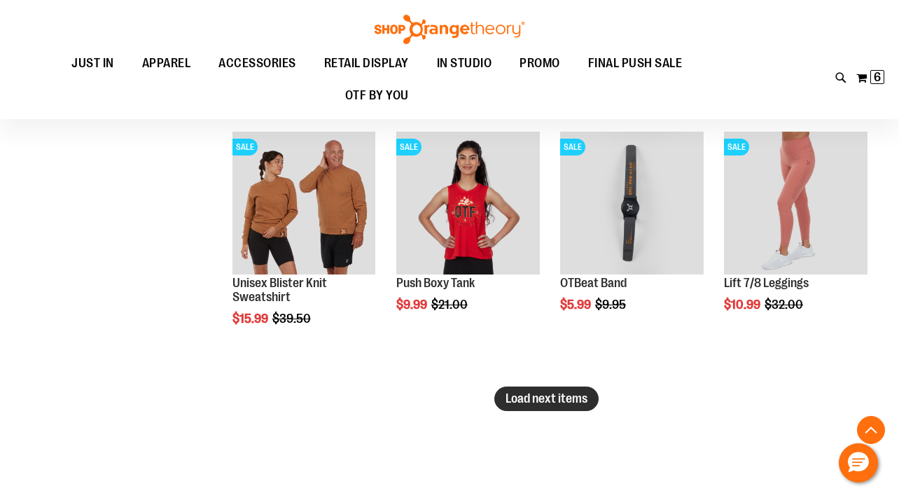
click at [501, 398] on button "Load next items" at bounding box center [546, 399] width 104 height 25
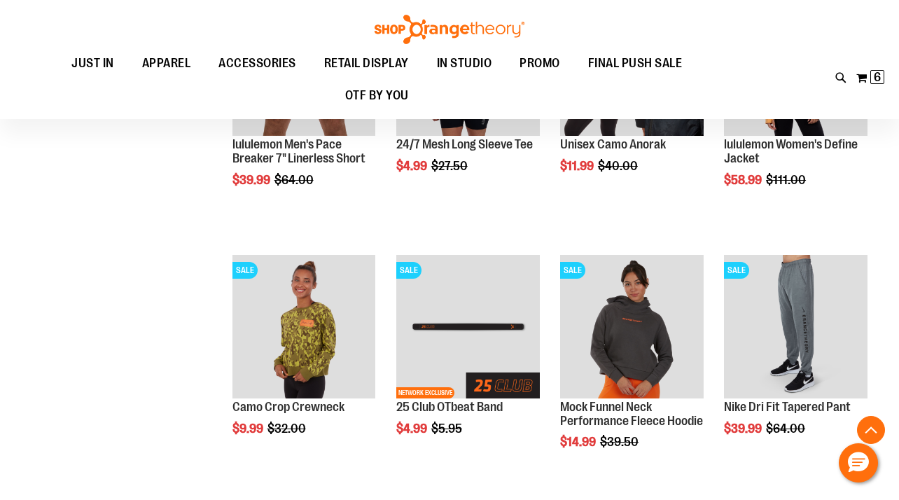
scroll to position [4483, 0]
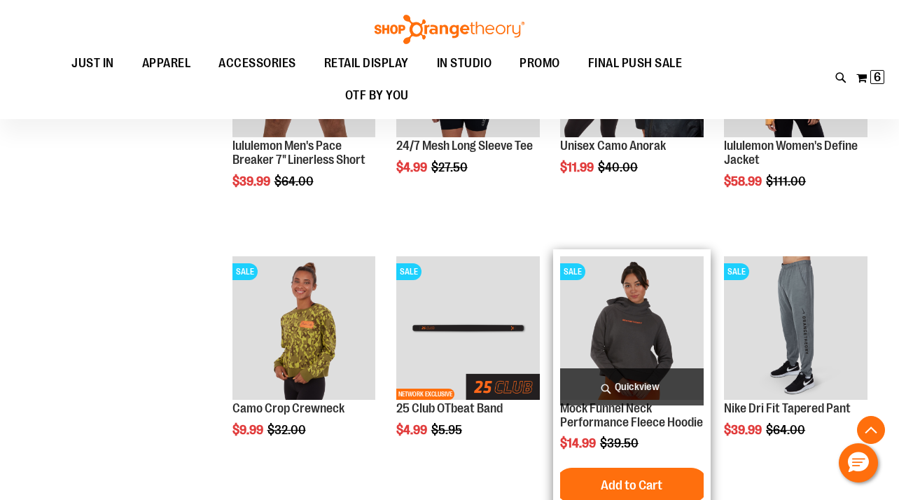
click at [626, 388] on span "Quickview" at bounding box center [632, 386] width 144 height 37
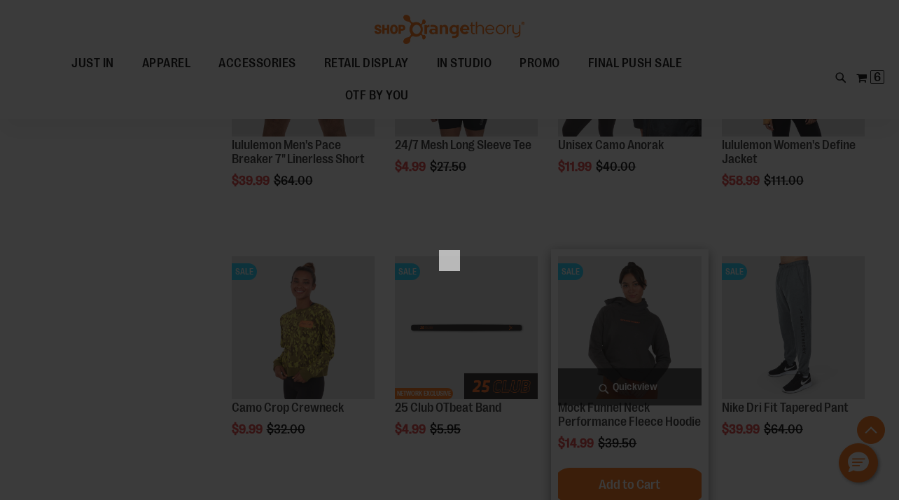
scroll to position [0, 0]
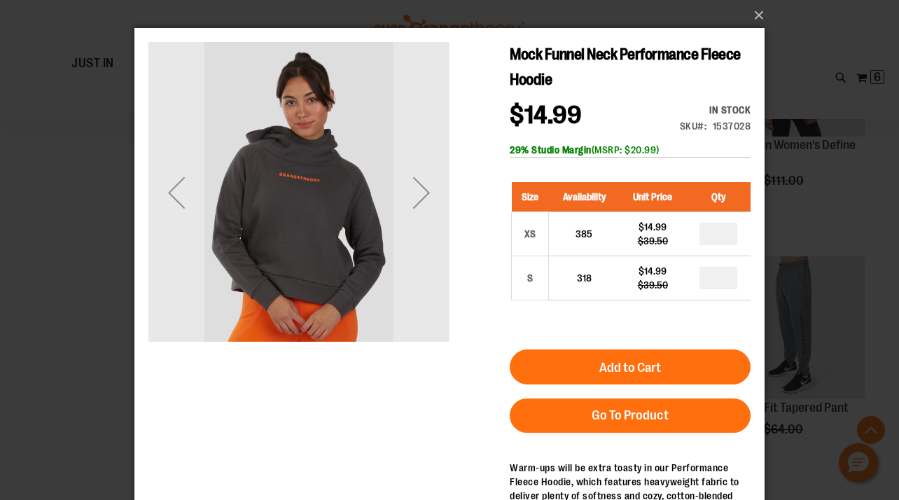
click at [68, 367] on div "×" at bounding box center [449, 250] width 899 height 500
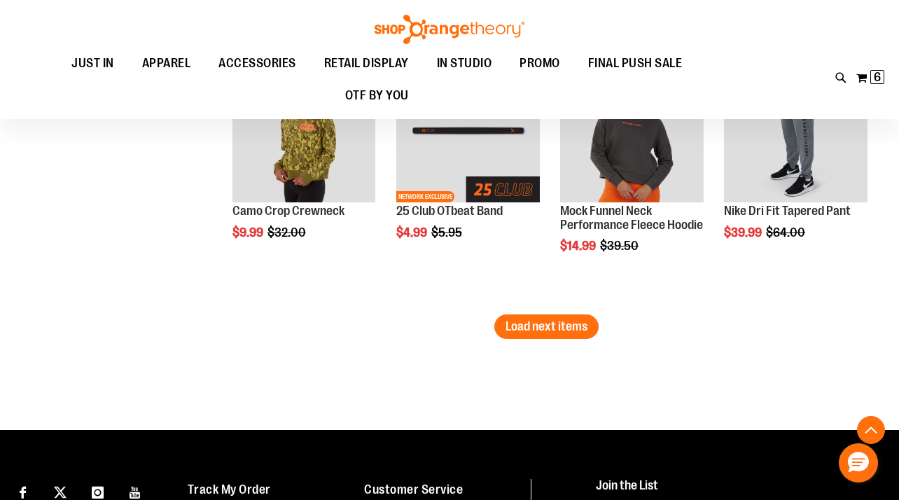
scroll to position [4679, 0]
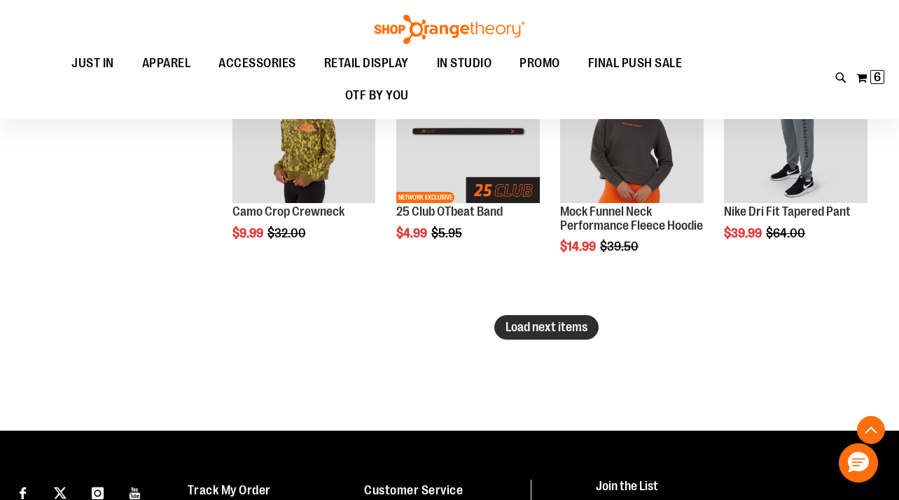
click at [527, 326] on span "Load next items" at bounding box center [547, 327] width 82 height 14
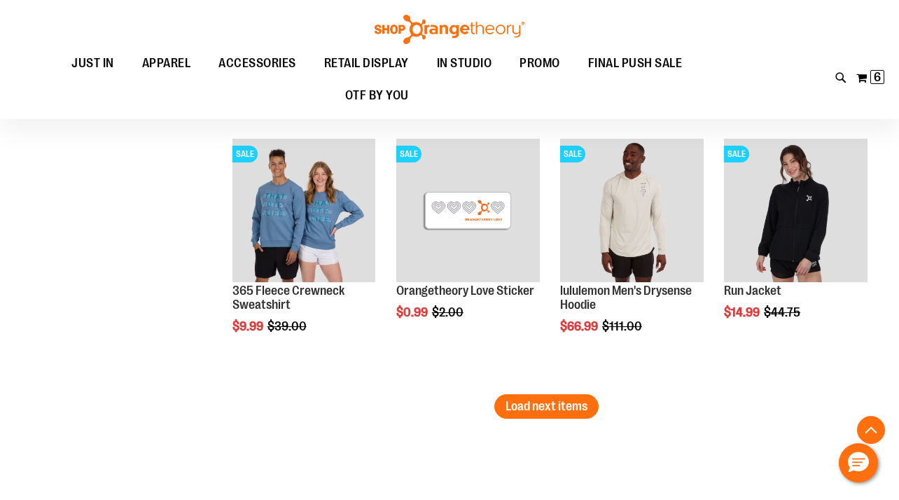
scroll to position [5391, 0]
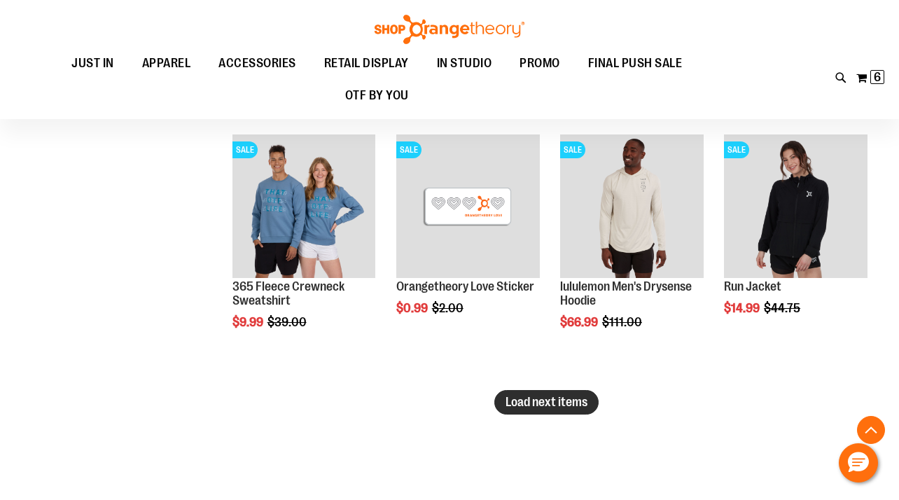
click at [523, 396] on span "Load next items" at bounding box center [547, 402] width 82 height 14
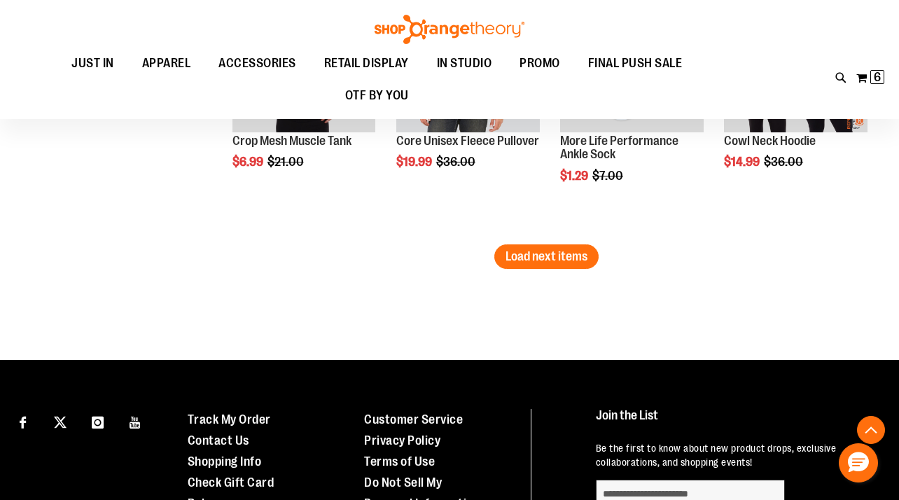
scroll to position [6339, 0]
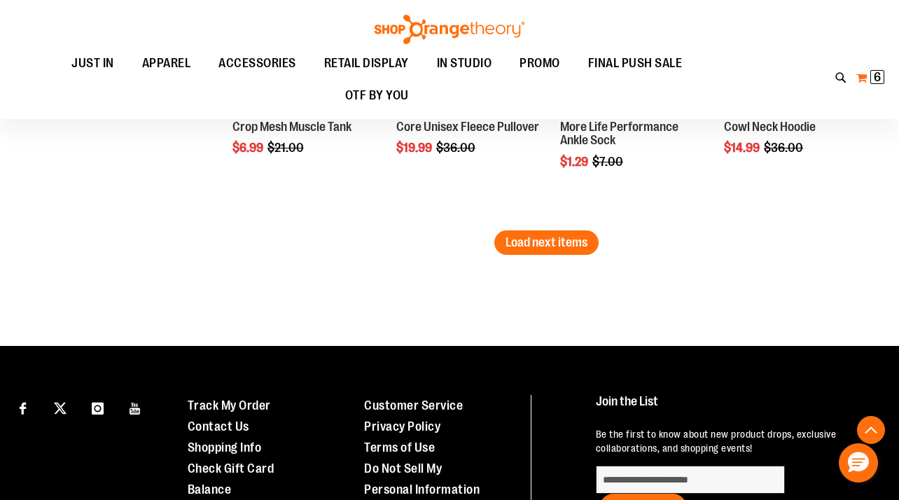
click at [883, 76] on span "6 6 items" at bounding box center [877, 77] width 14 height 14
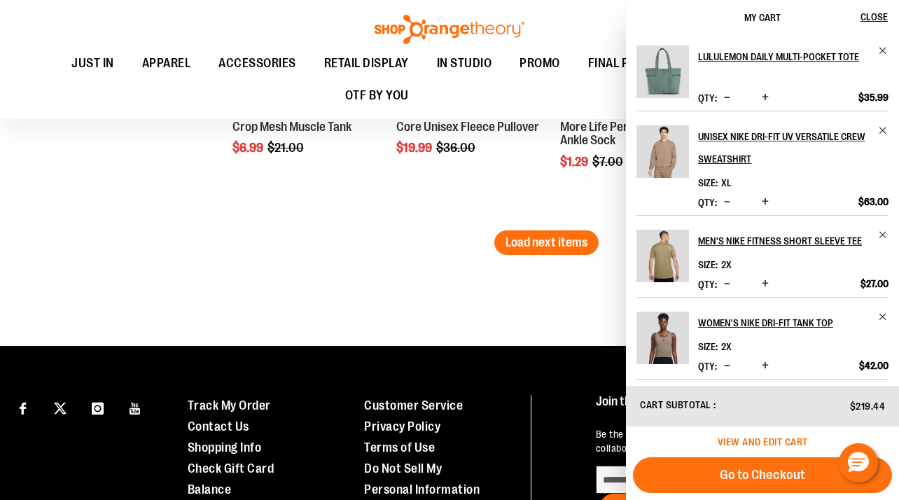
click at [739, 442] on span "View and edit cart" at bounding box center [763, 441] width 90 height 11
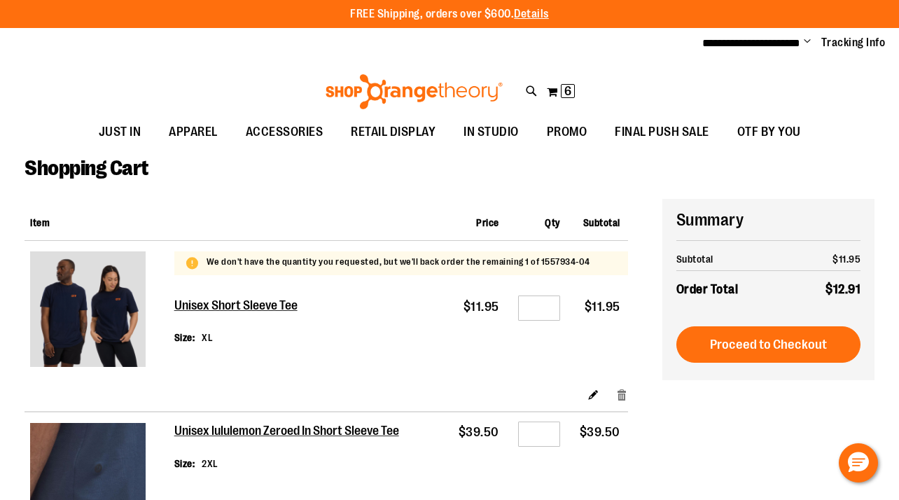
type input "**********"
click at [625, 396] on link "Remove item" at bounding box center [622, 394] width 12 height 15
click at [727, 499] on div at bounding box center [449, 500] width 899 height 0
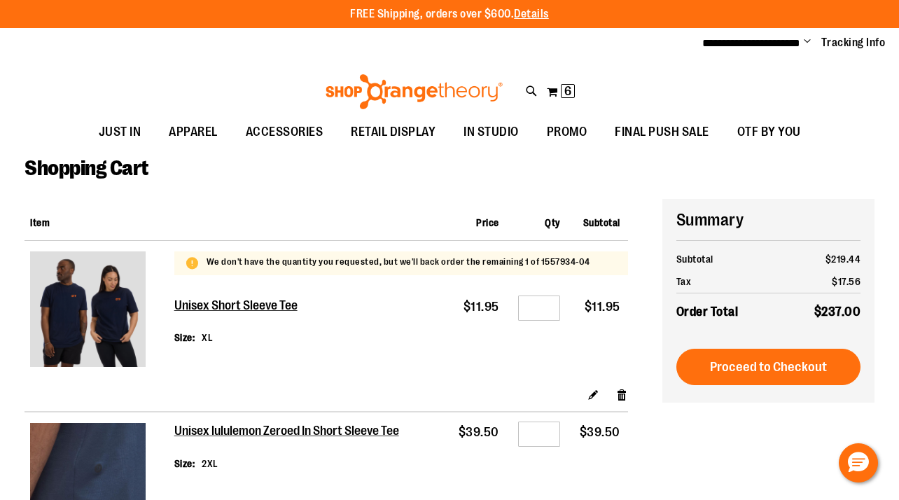
type input "*********"
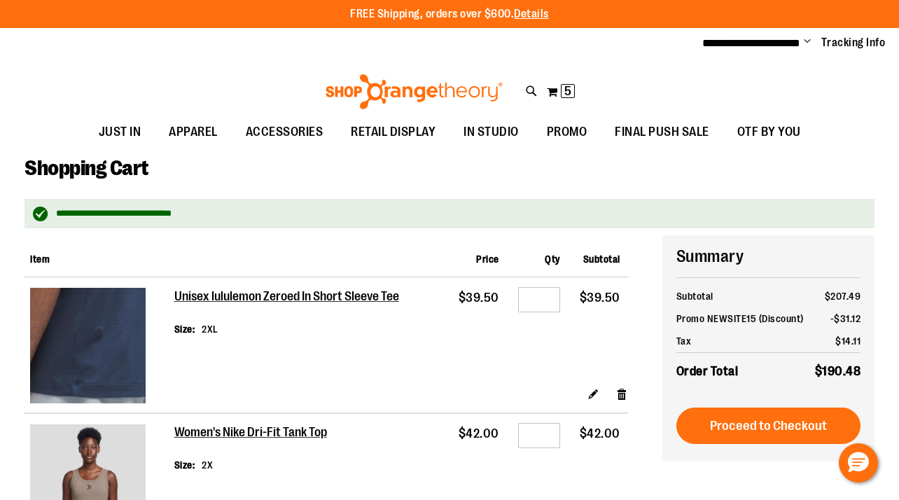
type input "**********"
click at [625, 499] on div at bounding box center [449, 500] width 899 height 0
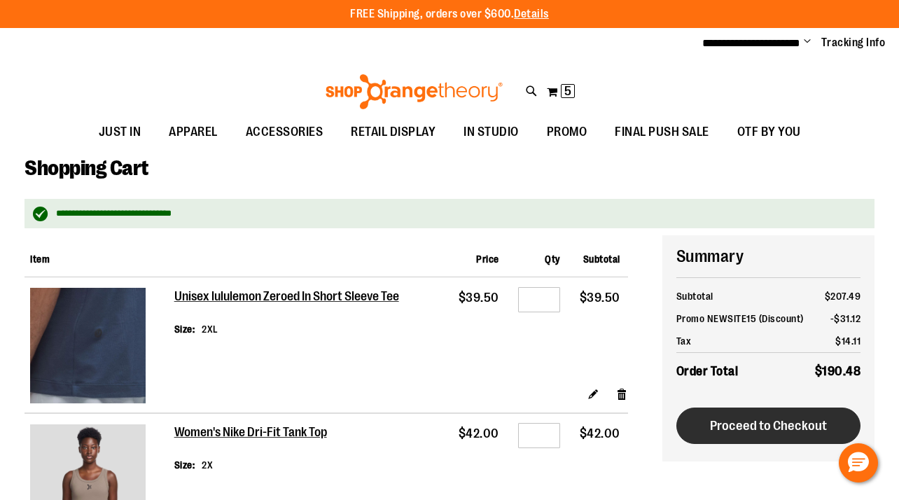
click at [729, 431] on span "Proceed to Checkout" at bounding box center [768, 425] width 117 height 15
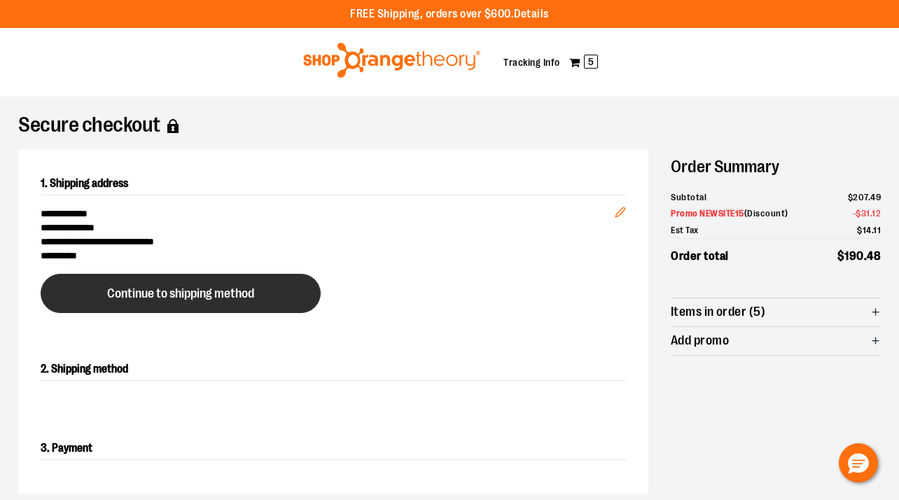
click at [255, 283] on button "Continue to shipping method" at bounding box center [181, 293] width 280 height 39
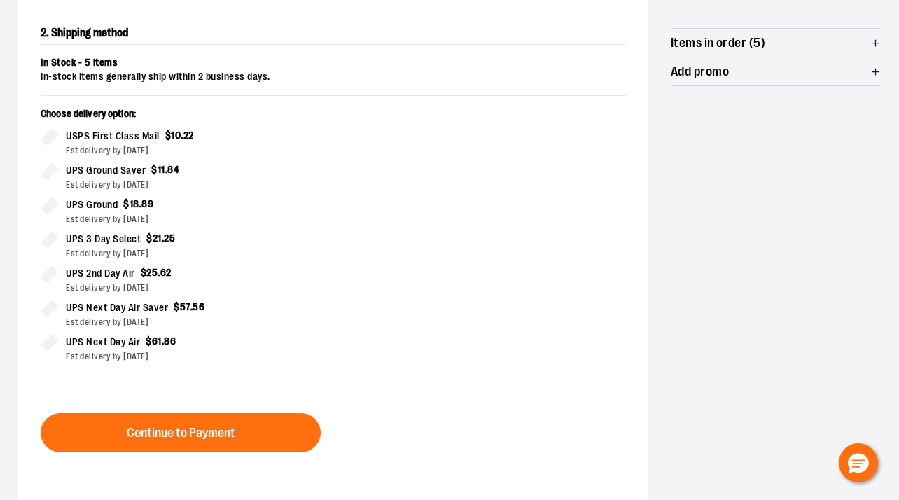
scroll to position [286, 0]
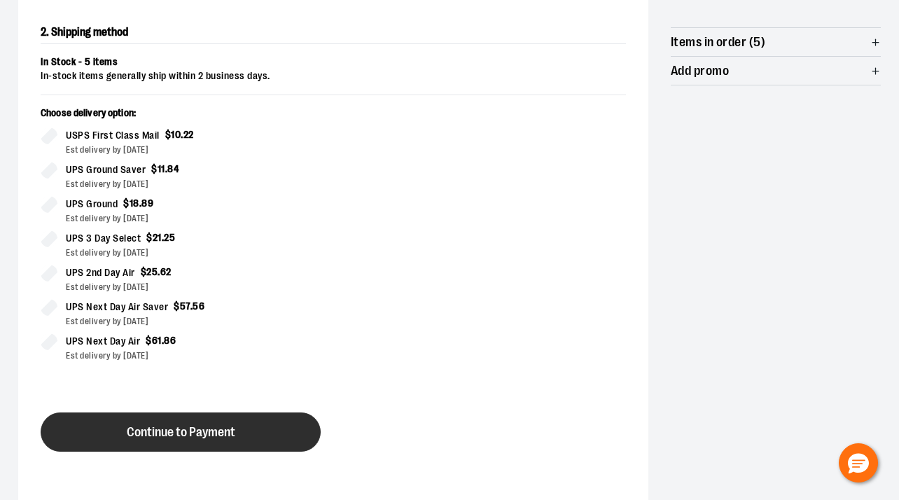
click at [286, 418] on button "Continue to Payment" at bounding box center [181, 431] width 280 height 39
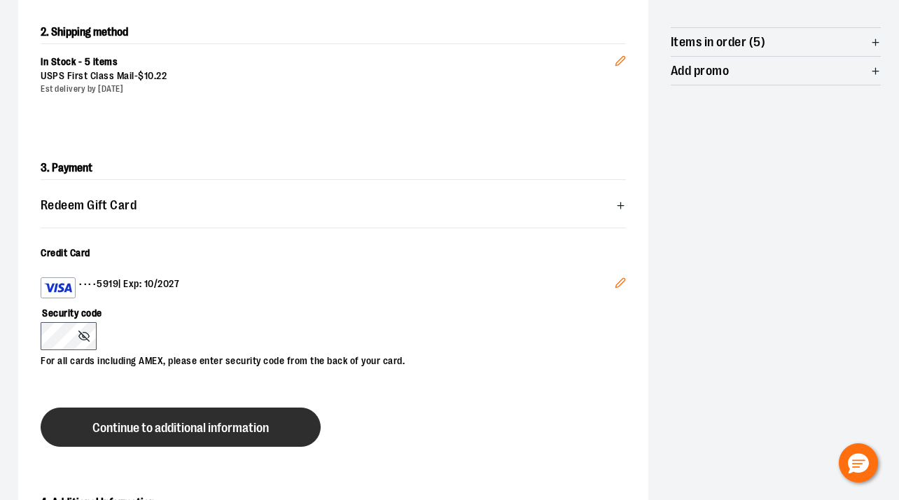
click at [99, 417] on button "Continue to additional information" at bounding box center [181, 427] width 280 height 39
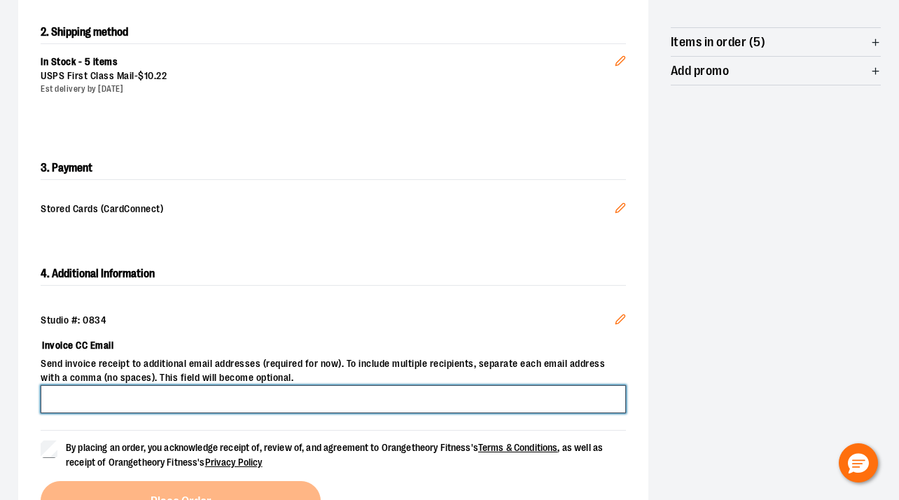
click at [228, 399] on input "Invoice CC Email" at bounding box center [333, 399] width 585 height 28
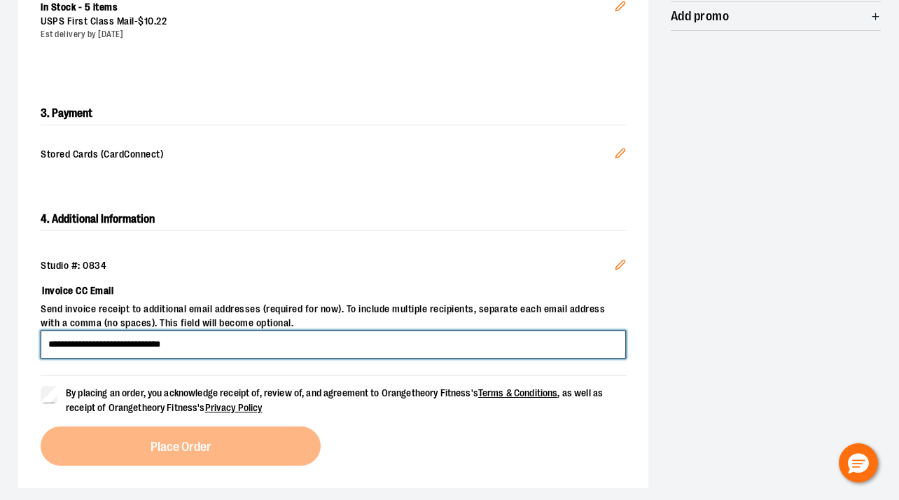
scroll to position [342, 0]
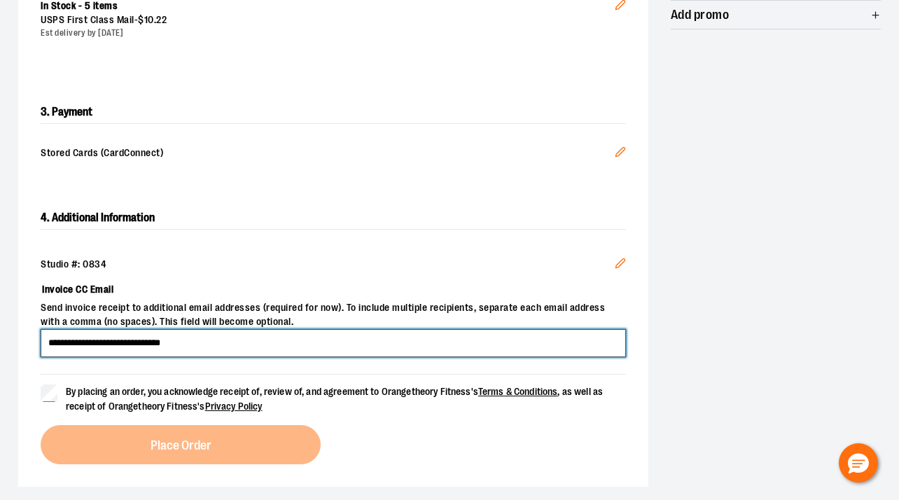
type input "**********"
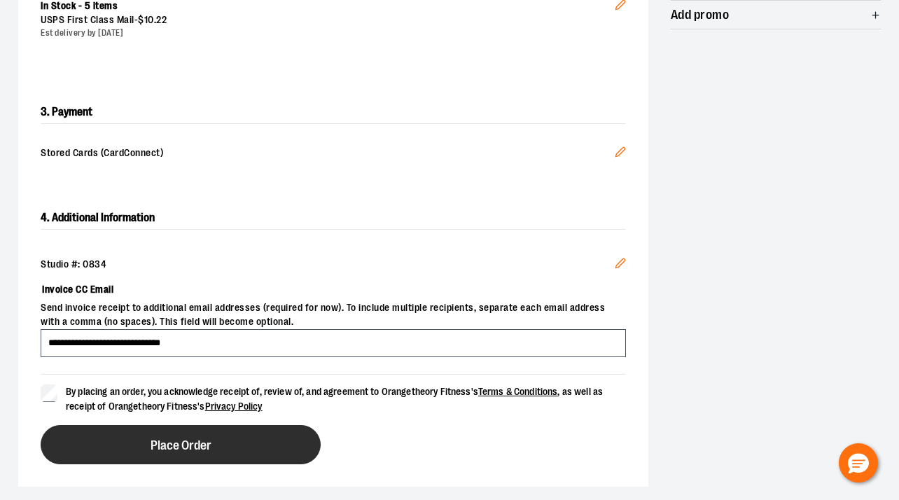
click at [107, 440] on button "Place Order" at bounding box center [181, 444] width 280 height 39
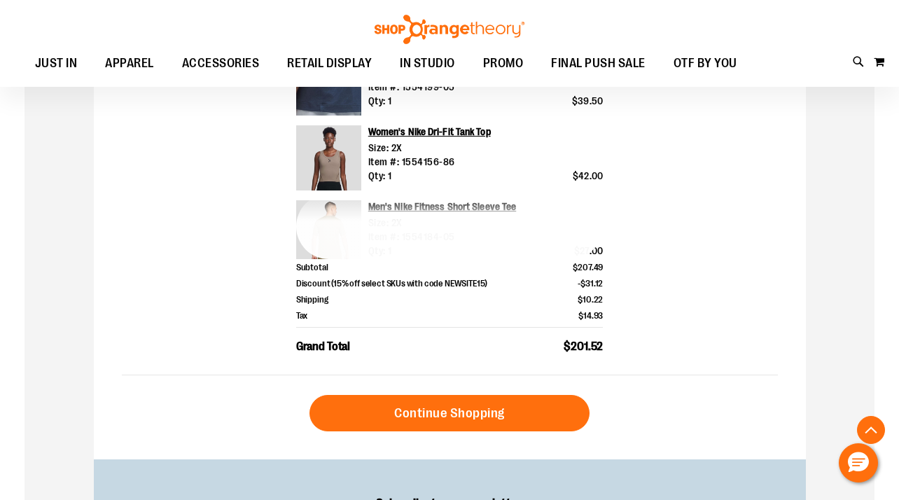
scroll to position [548, 0]
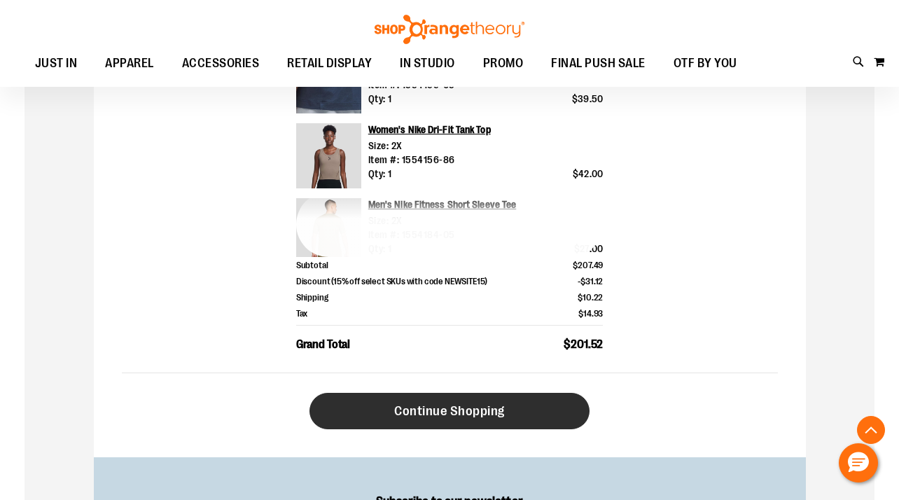
type input "**********"
click at [527, 405] on link "Continue Shopping" at bounding box center [449, 411] width 280 height 36
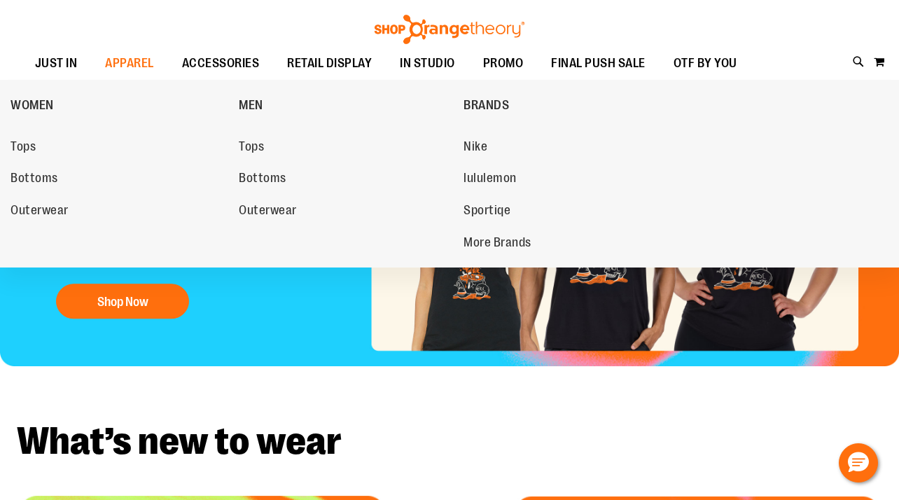
scroll to position [123, 0]
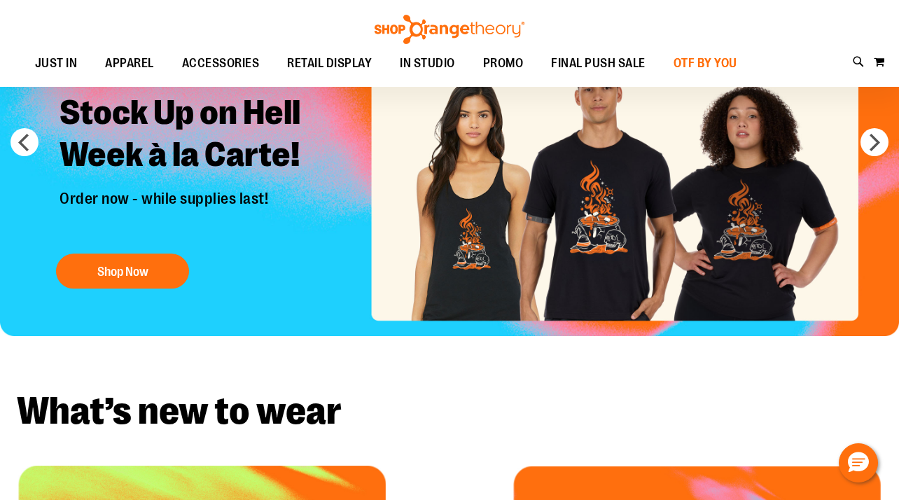
type input "**********"
click at [702, 67] on span "OTF BY YOU" at bounding box center [706, 64] width 64 height 32
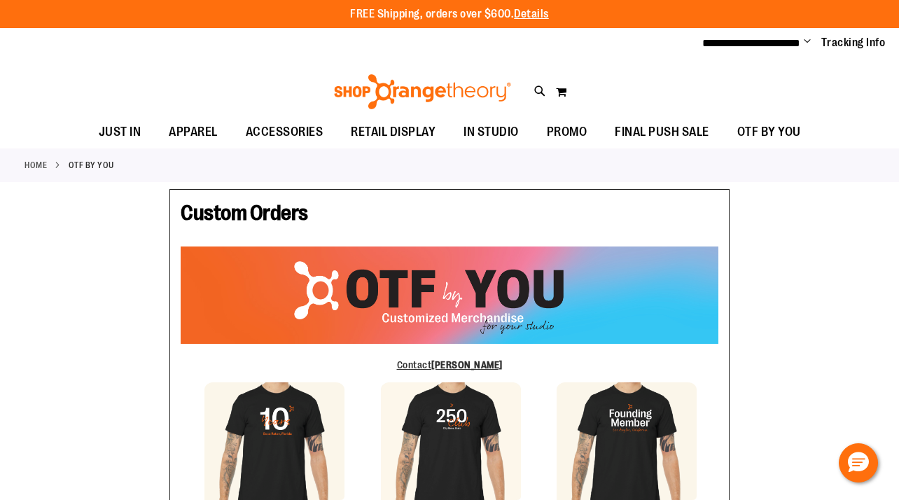
type input "******"
type input "**********"
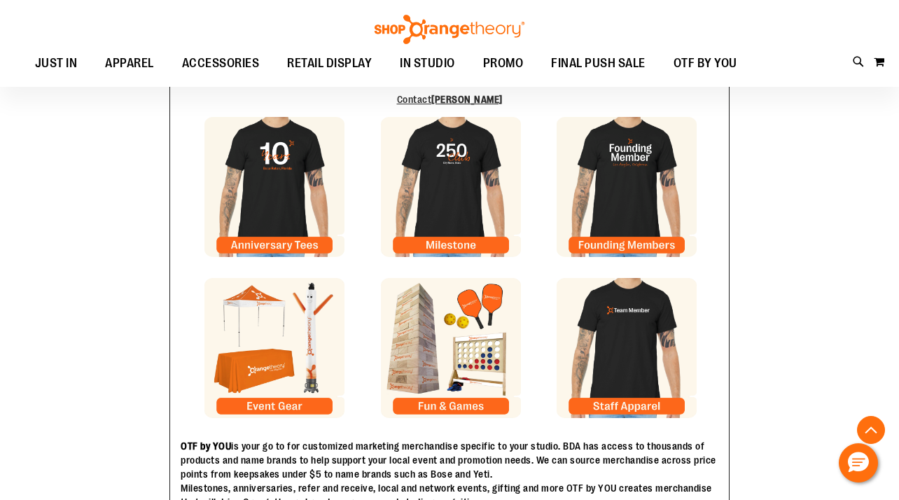
scroll to position [281, 0]
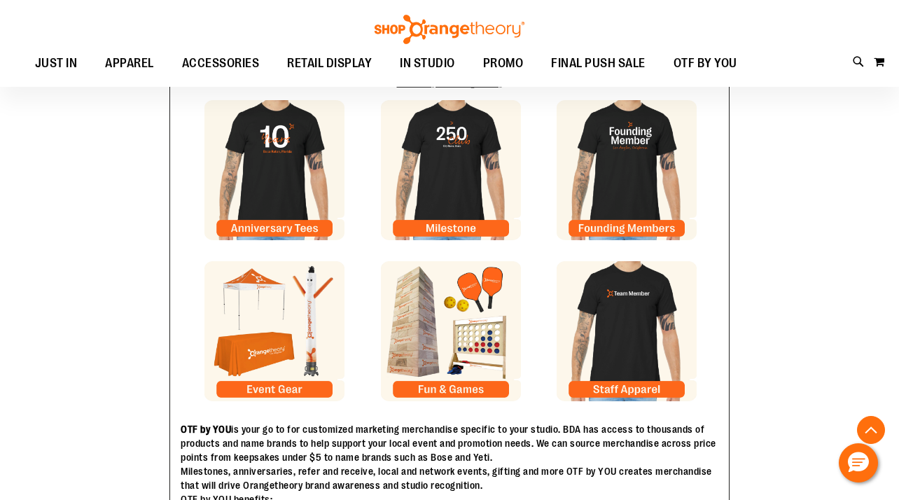
type input "**********"
click at [436, 279] on img at bounding box center [451, 331] width 140 height 140
click at [281, 342] on img at bounding box center [274, 331] width 140 height 140
click at [634, 165] on img at bounding box center [627, 170] width 140 height 140
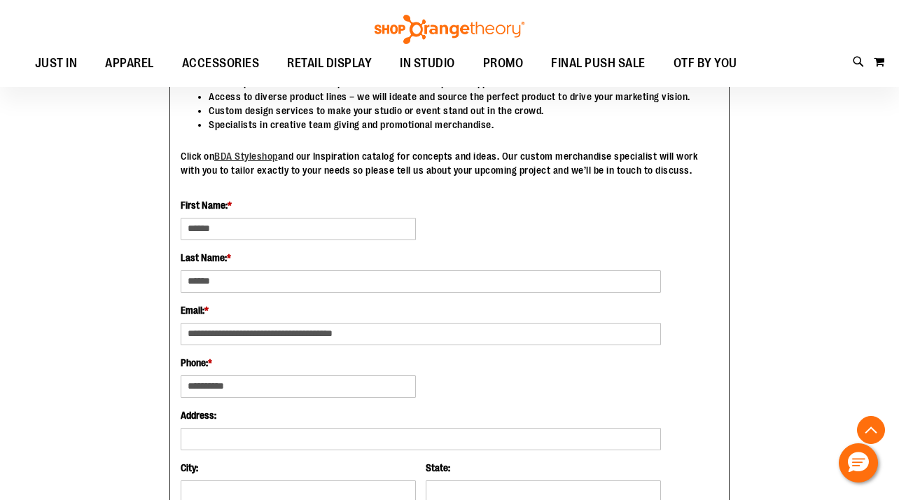
scroll to position [719, 0]
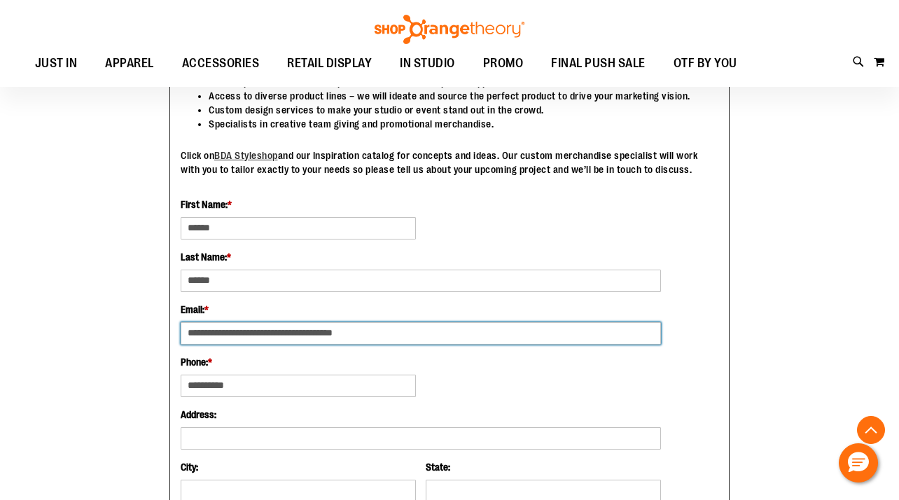
click at [448, 336] on input "**********" at bounding box center [421, 333] width 480 height 22
type input "**********"
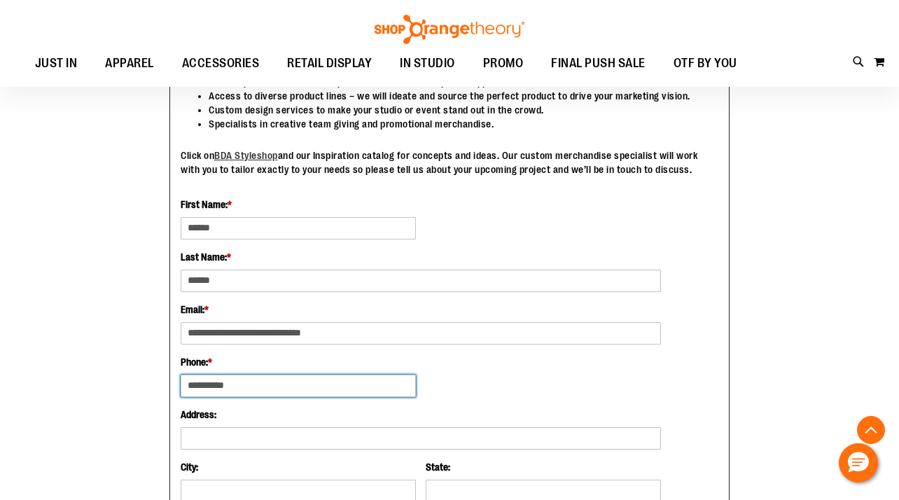
click at [319, 394] on input "**********" at bounding box center [298, 386] width 235 height 22
type input "**********"
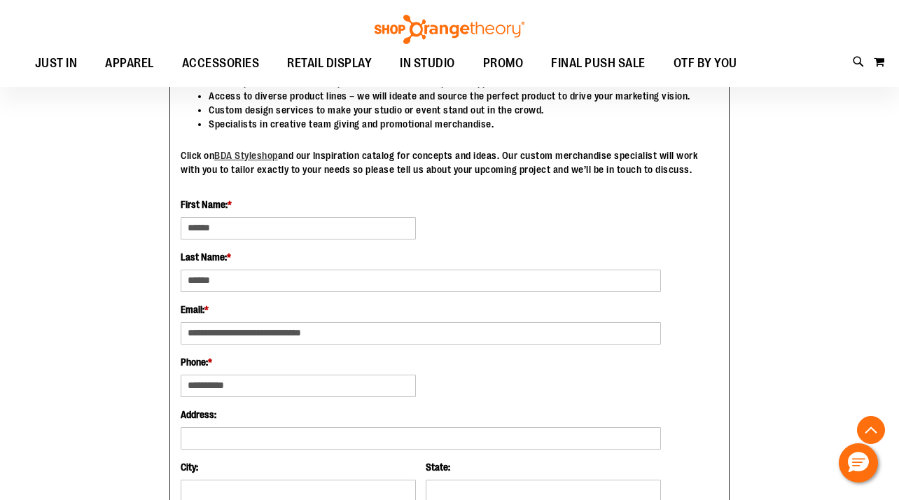
click at [528, 411] on label "Address:" at bounding box center [421, 415] width 480 height 14
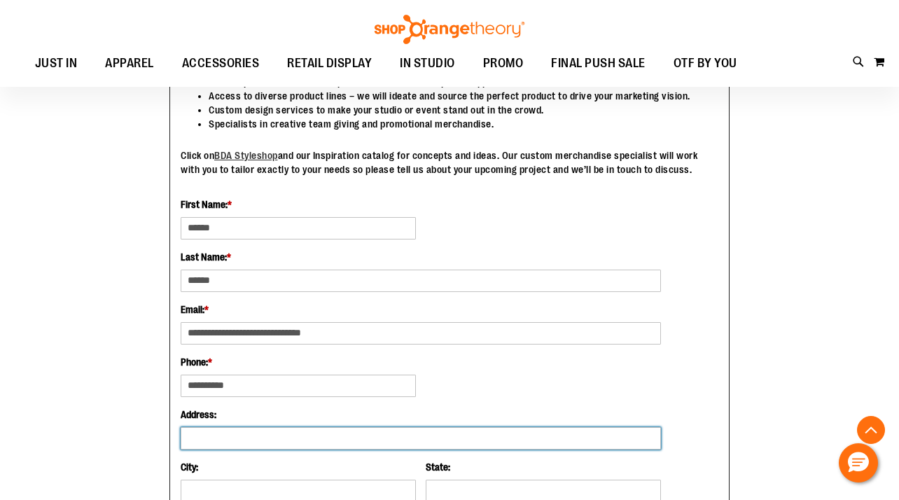
click at [528, 427] on input "Address:" at bounding box center [421, 438] width 480 height 22
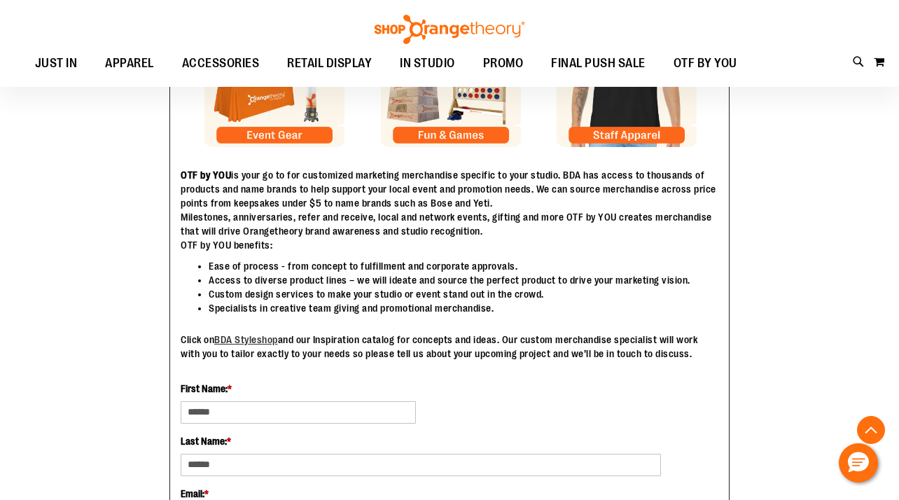
scroll to position [532, 0]
